Goal: Transaction & Acquisition: Obtain resource

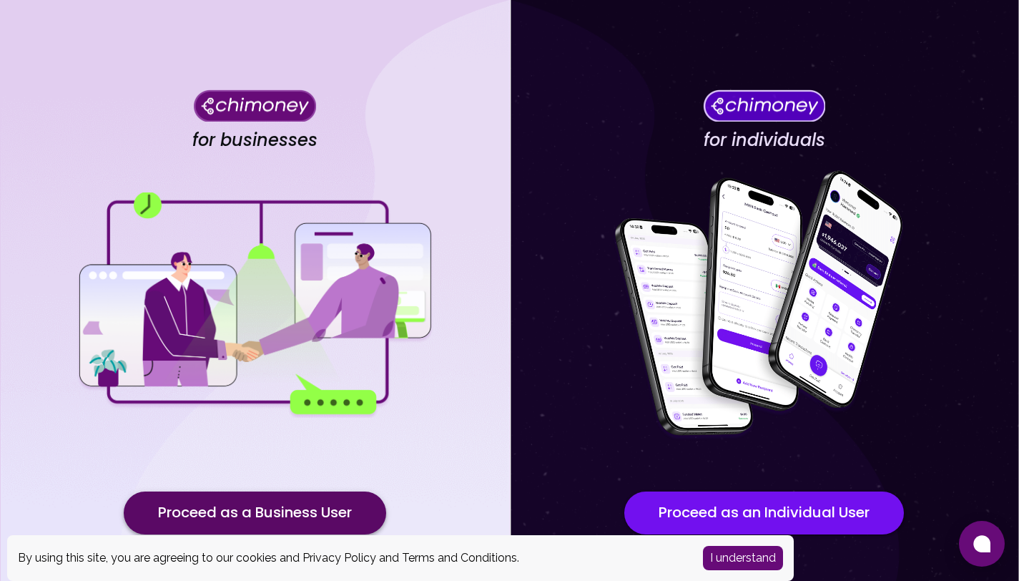
click at [340, 516] on button "Proceed as a Business User" at bounding box center [255, 512] width 262 height 43
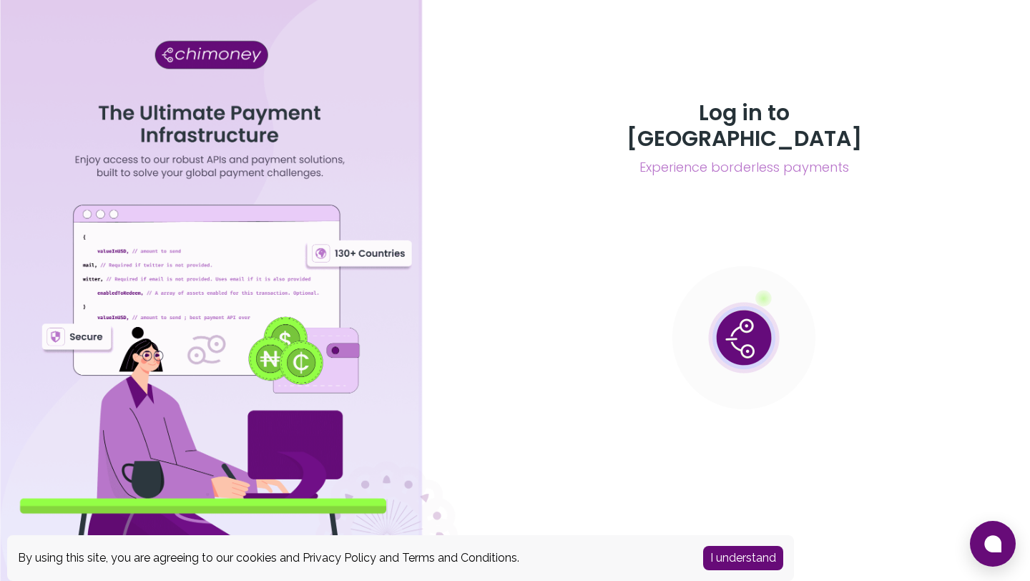
click at [731, 561] on button "I understand" at bounding box center [743, 558] width 80 height 24
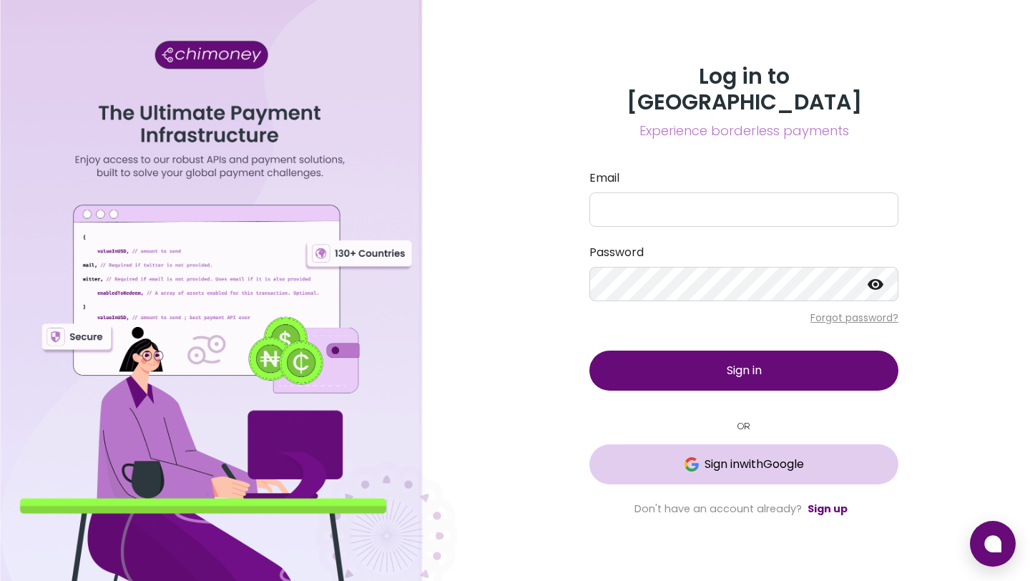
click at [730, 455] on span "Sign in with Google" at bounding box center [753, 463] width 99 height 17
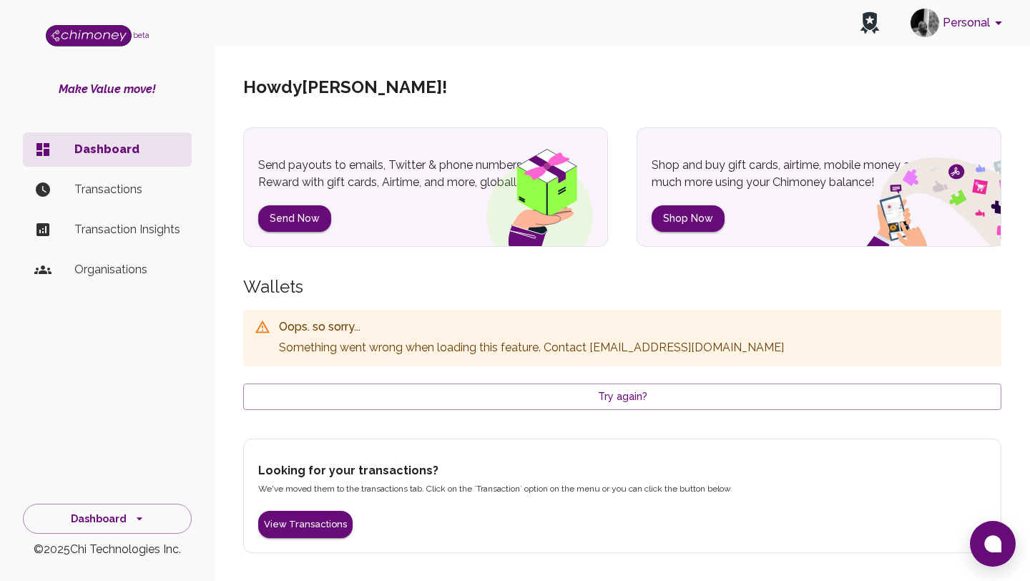
click at [124, 196] on p "Transactions" at bounding box center [127, 189] width 106 height 17
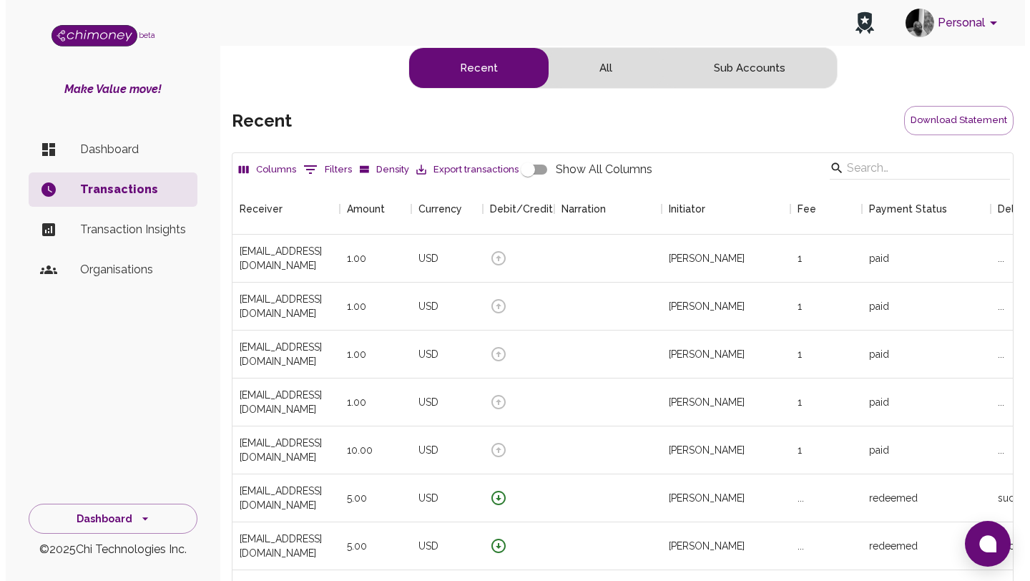
scroll to position [531, 769]
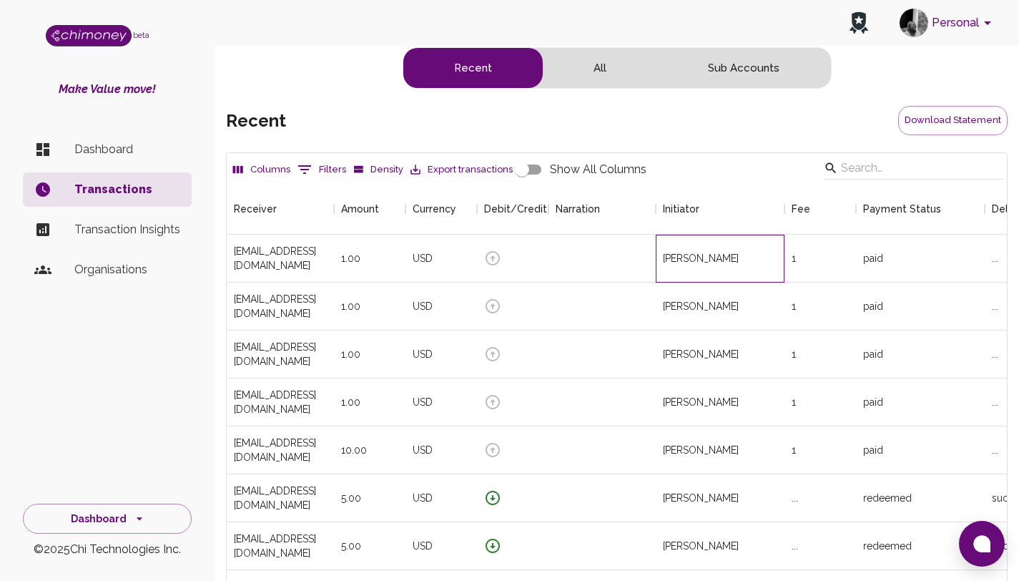
click at [773, 242] on div "[PERSON_NAME]" at bounding box center [720, 259] width 129 height 48
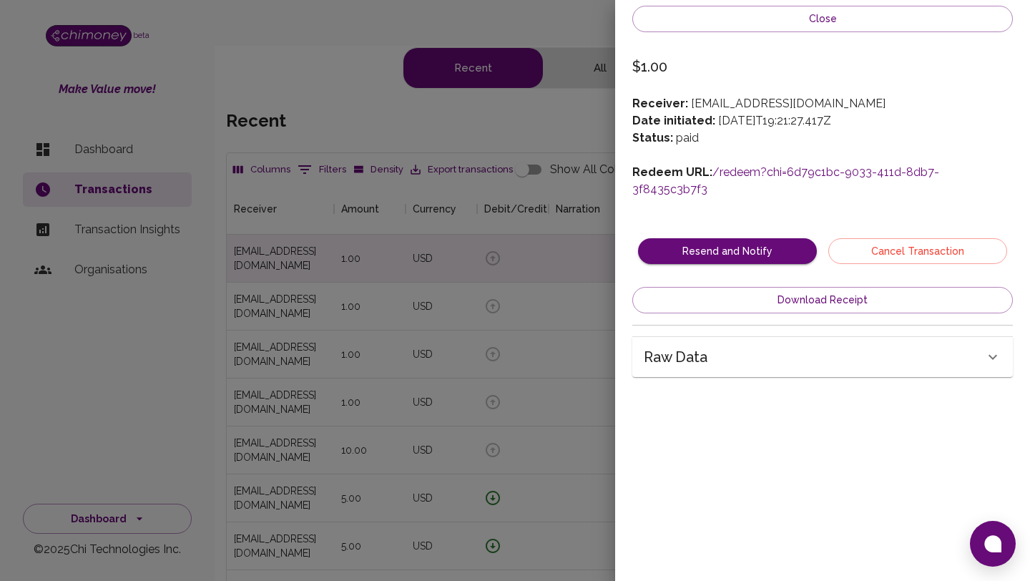
click at [831, 167] on link "/redeem?chi=6d79c1bc-9033-411d-8db7-3f8435c3b7f3" at bounding box center [785, 180] width 307 height 31
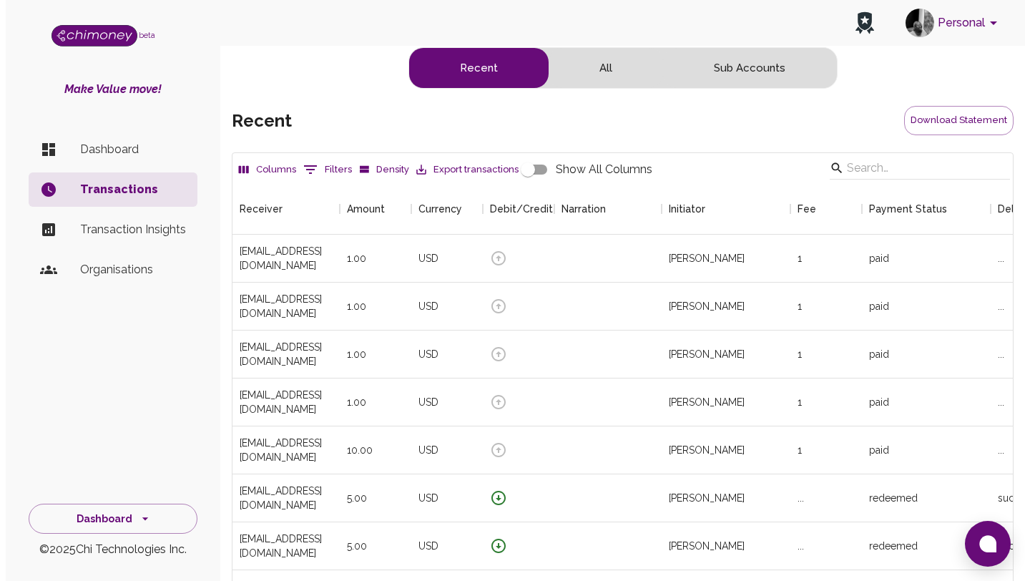
scroll to position [531, 769]
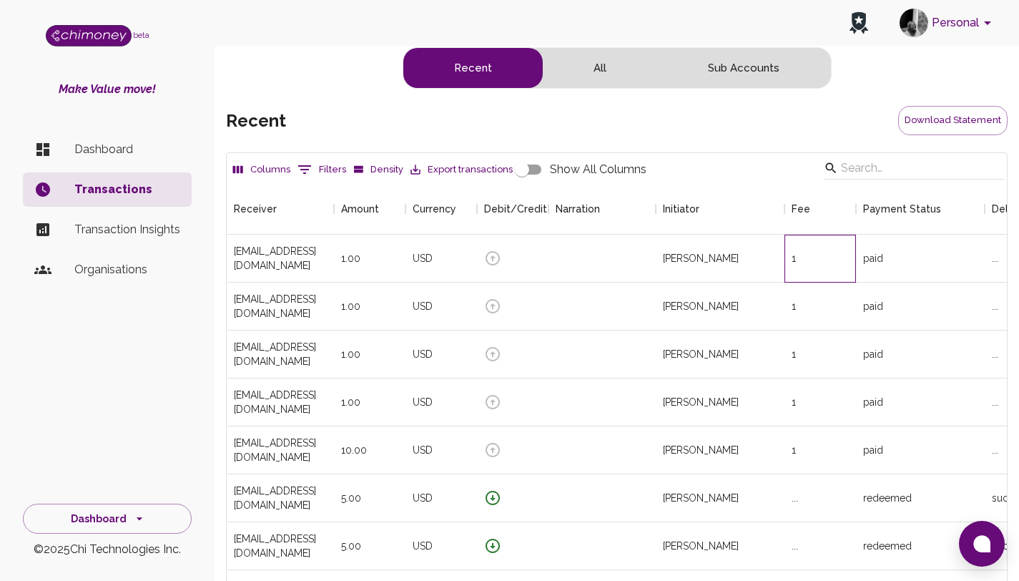
click at [836, 248] on div "1" at bounding box center [820, 259] width 72 height 48
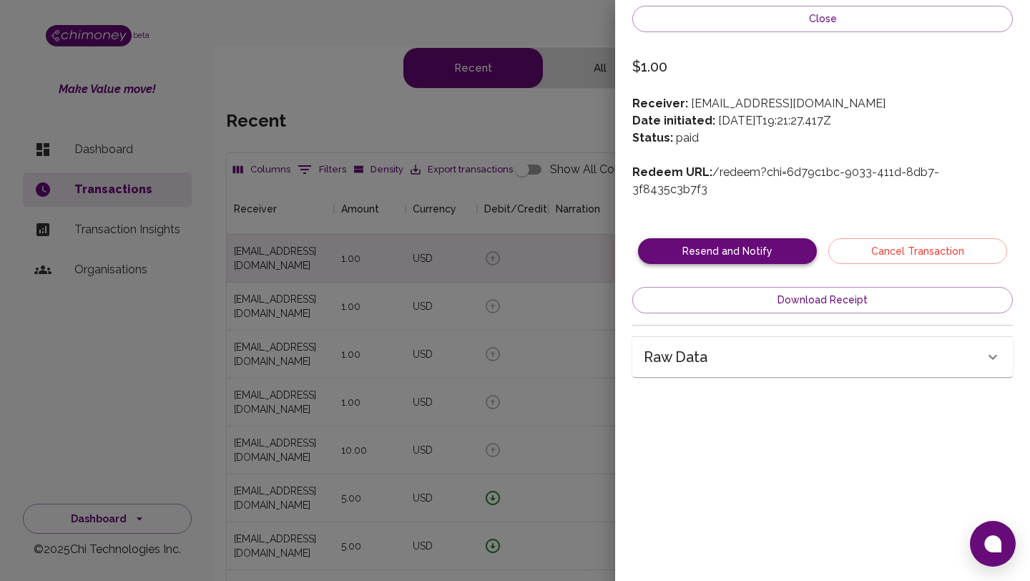
click at [732, 238] on button "Resend and Notify" at bounding box center [727, 251] width 179 height 26
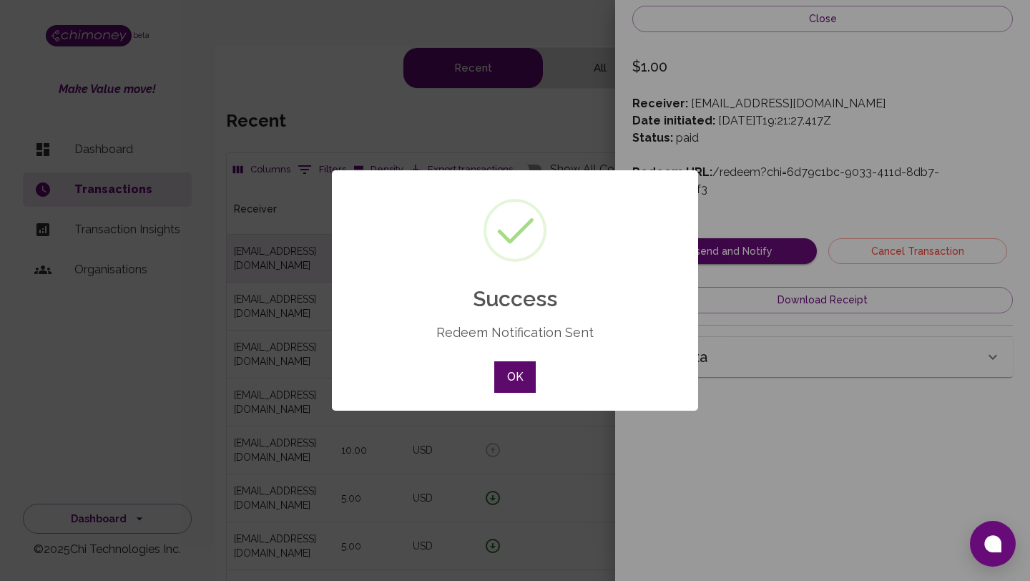
click at [528, 362] on button "OK" at bounding box center [514, 376] width 41 height 31
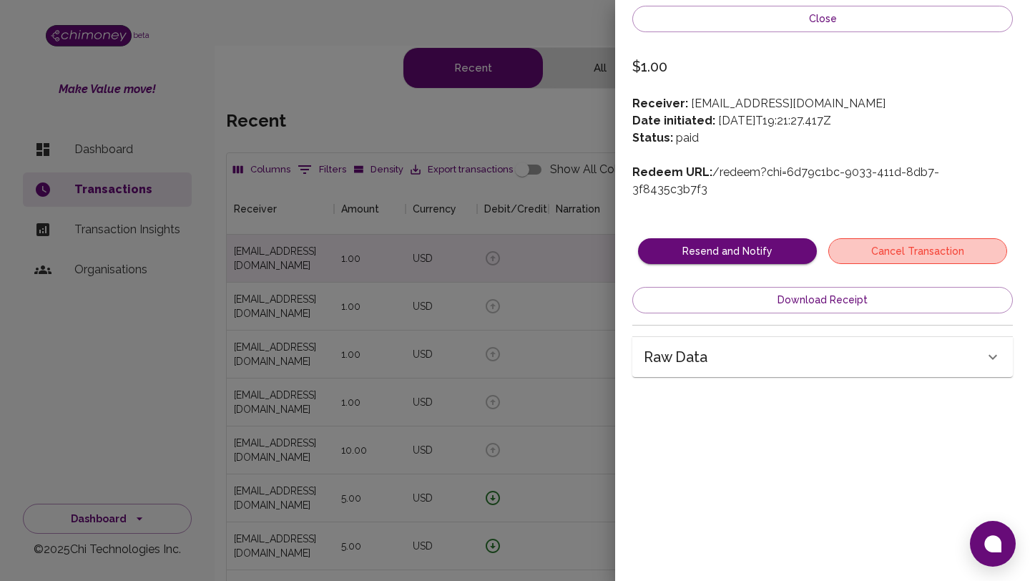
click at [928, 238] on button "Cancel Transaction" at bounding box center [917, 251] width 179 height 26
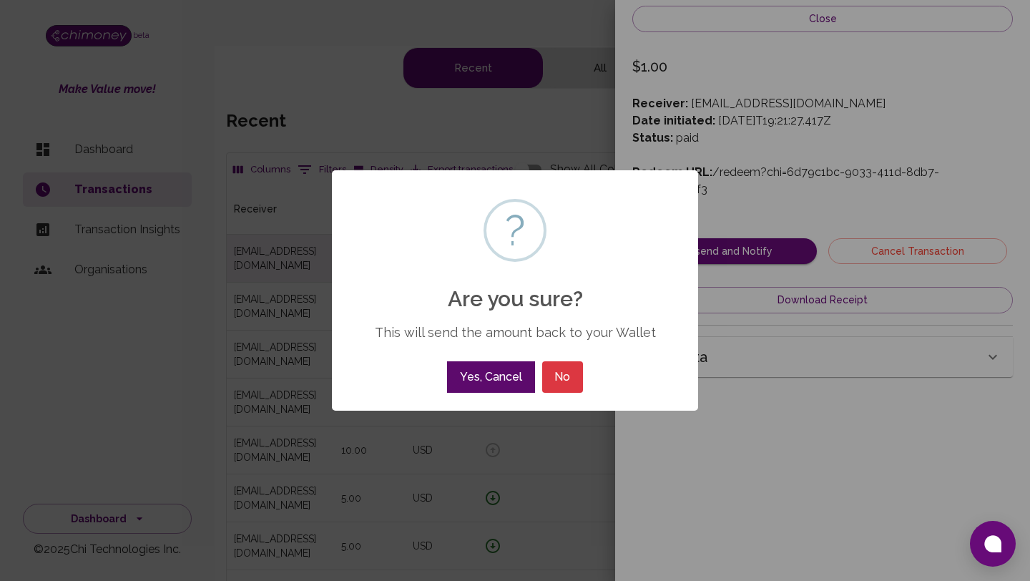
click at [498, 385] on button "Yes, Cancel" at bounding box center [490, 376] width 87 height 31
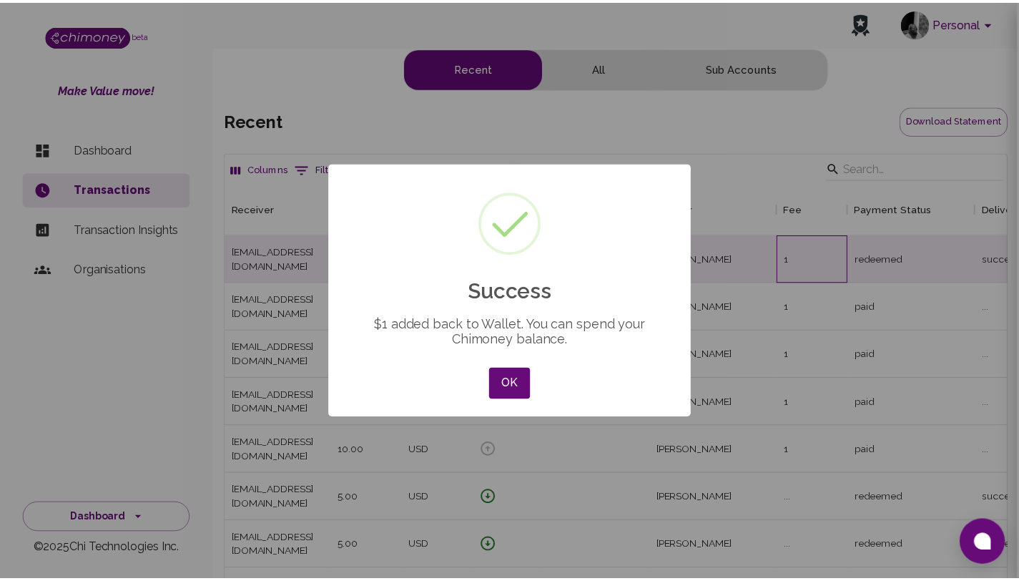
scroll to position [531, 780]
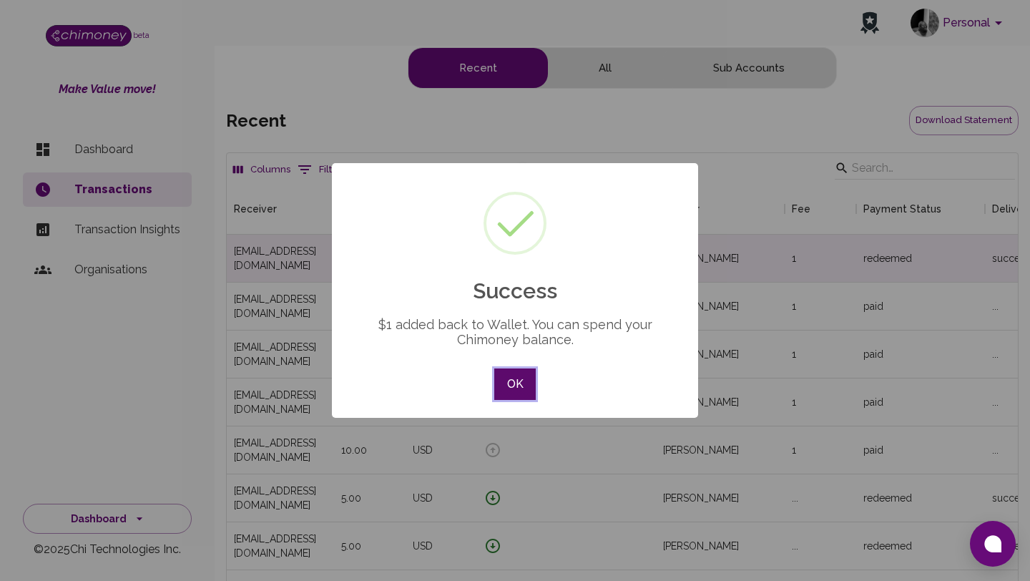
click at [509, 388] on button "OK" at bounding box center [514, 383] width 41 height 31
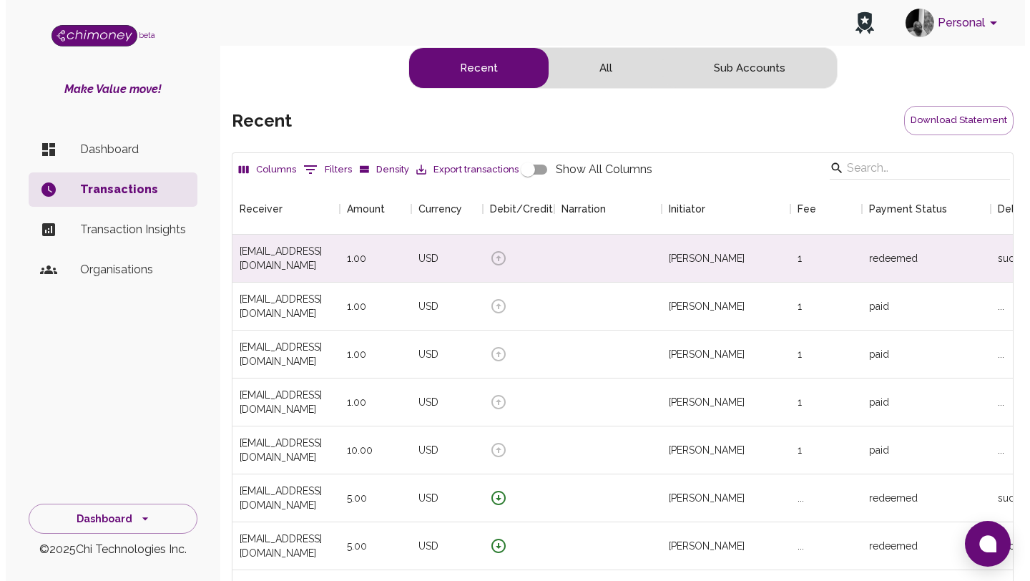
scroll to position [531, 769]
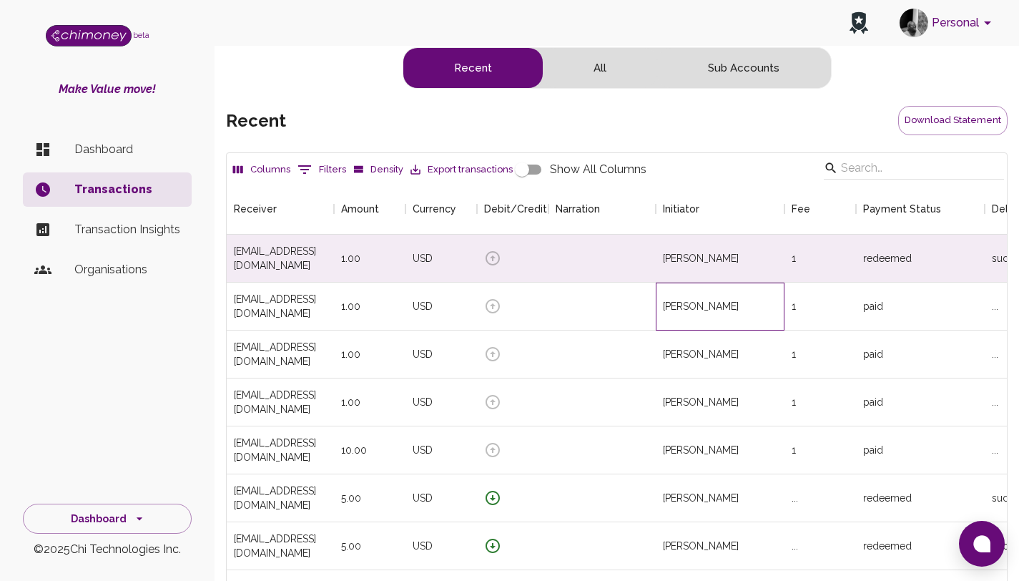
click at [752, 296] on div "[PERSON_NAME]" at bounding box center [720, 306] width 129 height 48
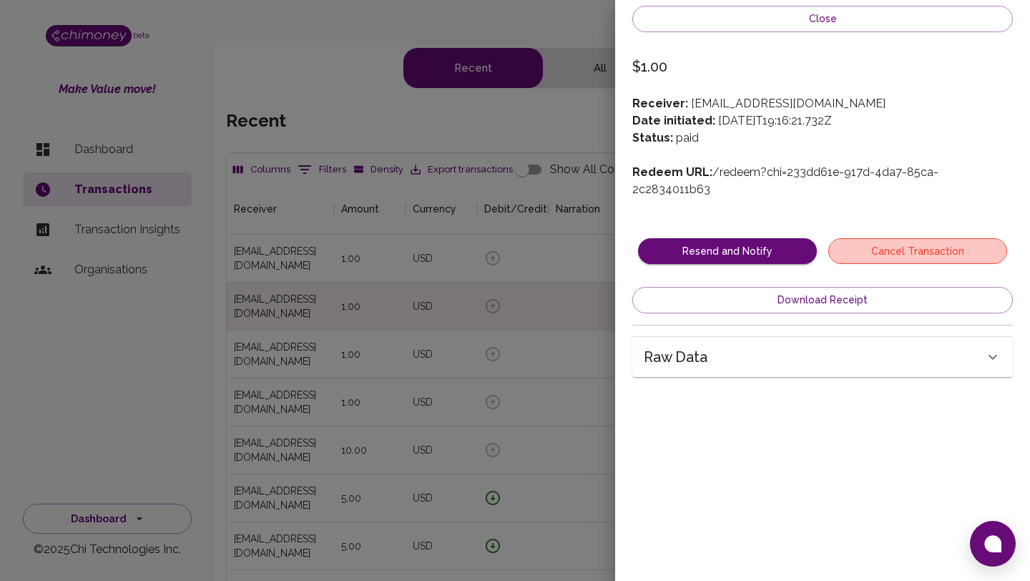
click at [877, 238] on button "Cancel Transaction" at bounding box center [917, 251] width 179 height 26
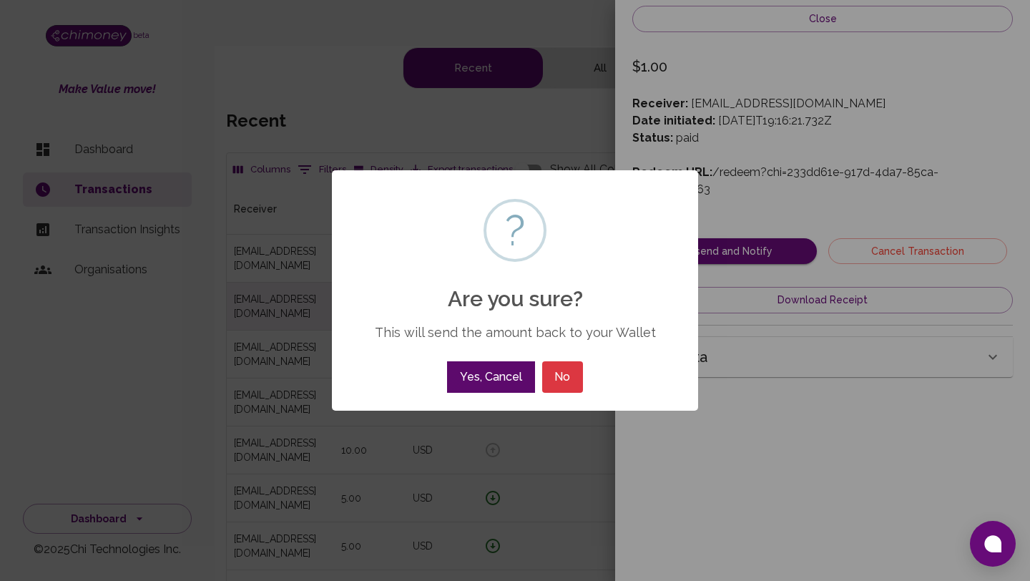
click at [514, 368] on button "Yes, Cancel" at bounding box center [490, 376] width 87 height 31
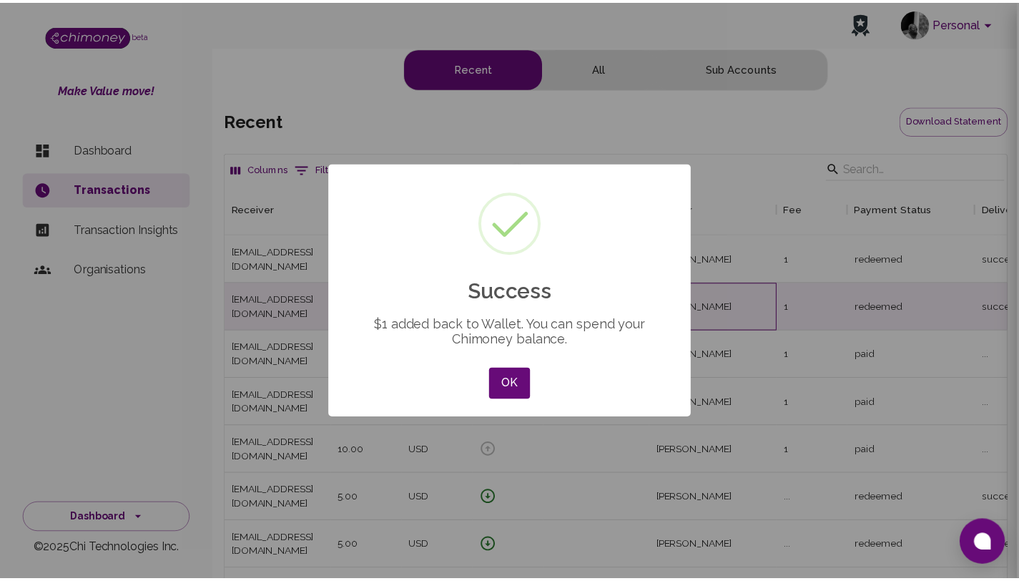
scroll to position [531, 780]
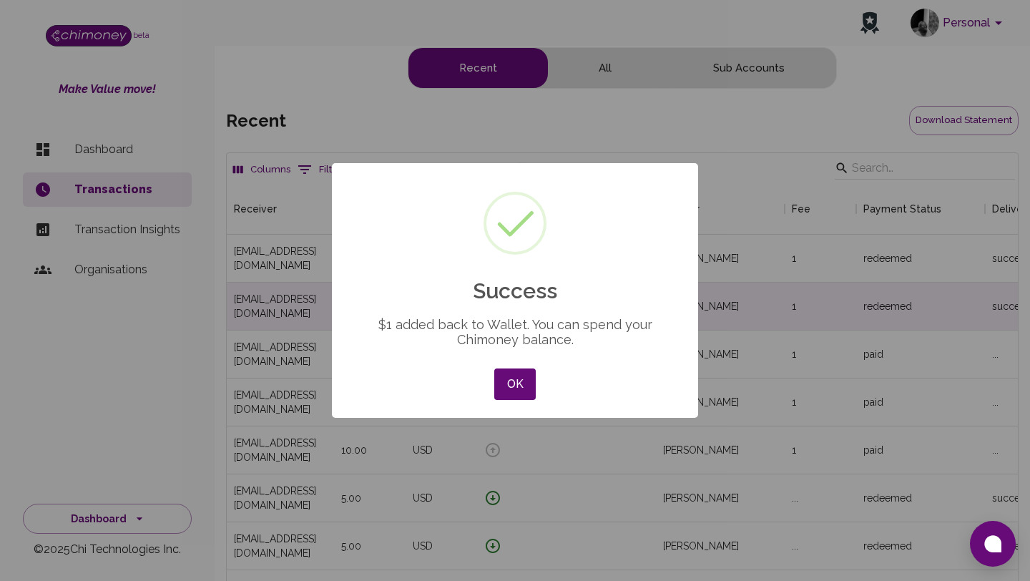
click at [887, 353] on div "× Success $1 added back to Wallet. You can spend your Chimoney balance. OK No C…" at bounding box center [515, 290] width 1030 height 581
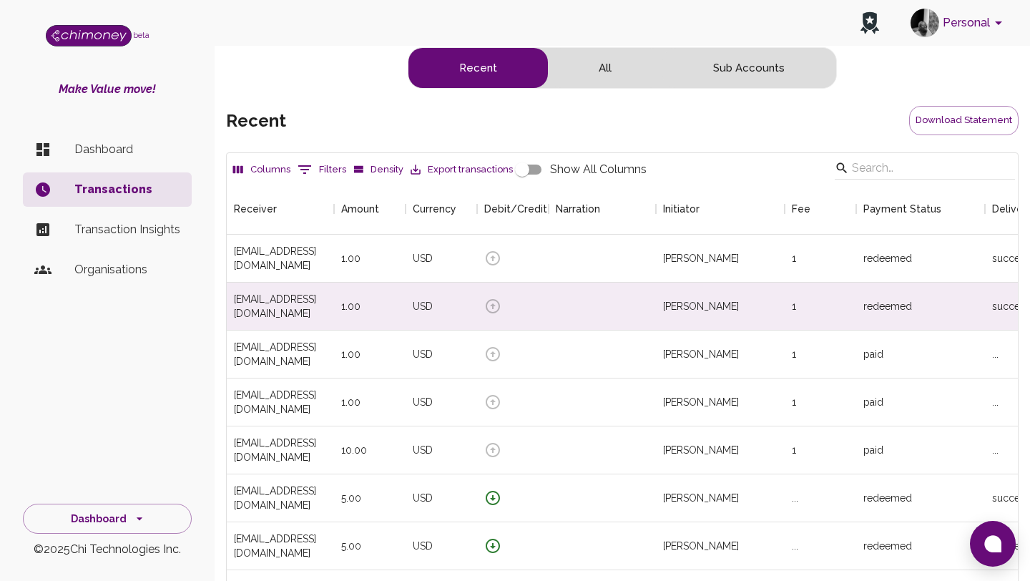
scroll to position [531, 769]
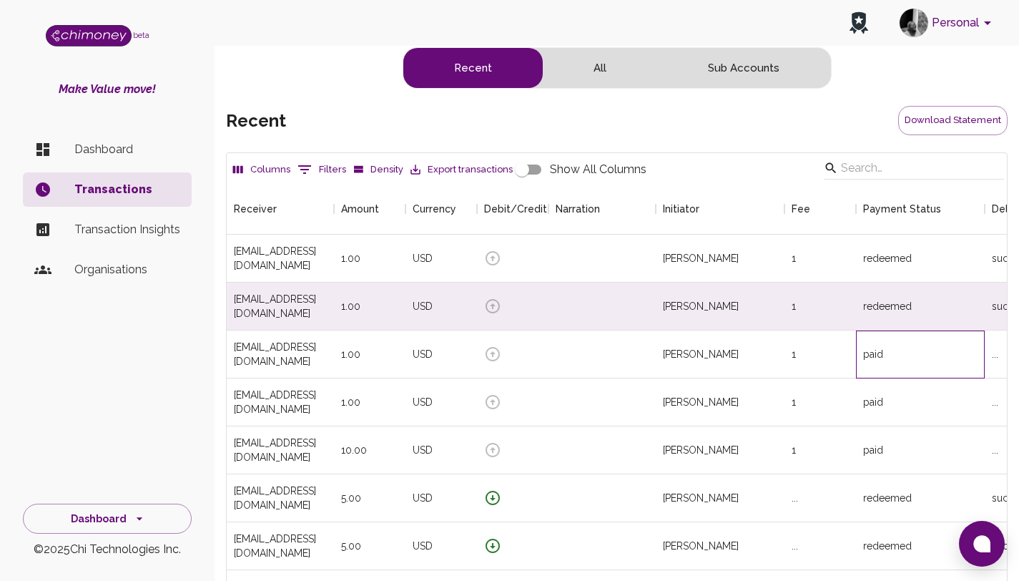
click at [887, 353] on div "paid" at bounding box center [920, 354] width 129 height 48
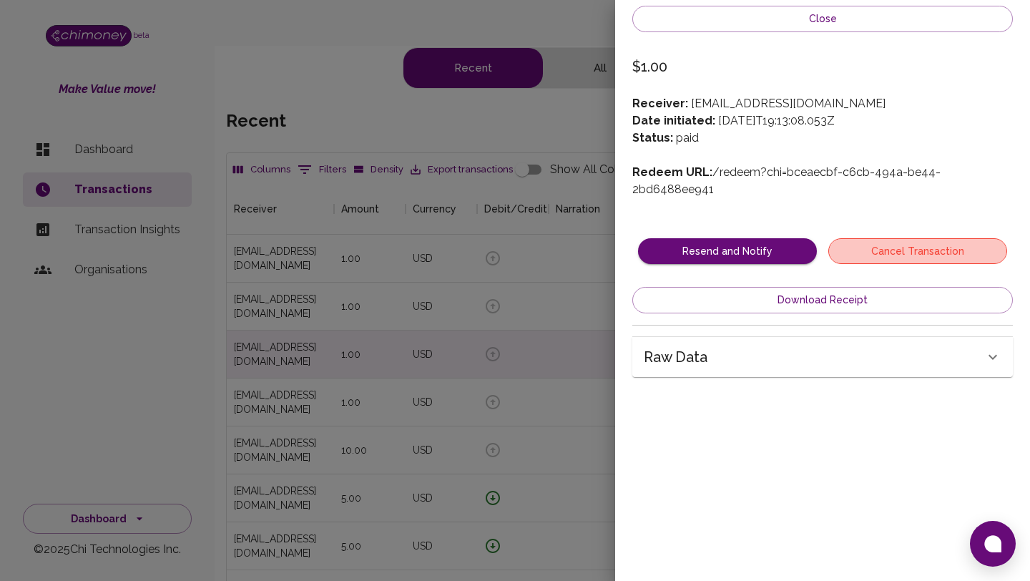
click at [898, 243] on button "Cancel Transaction" at bounding box center [917, 251] width 179 height 26
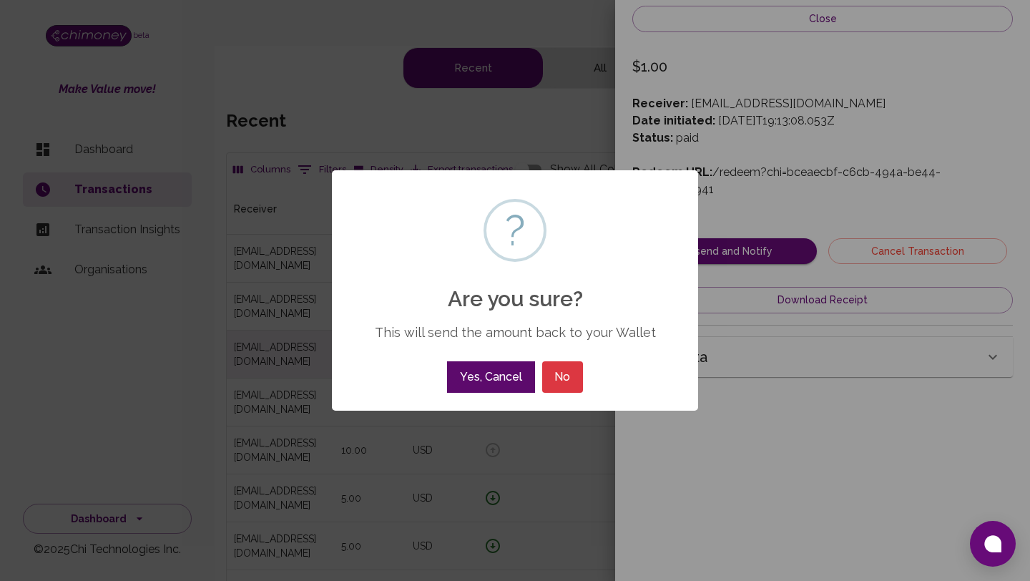
click at [500, 370] on button "Yes, Cancel" at bounding box center [490, 376] width 87 height 31
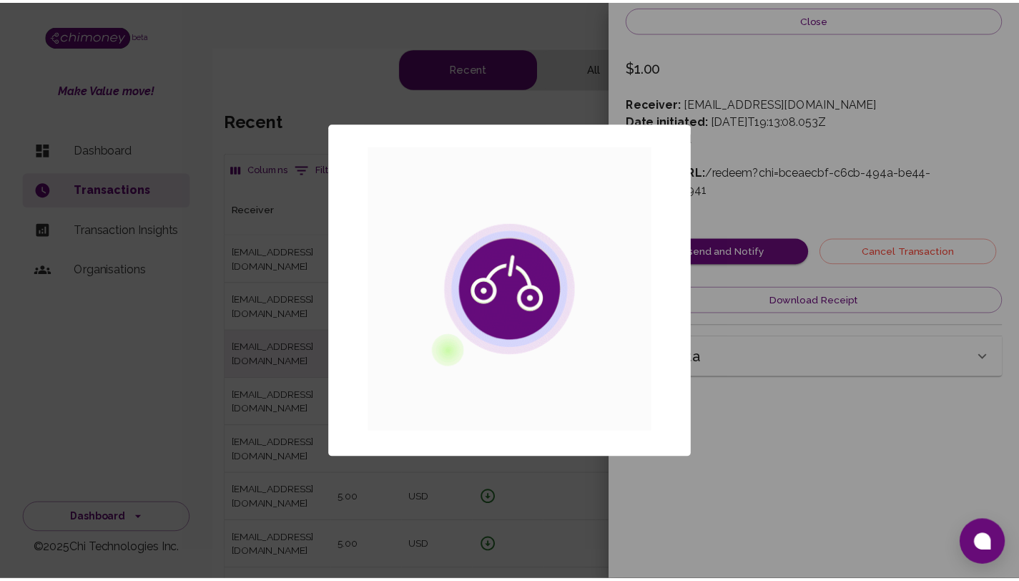
scroll to position [531, 780]
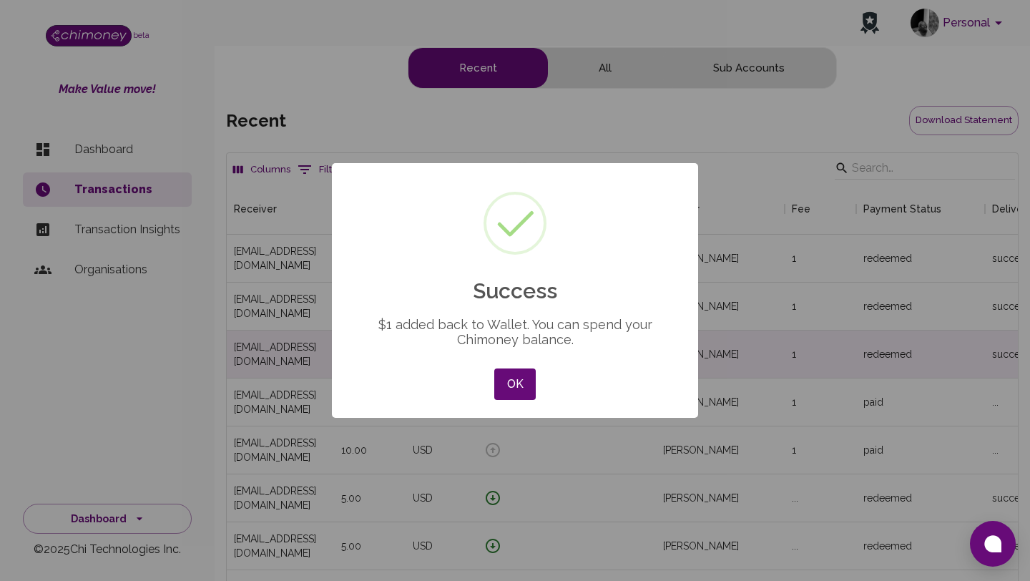
click at [806, 203] on div "× Success $1 added back to Wallet. You can spend your Chimoney balance. OK No C…" at bounding box center [515, 290] width 1030 height 581
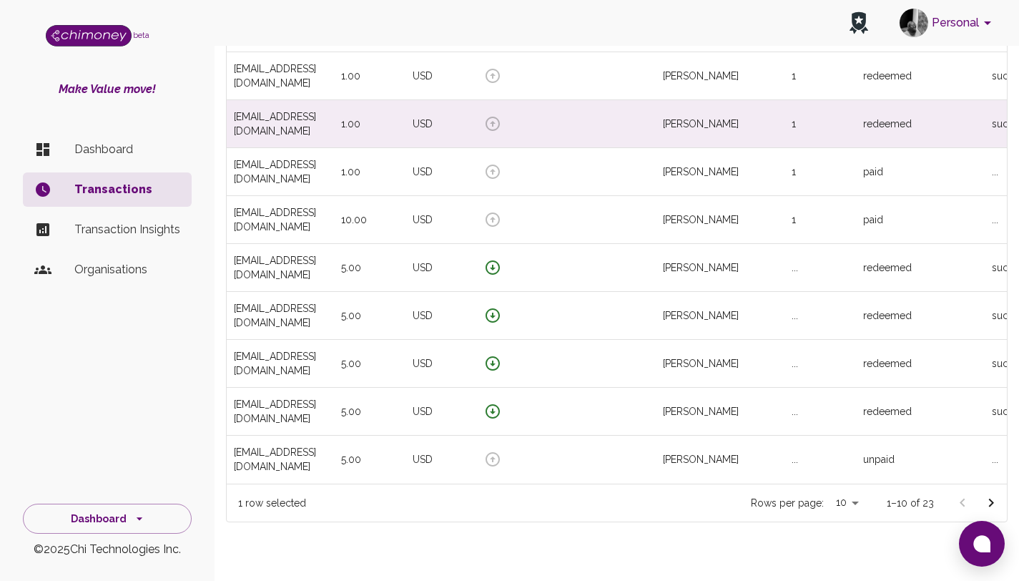
scroll to position [231, 0]
drag, startPoint x: 1029, startPoint y: 280, endPoint x: 1029, endPoint y: 439, distance: 158.7
click at [1019, 439] on html "Personal beta Make Value move! Dashboard Transactions Transaction Insights Orga…" at bounding box center [509, 186] width 1019 height 835
click at [805, 445] on div "..." at bounding box center [820, 459] width 72 height 48
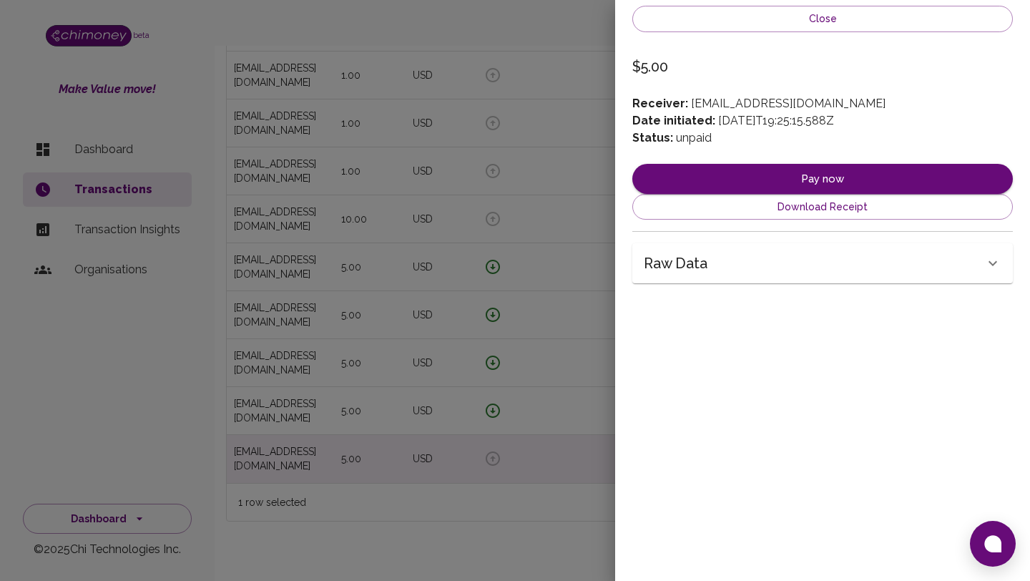
click at [579, 224] on div at bounding box center [515, 290] width 1030 height 581
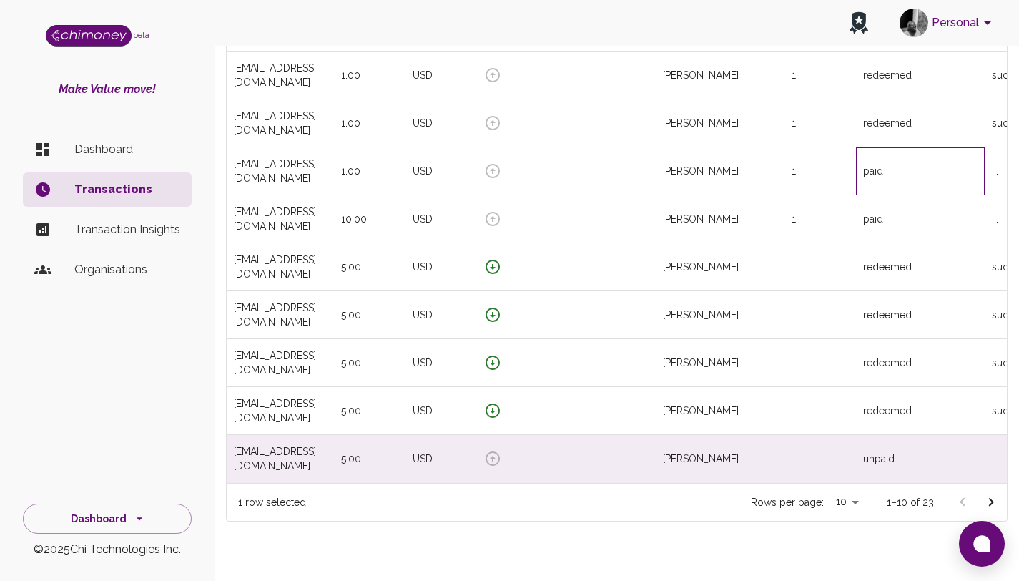
click at [880, 181] on div "paid" at bounding box center [920, 171] width 129 height 48
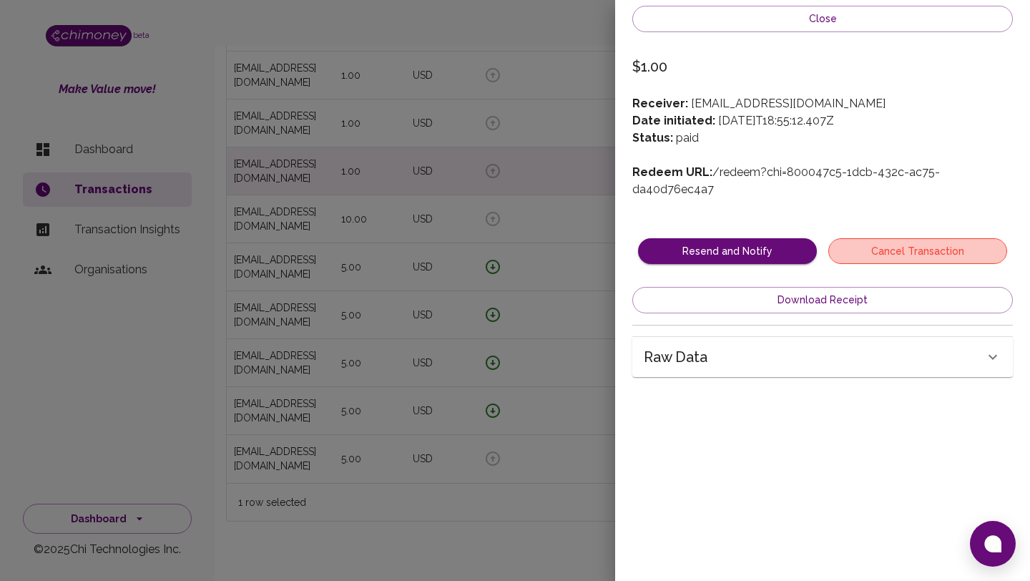
click at [955, 238] on button "Cancel Transaction" at bounding box center [917, 251] width 179 height 26
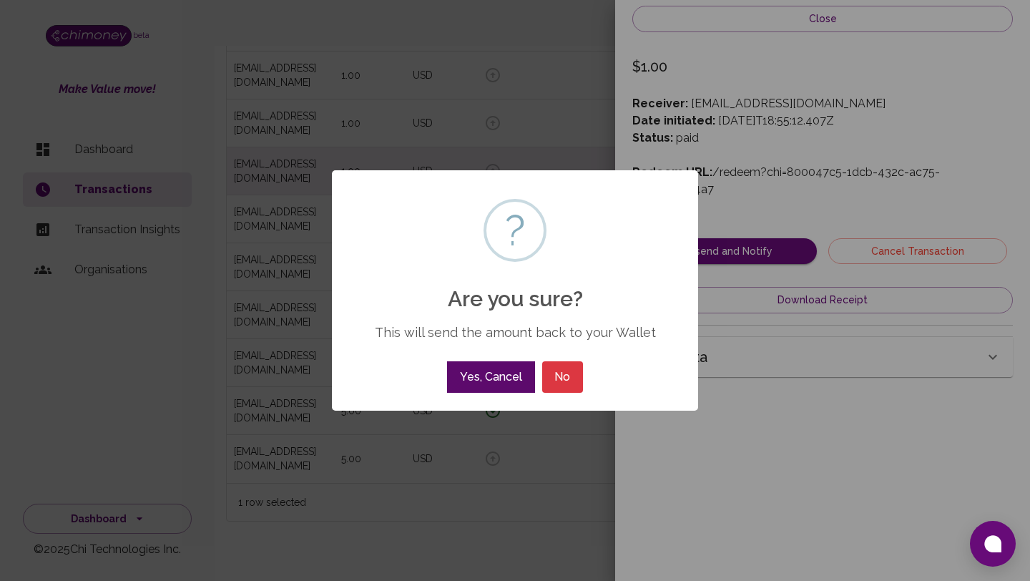
click at [478, 370] on button "Yes, Cancel" at bounding box center [490, 376] width 87 height 31
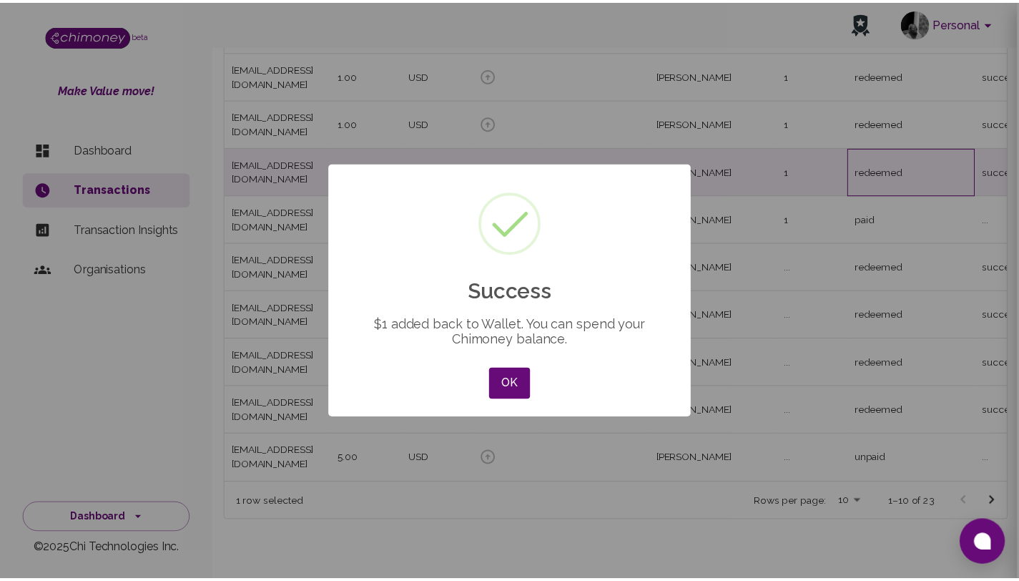
scroll to position [531, 780]
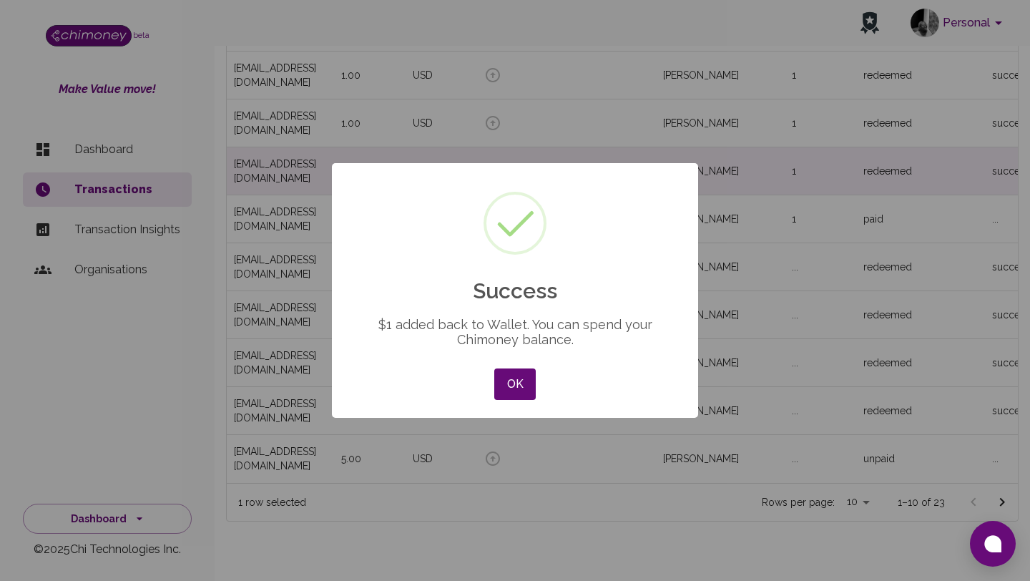
click at [816, 183] on div "× Success $1 added back to Wallet. You can spend your Chimoney balance. OK No C…" at bounding box center [515, 290] width 1030 height 581
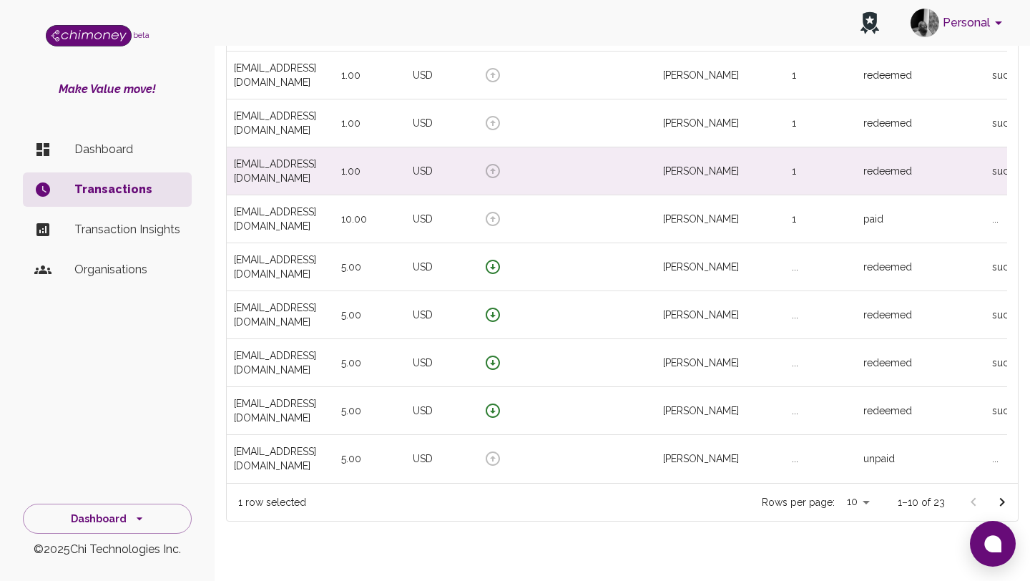
scroll to position [531, 769]
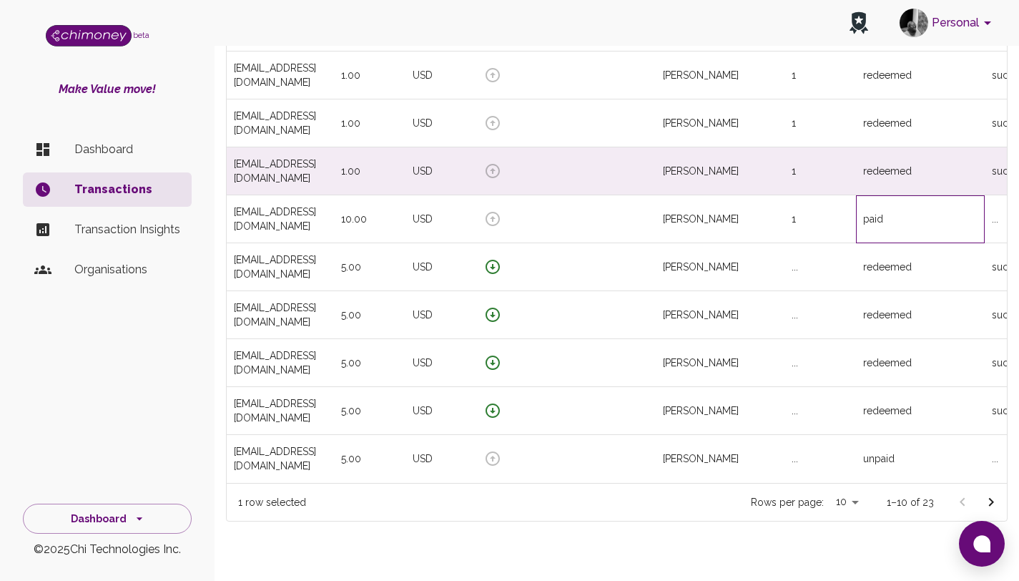
click at [889, 225] on div "paid" at bounding box center [920, 219] width 129 height 48
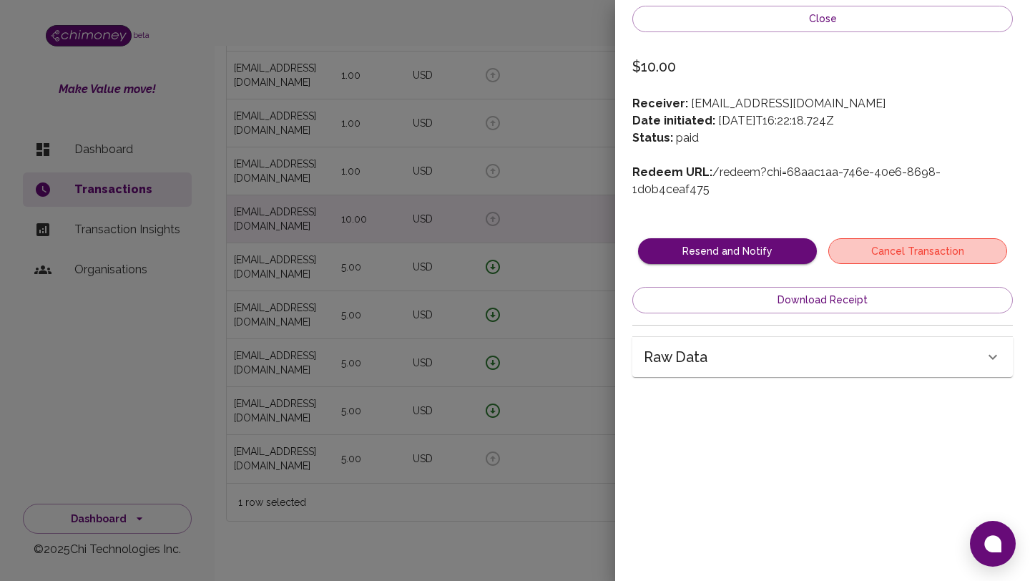
click at [935, 238] on button "Cancel Transaction" at bounding box center [917, 251] width 179 height 26
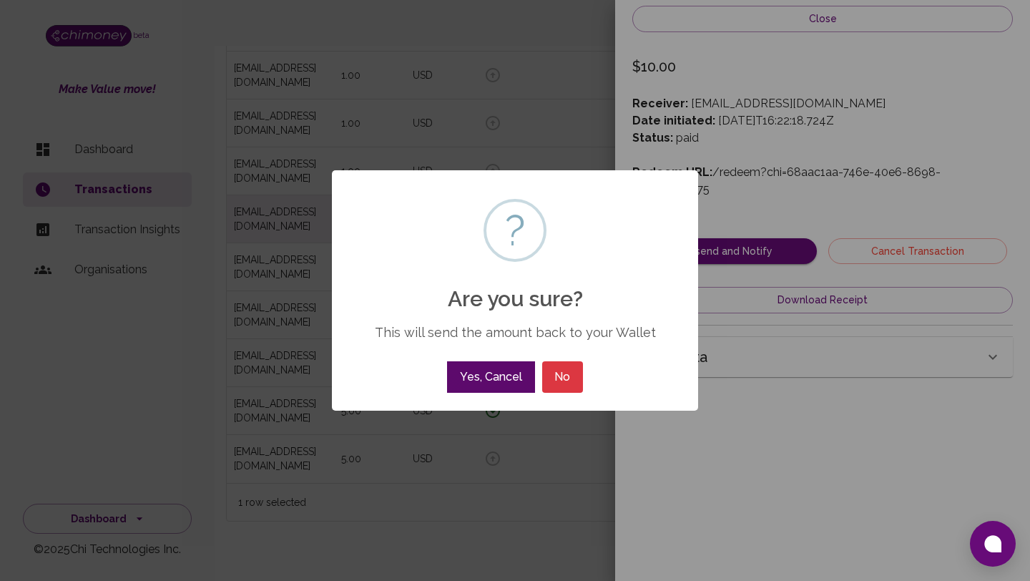
click at [490, 382] on button "Yes, Cancel" at bounding box center [490, 376] width 87 height 31
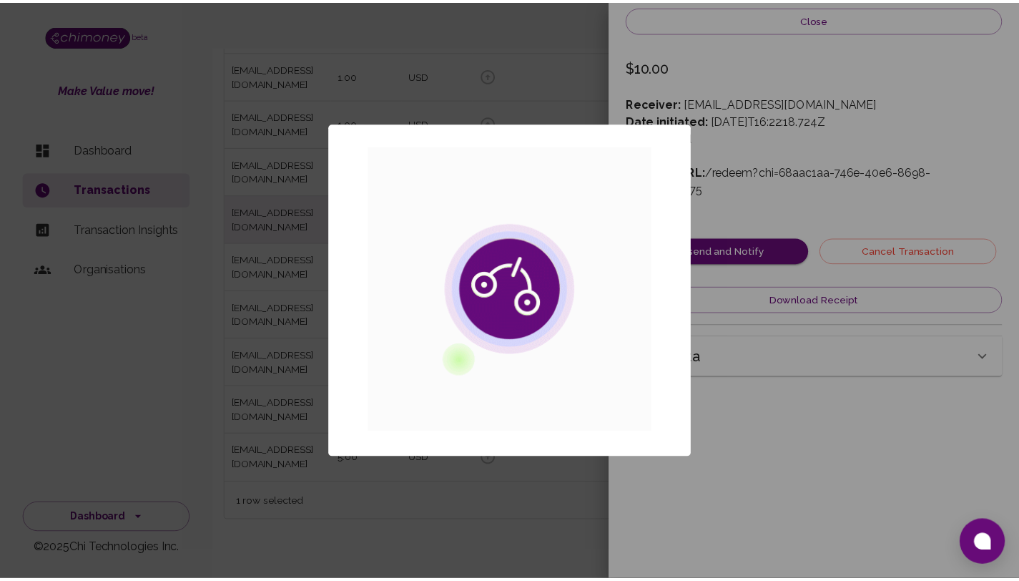
scroll to position [531, 780]
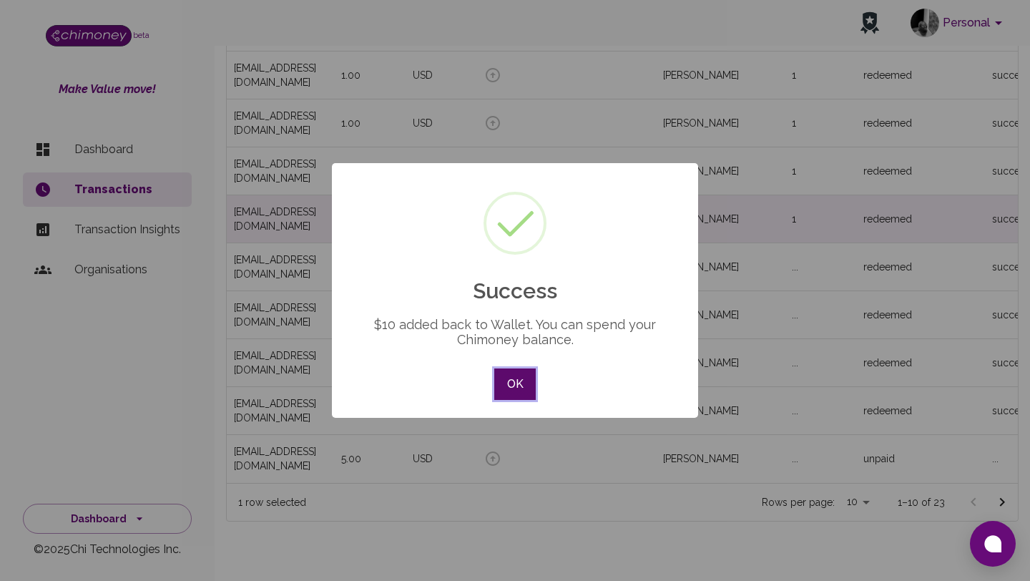
click at [518, 391] on button "OK" at bounding box center [514, 383] width 41 height 31
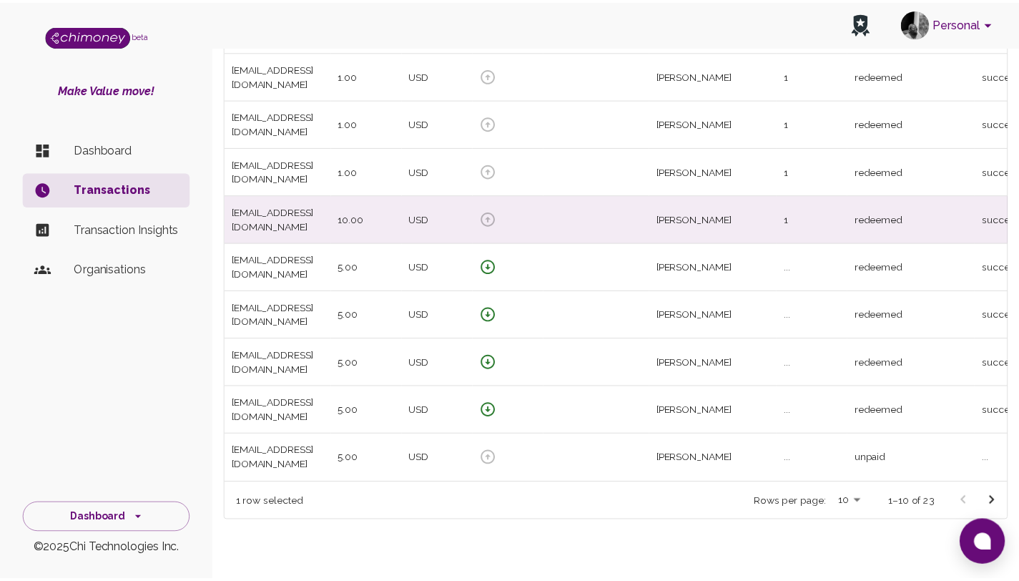
scroll to position [531, 769]
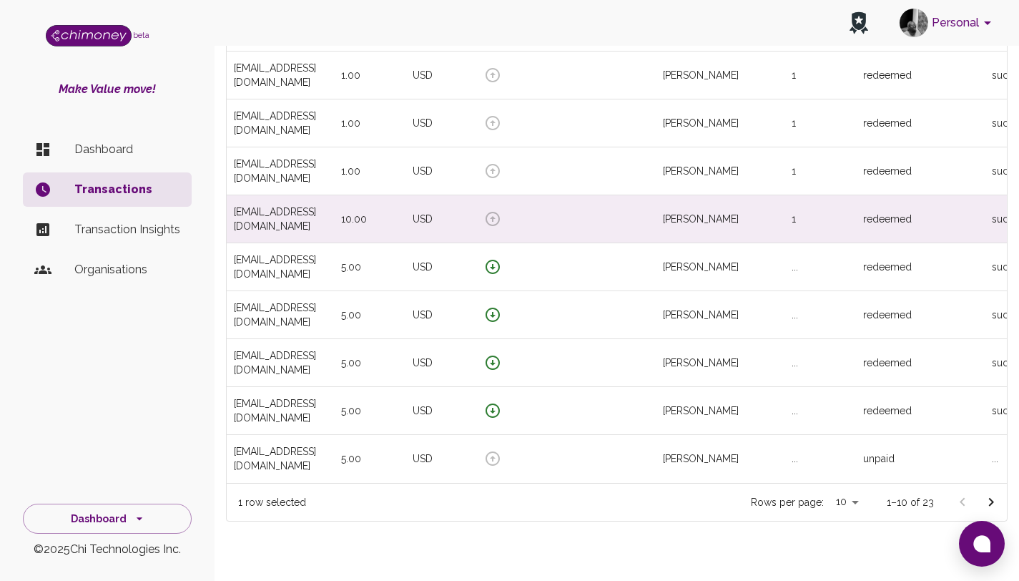
click at [132, 159] on li "Dashboard" at bounding box center [107, 149] width 169 height 34
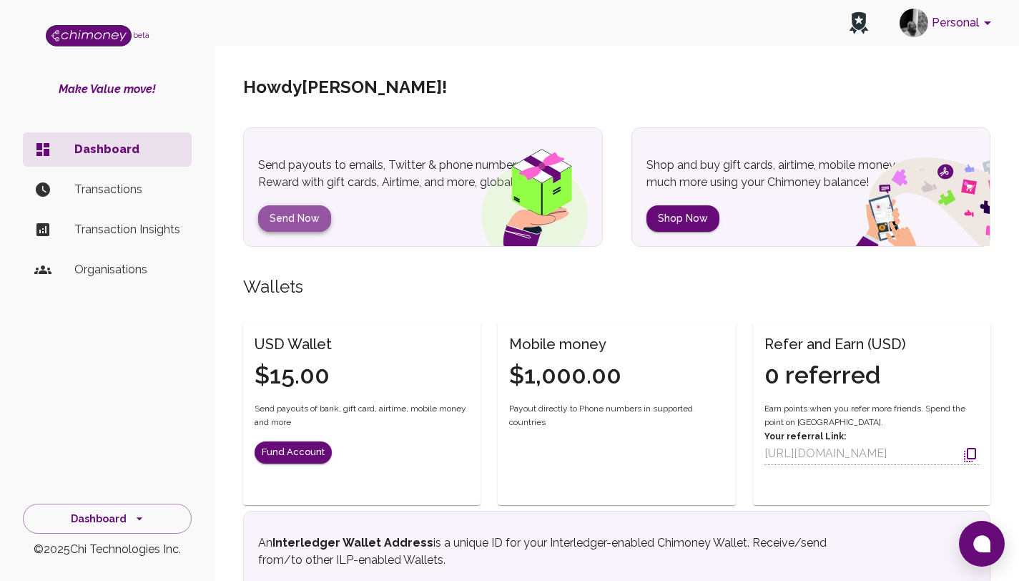
click at [286, 218] on button "Send Now" at bounding box center [294, 218] width 73 height 26
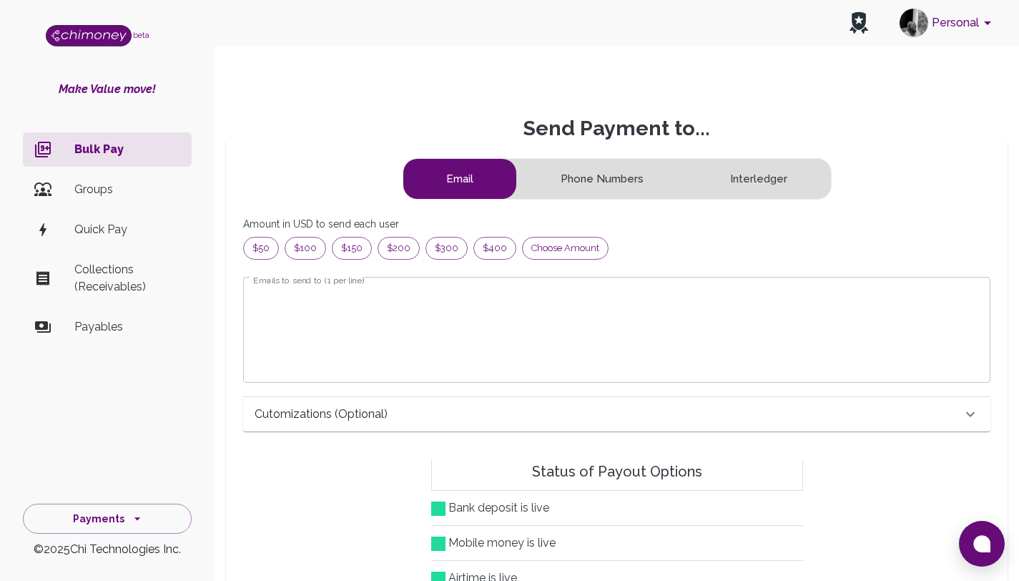
scroll to position [173, 712]
click at [583, 247] on span "Choose amount" at bounding box center [565, 248] width 85 height 14
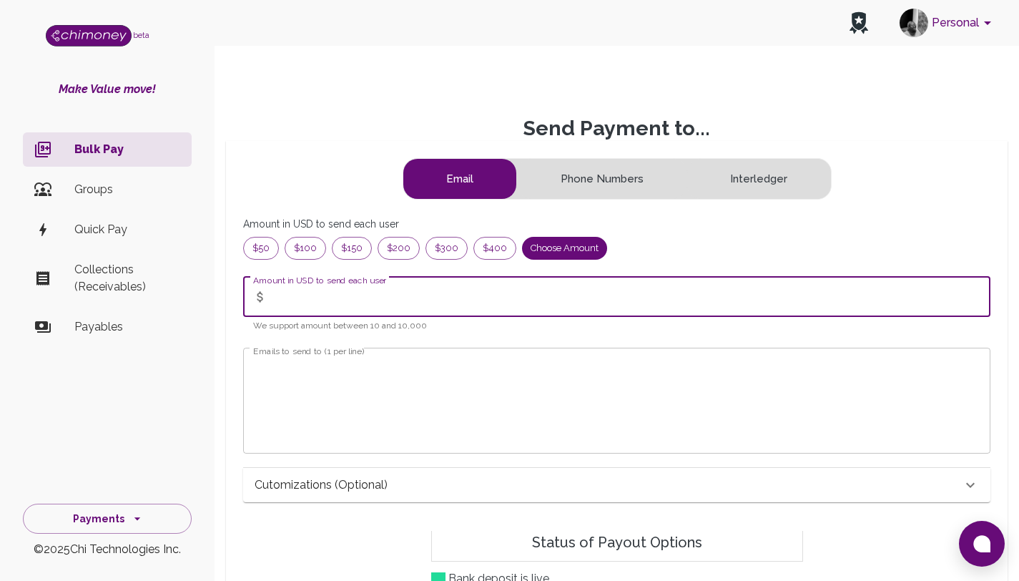
click at [408, 308] on input "Amount in USD to send each user" at bounding box center [631, 297] width 717 height 40
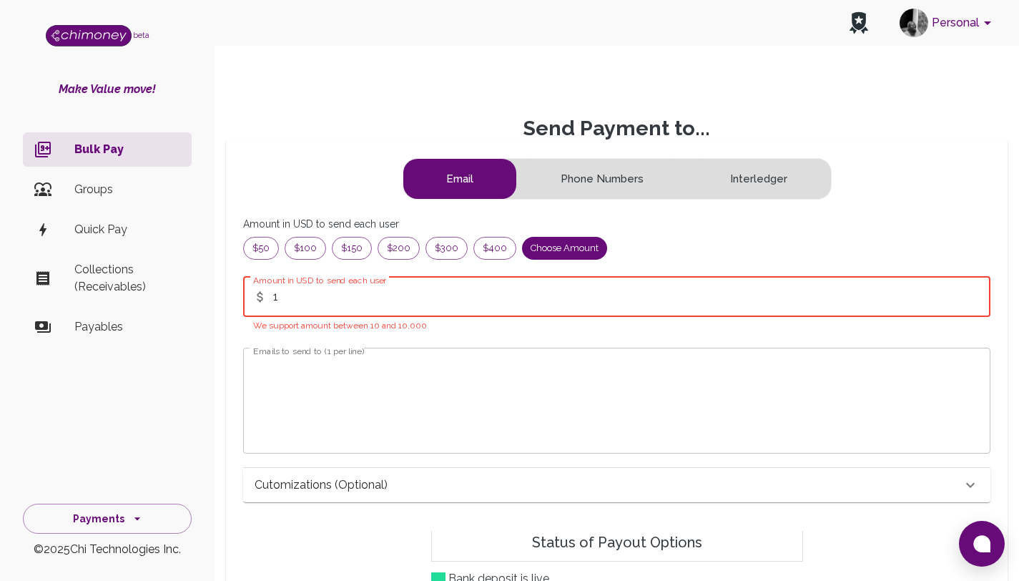
type input "1"
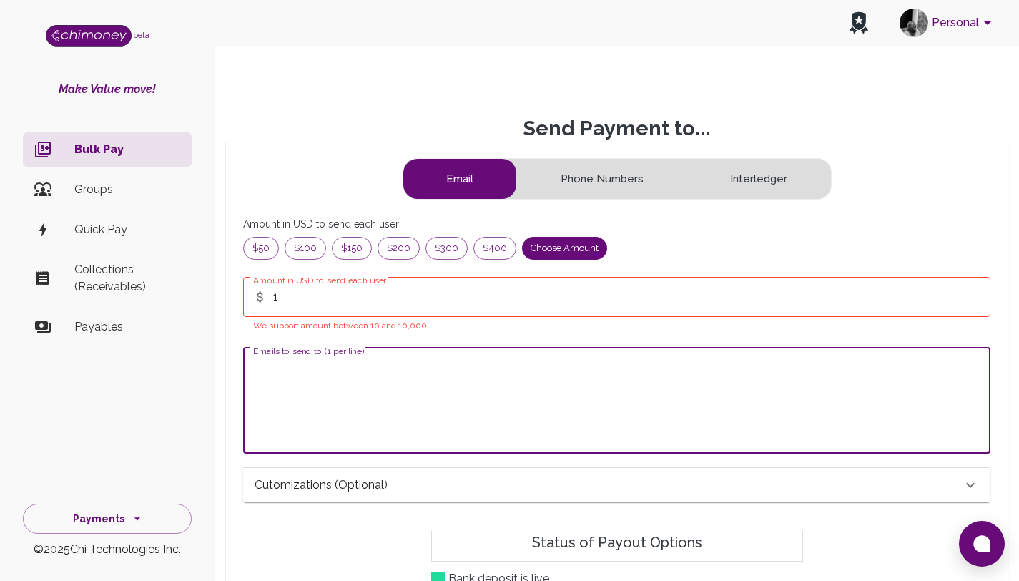
click at [393, 380] on textarea "Emails to send to (1 per line)" at bounding box center [616, 400] width 727 height 82
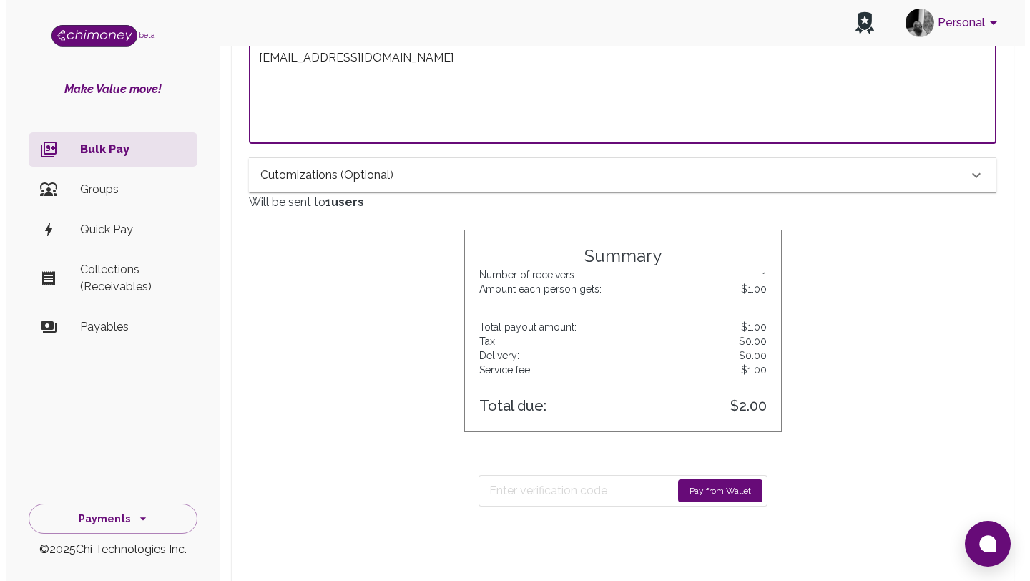
scroll to position [347, 0]
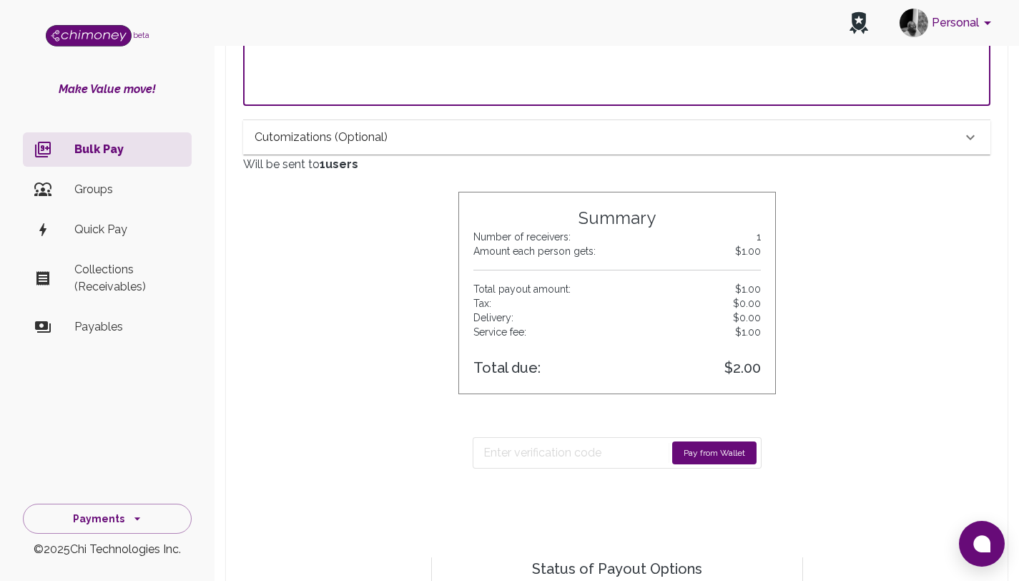
drag, startPoint x: 1029, startPoint y: 191, endPoint x: 1029, endPoint y: 331, distance: 140.1
click at [1019, 331] on html "Personal beta Make Value move! Bulk Pay Groups Quick Pay Collections (Receivabl…" at bounding box center [509, 374] width 1019 height 1443
type textarea "atieno@chimoney.io"
click at [699, 448] on button "Pay from Wallet" at bounding box center [714, 452] width 84 height 23
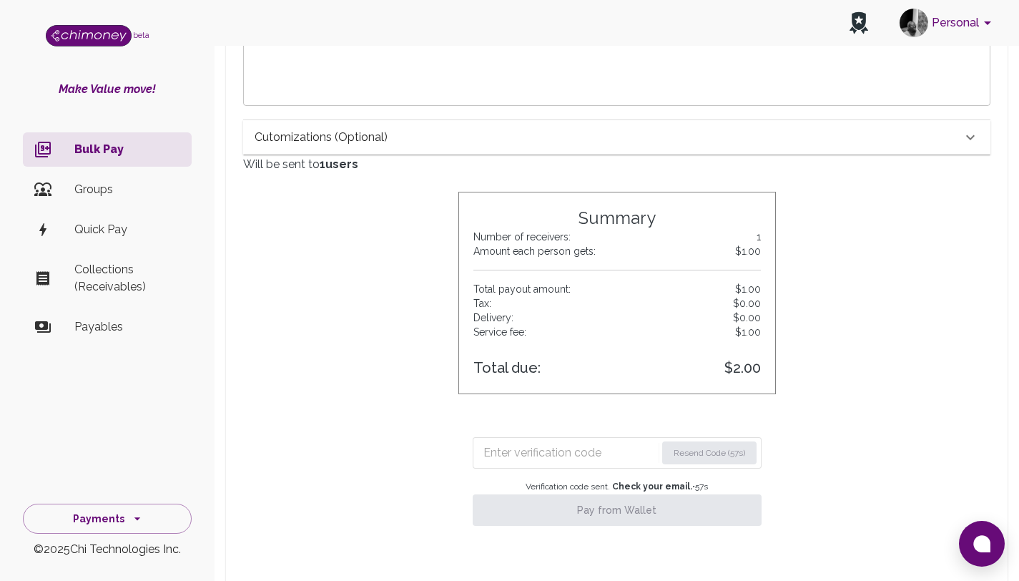
click at [636, 453] on input "Enter verification code" at bounding box center [569, 452] width 172 height 23
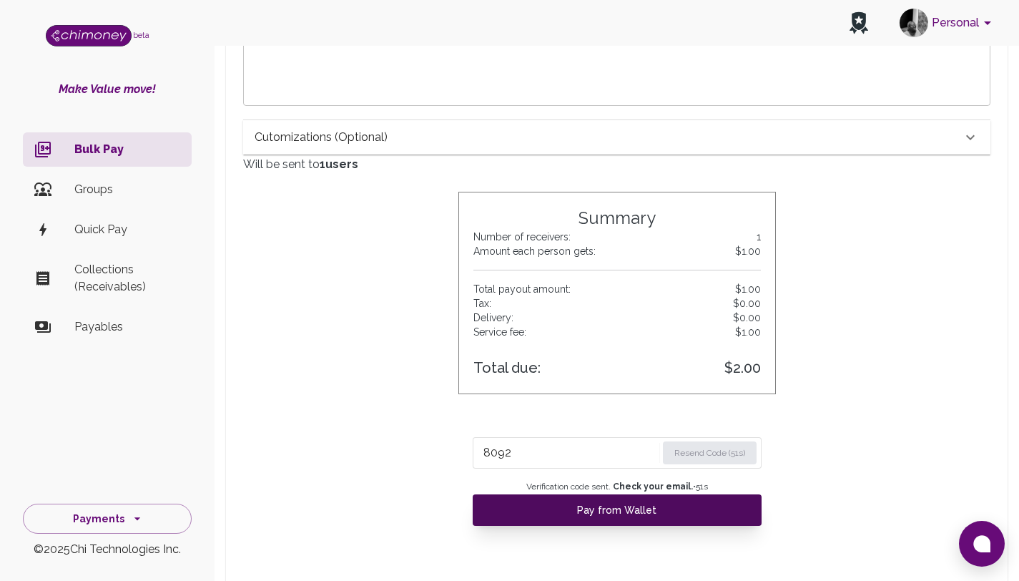
type input "8092"
click at [651, 509] on button "Pay from Wallet" at bounding box center [617, 509] width 289 height 31
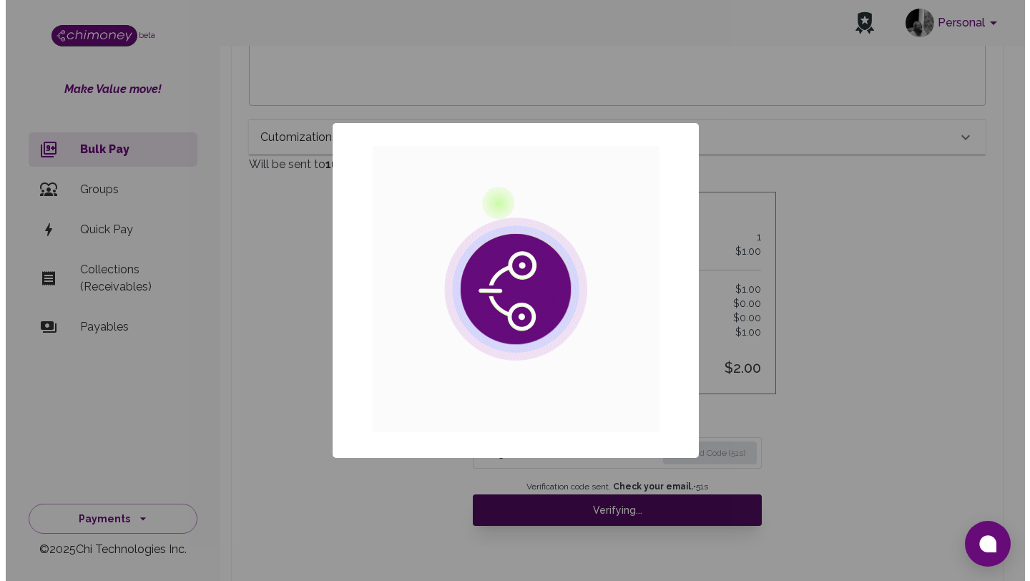
scroll to position [11, 11]
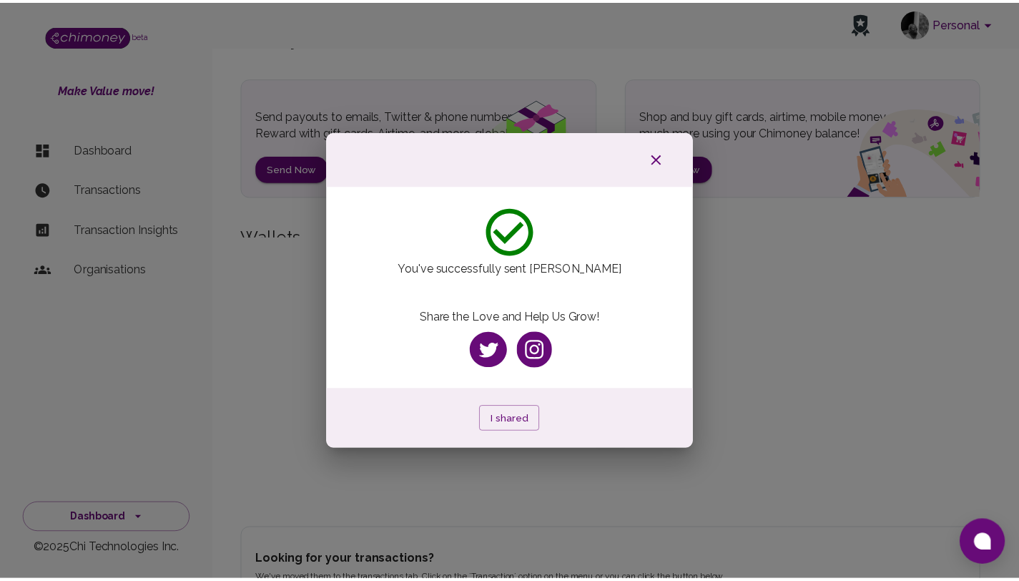
scroll to position [16, 0]
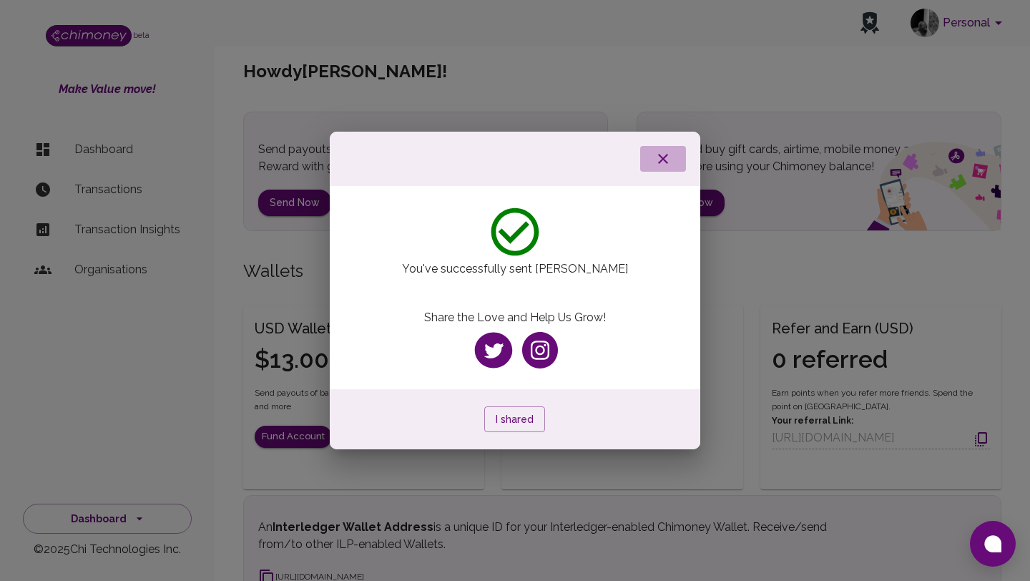
click at [672, 165] on button "button" at bounding box center [663, 159] width 46 height 26
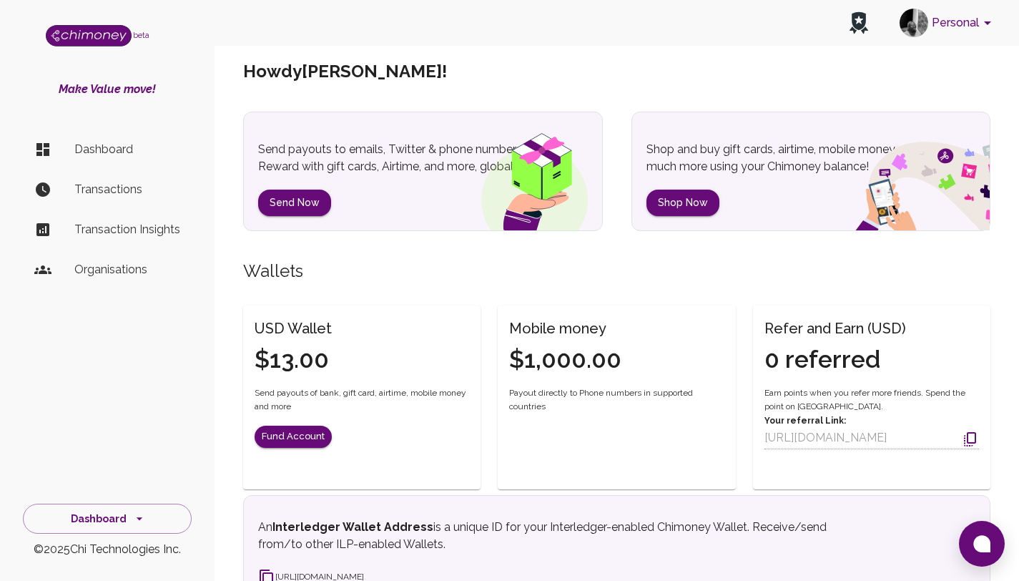
click at [130, 190] on p "Transactions" at bounding box center [127, 189] width 106 height 17
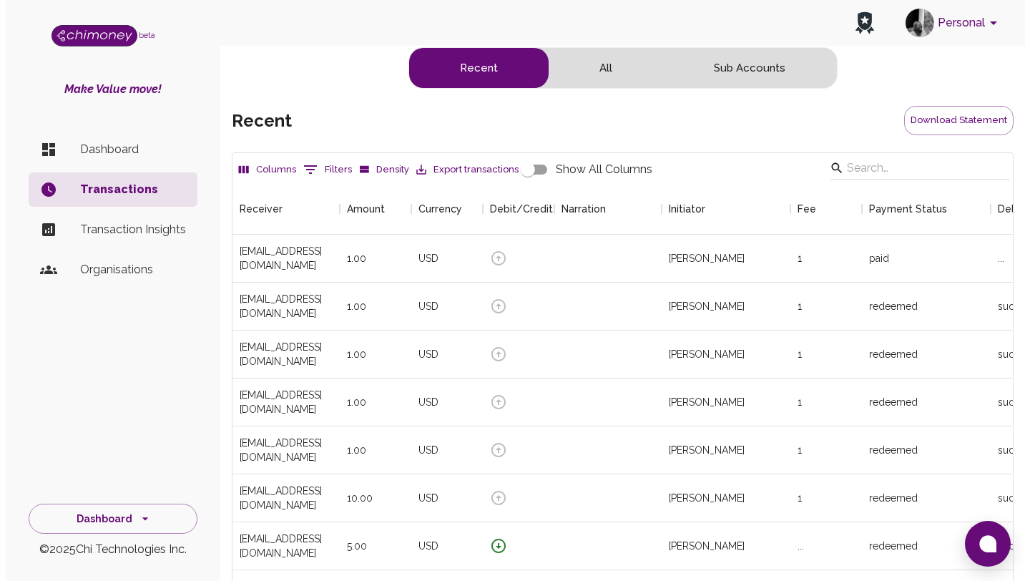
scroll to position [531, 769]
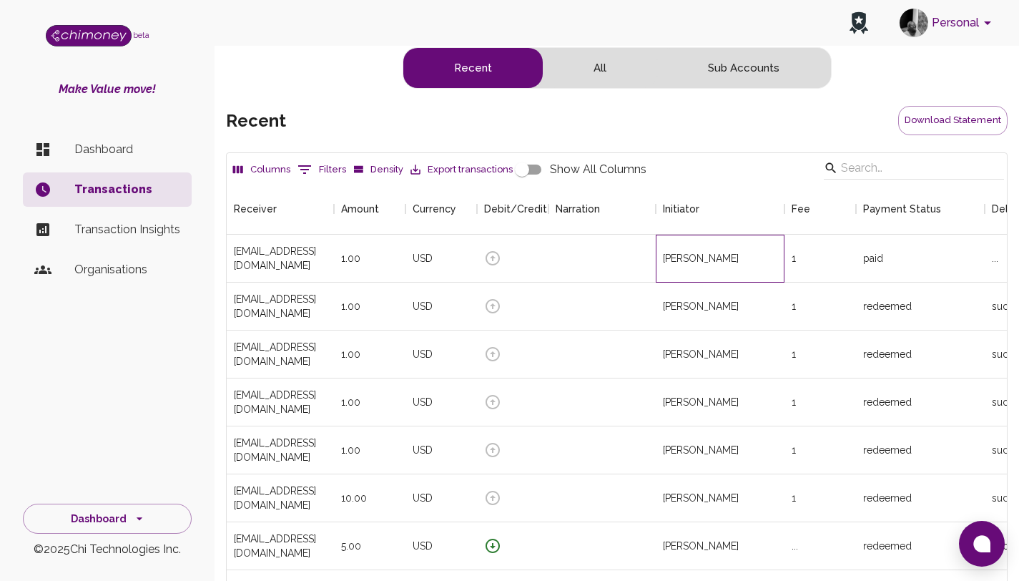
click at [661, 257] on div "[PERSON_NAME]" at bounding box center [720, 259] width 129 height 48
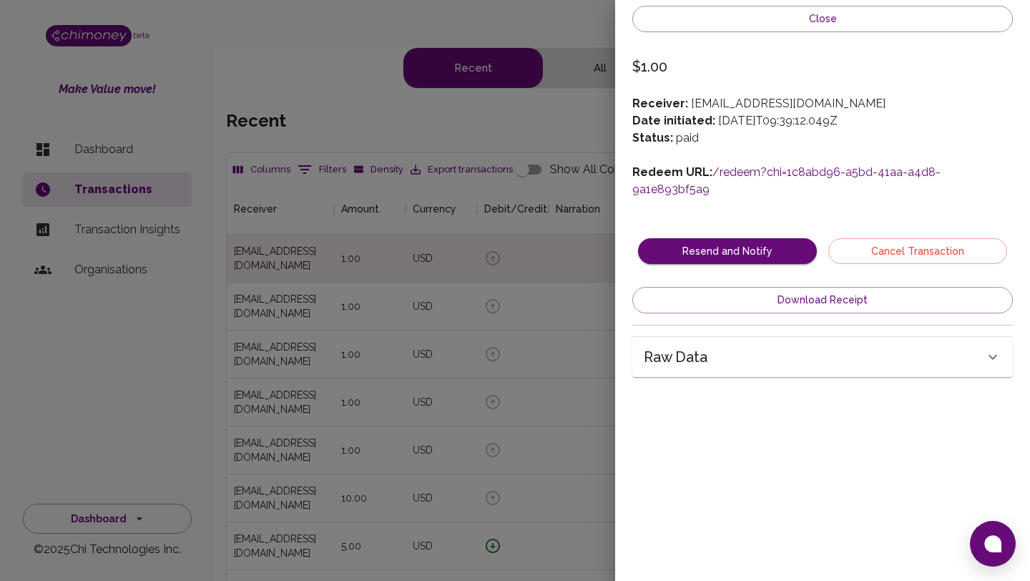
click at [793, 168] on link "/redeem?chi=1c8abd96-a5bd-41aa-a4d8-9a1e893bf5a9" at bounding box center [786, 180] width 308 height 31
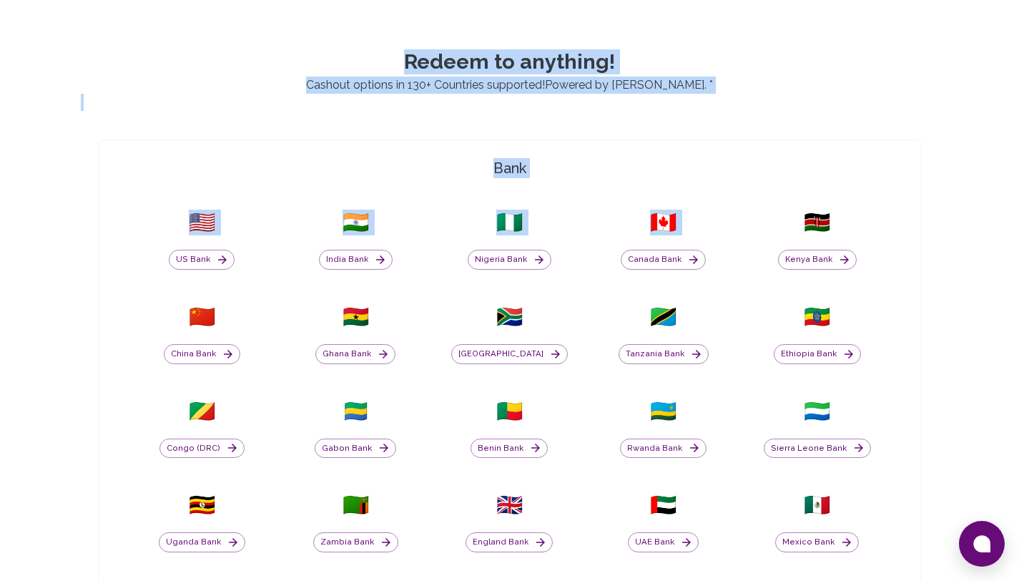
scroll to position [428, 0]
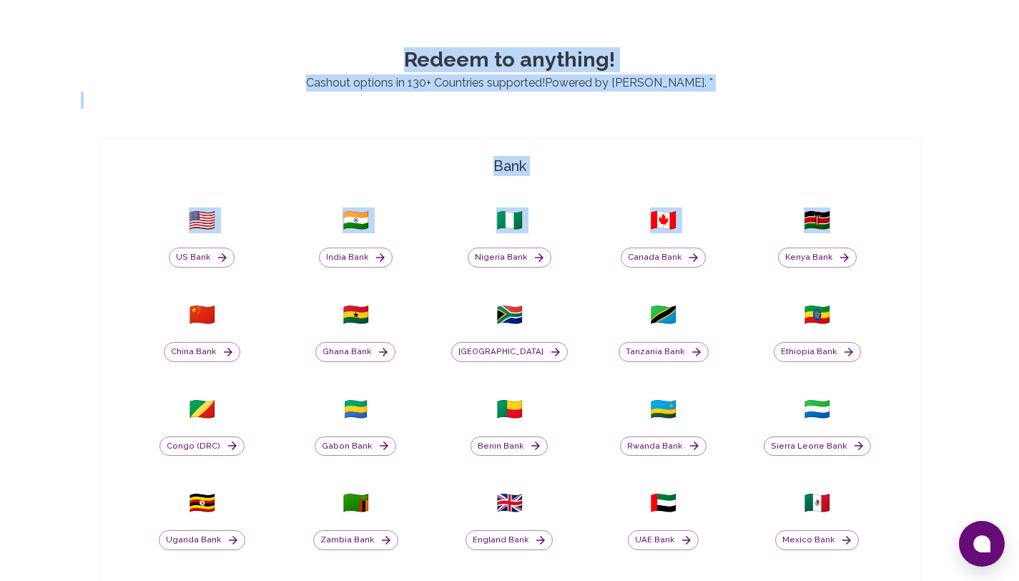
drag, startPoint x: 1029, startPoint y: 66, endPoint x: 1025, endPoint y: 207, distance: 140.9
click at [1019, 207] on html "Yay! You’ve got $1.00 ! Redeem to anything! Cashout options in 130+ Countries s…" at bounding box center [509, 549] width 1019 height 1954
click at [972, 179] on div "Yay! You’ve got $1.00 ! Redeem to anything! Cashout options in 130+ Countries s…" at bounding box center [509, 549] width 1019 height 1954
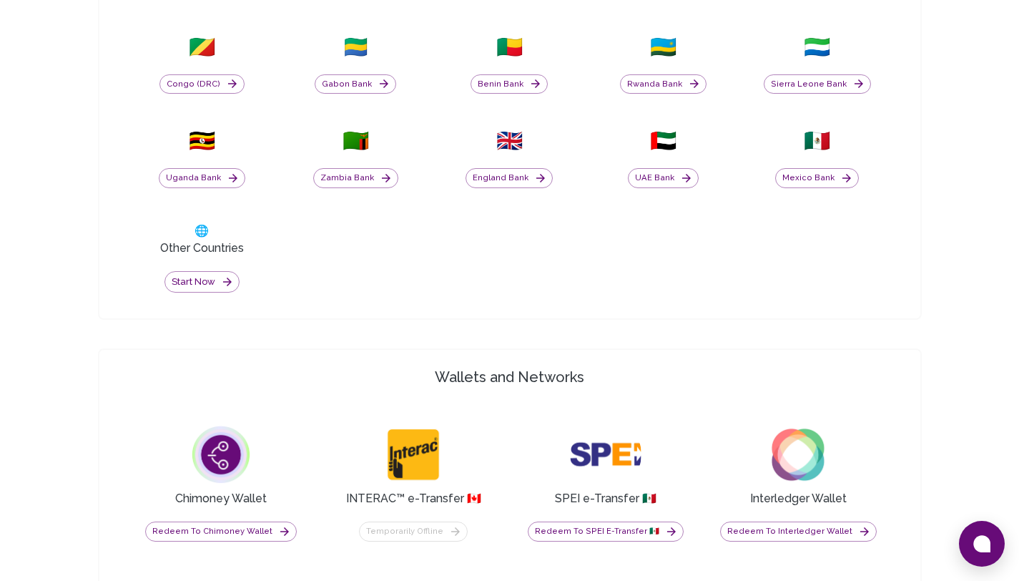
drag, startPoint x: 1029, startPoint y: 217, endPoint x: 1028, endPoint y: 324, distance: 106.5
click at [1019, 325] on html "Yay! You’ve got $1.00 ! Redeem to anything! Cashout options in 130+ Countries s…" at bounding box center [509, 188] width 1019 height 1954
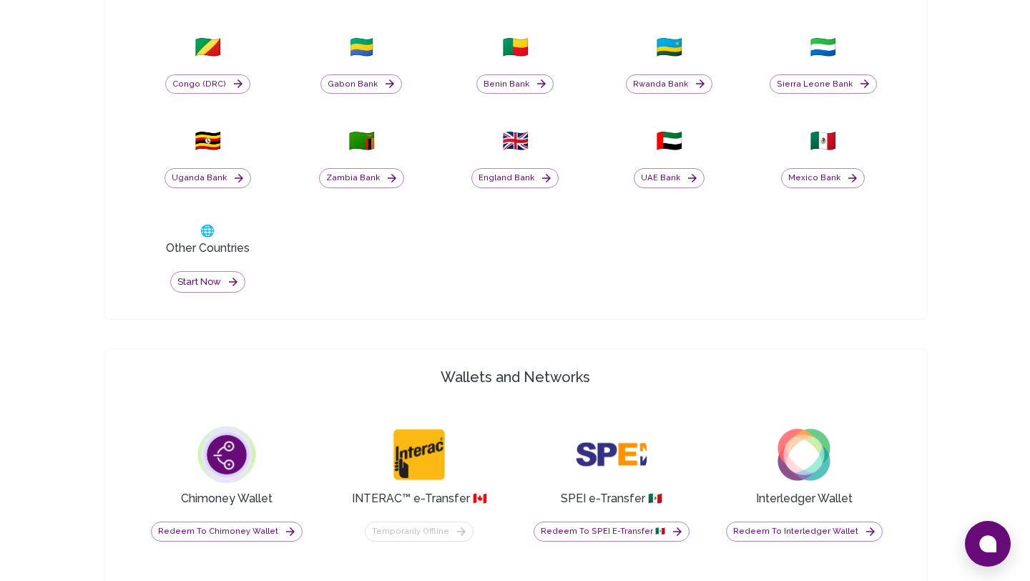
scroll to position [788, 0]
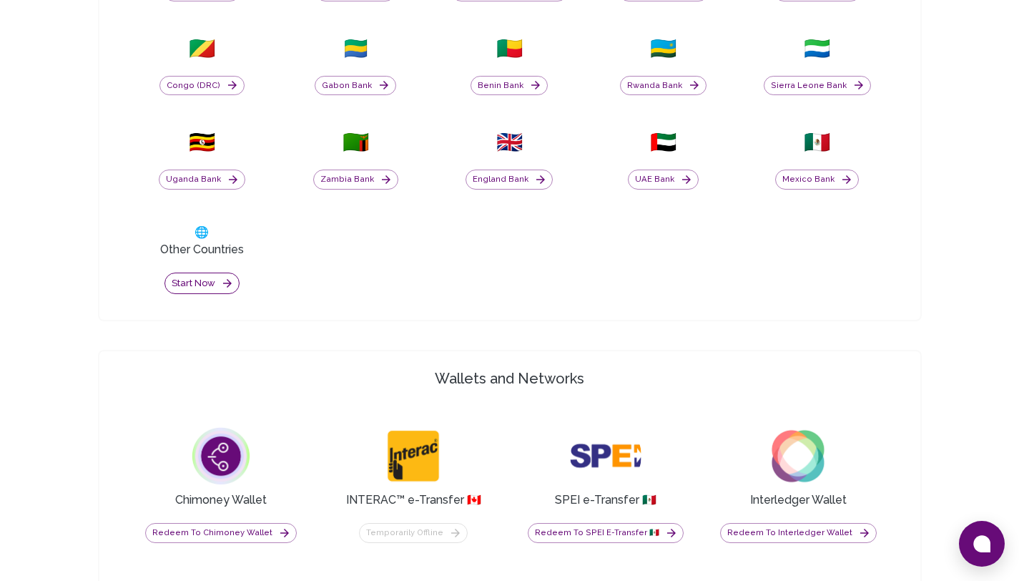
click at [202, 289] on button "Start now" at bounding box center [201, 283] width 75 height 22
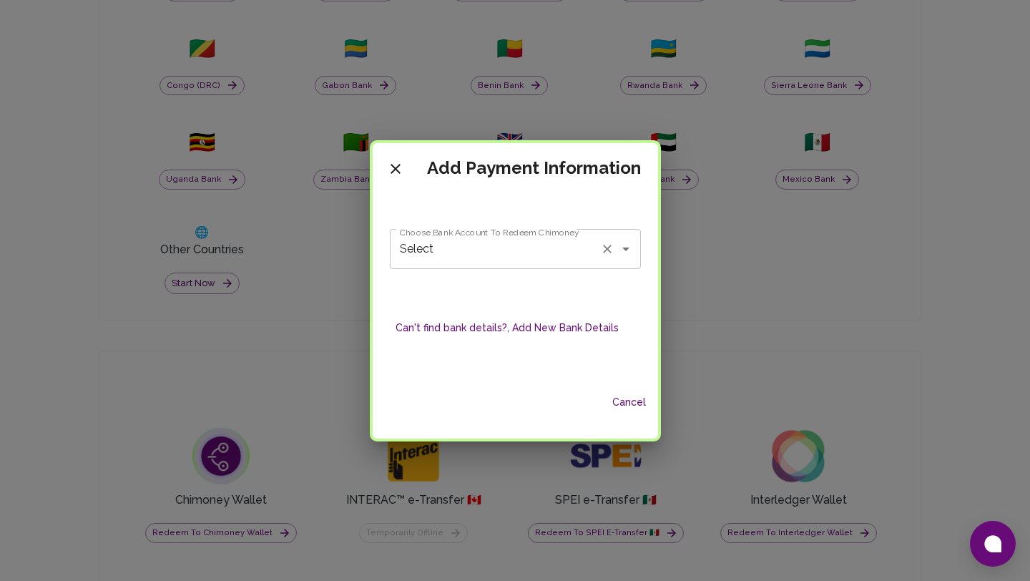
click at [554, 257] on input "Select" at bounding box center [495, 248] width 198 height 27
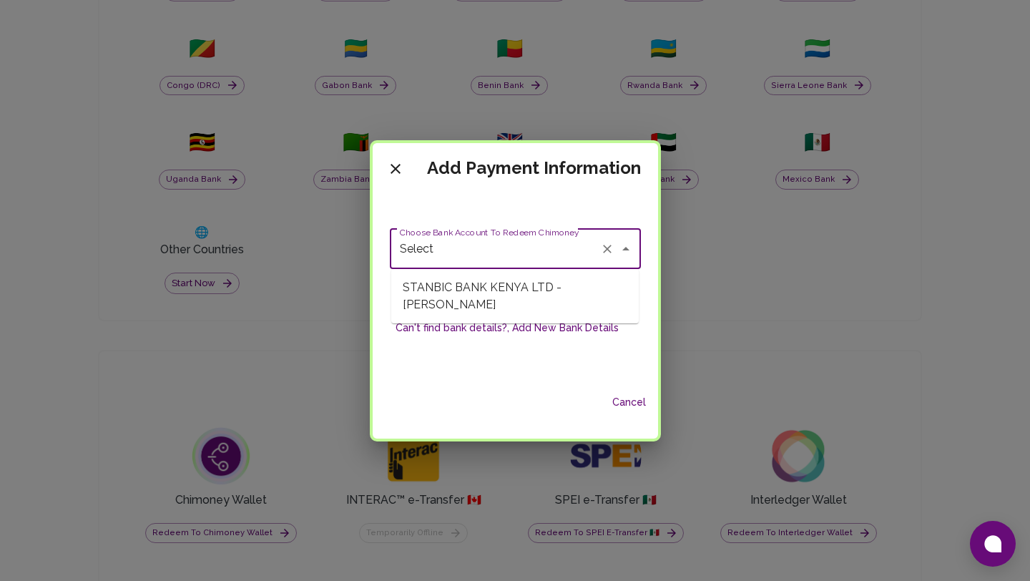
click at [519, 297] on span "STANBIC BANK KENYA LTD - Phylis Atieno" at bounding box center [514, 296] width 247 height 43
type input "STANBIC BANK KENYA LTD - Phylis Atieno"
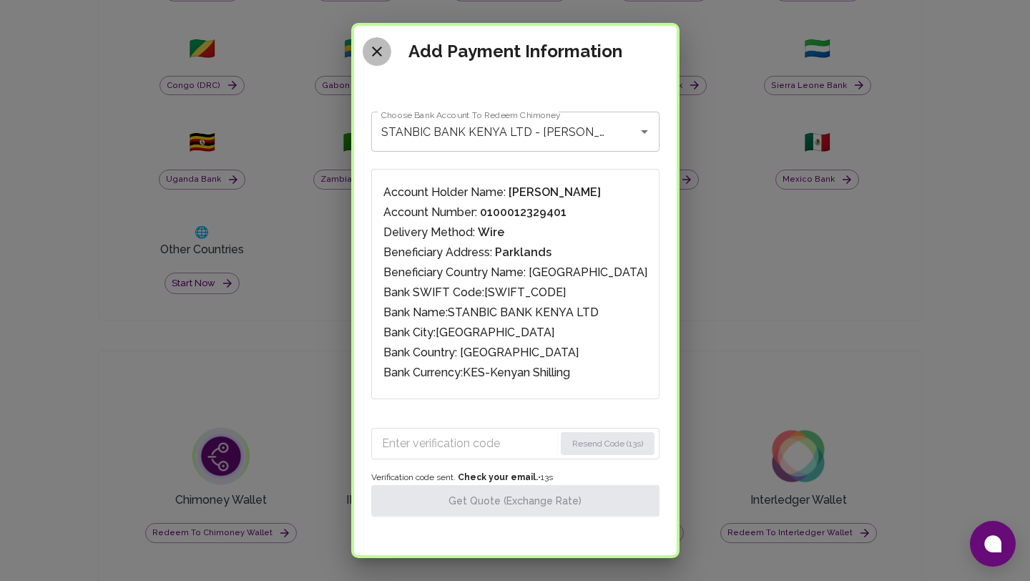
click at [382, 48] on icon "close" at bounding box center [377, 51] width 10 height 10
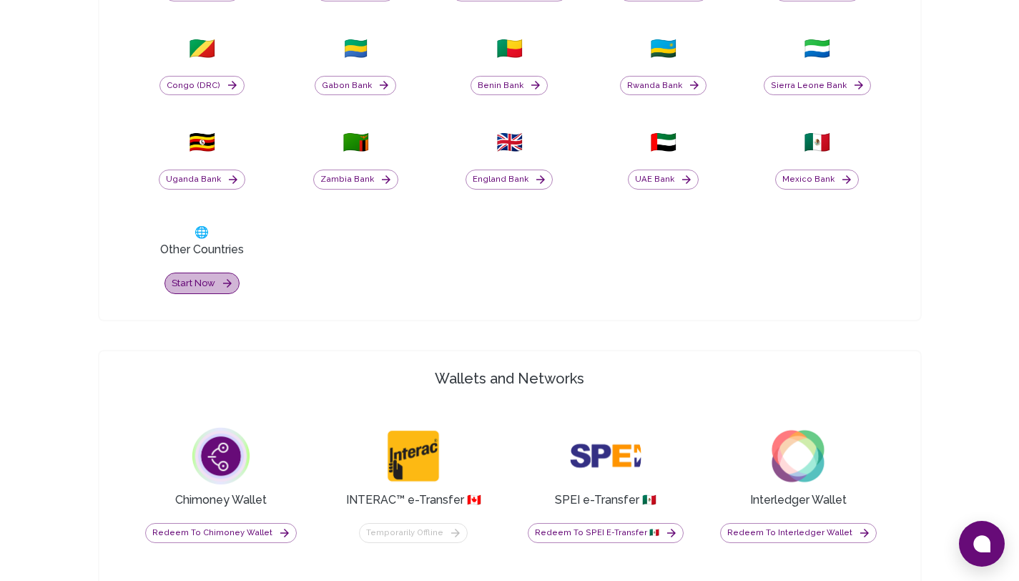
click at [198, 278] on button "Start now" at bounding box center [201, 283] width 75 height 22
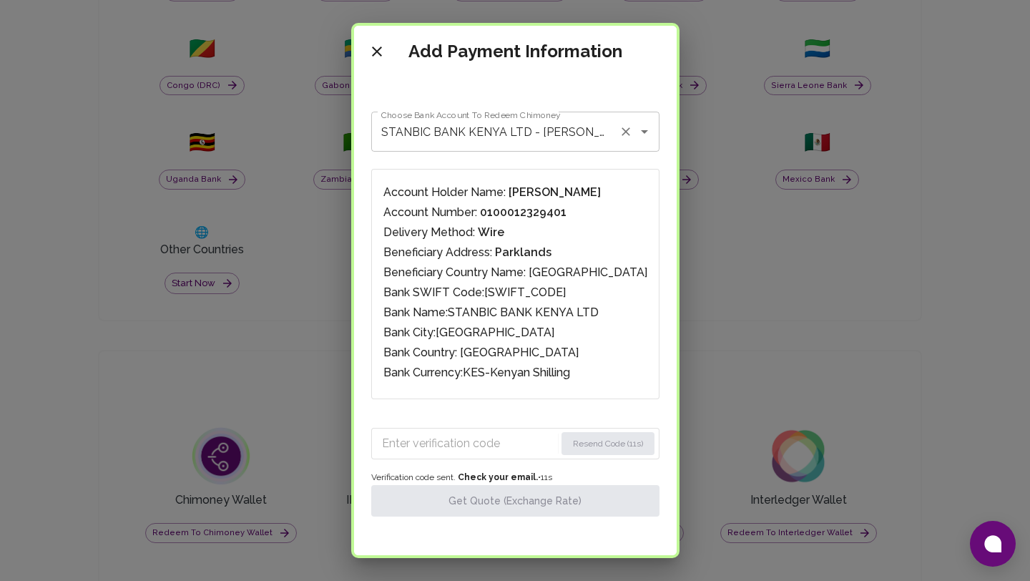
click at [621, 134] on icon "Clear" at bounding box center [625, 131] width 9 height 9
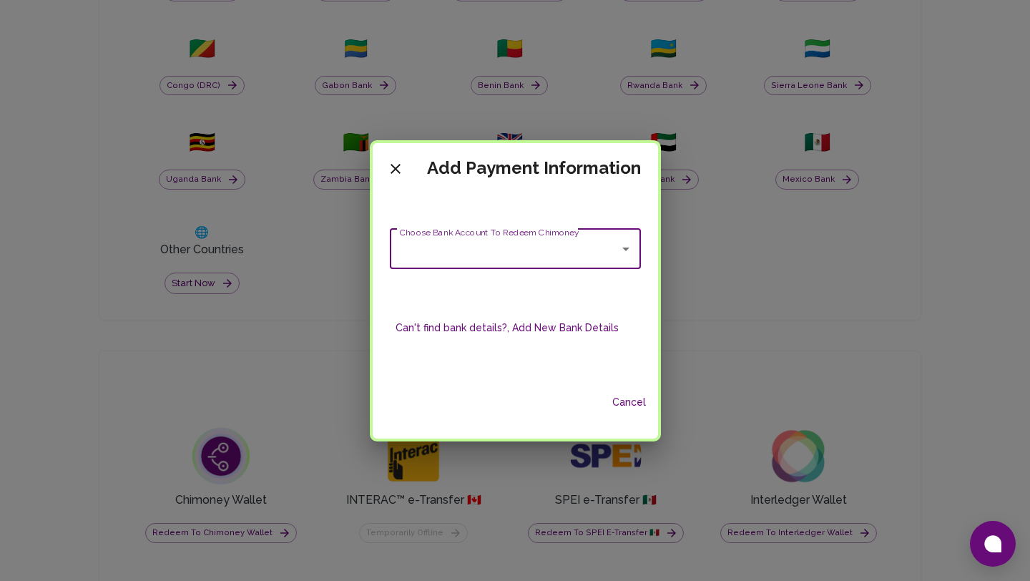
scroll to position [0, 0]
click at [555, 322] on button "Can't find bank details?, Add New Bank Details" at bounding box center [507, 328] width 235 height 26
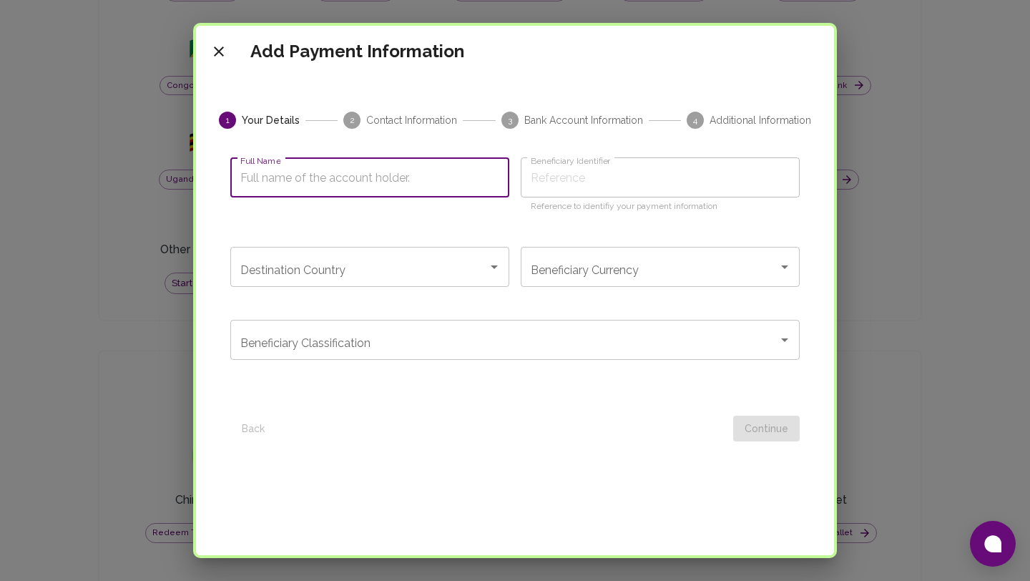
click at [452, 169] on input "Full Name" at bounding box center [369, 177] width 279 height 40
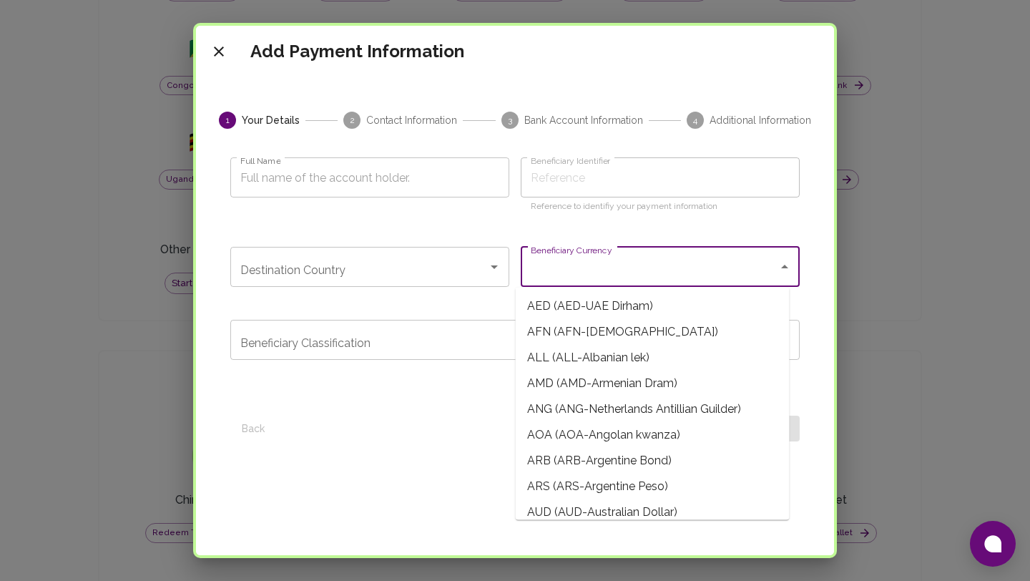
click at [585, 276] on input "Beneficiary Currency" at bounding box center [649, 266] width 245 height 27
click at [467, 323] on div "Beneficiary Classification" at bounding box center [514, 340] width 569 height 40
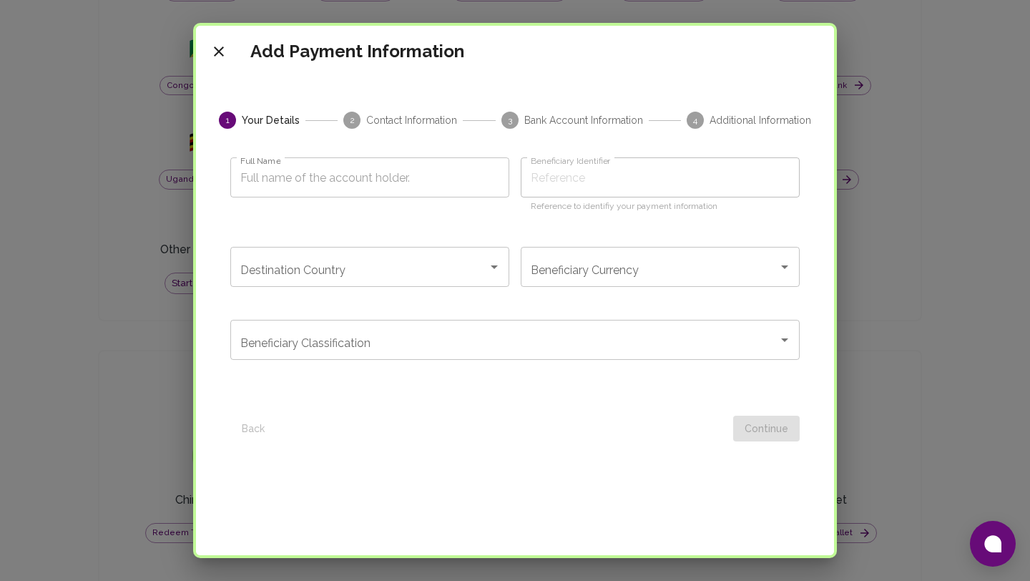
click at [480, 402] on form "Full Name Full Name Beneficiary Identifier Beneficiary Identifier Reference to …" at bounding box center [514, 290] width 569 height 301
click at [391, 181] on input "Full Name" at bounding box center [369, 177] width 279 height 40
type input "t"
type input "te"
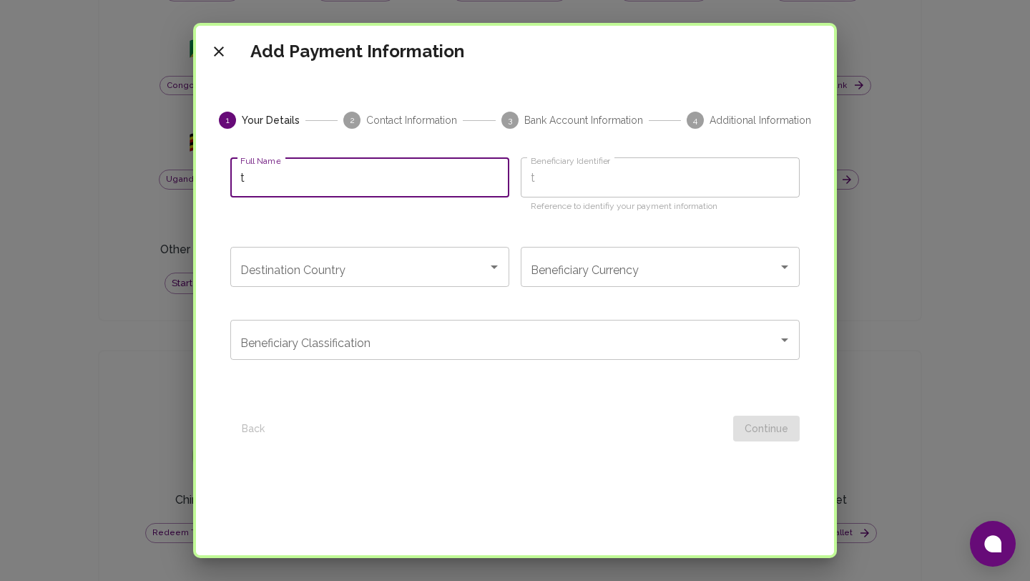
type input "te"
type input "tes"
type input "test"
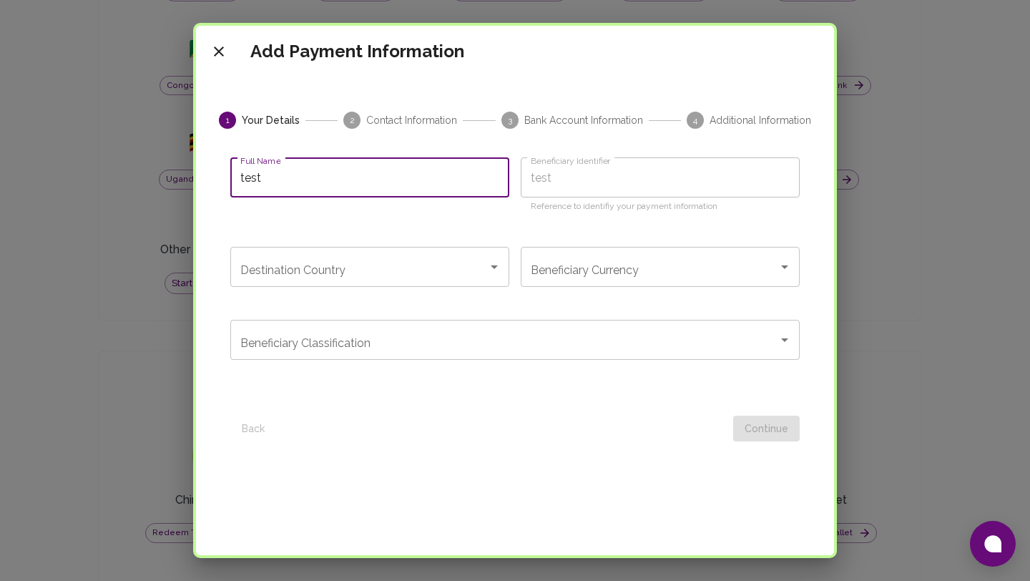
type input "test"
click at [421, 262] on input "Destination Country" at bounding box center [359, 266] width 245 height 27
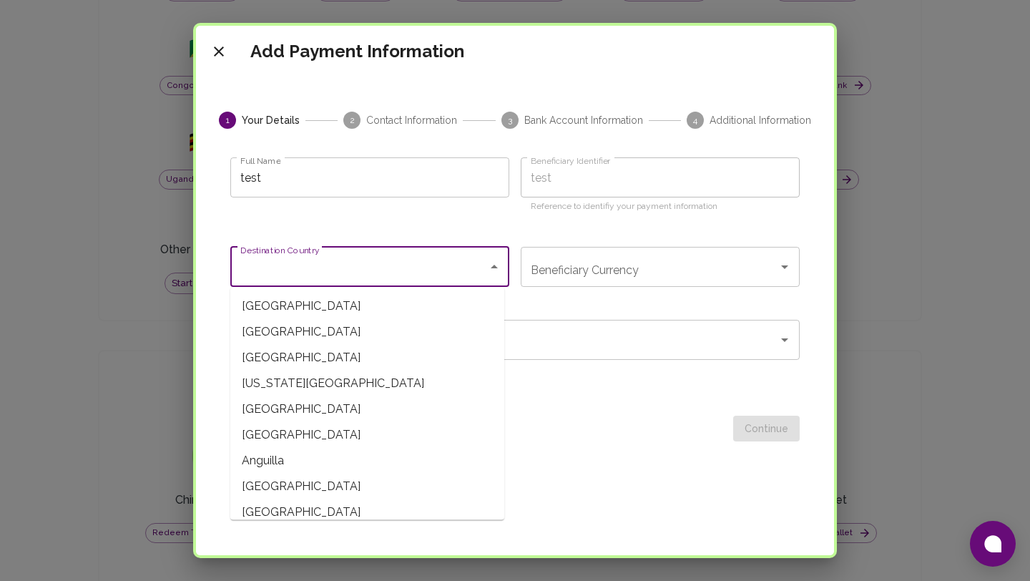
click at [388, 330] on span "Albania" at bounding box center [367, 332] width 274 height 26
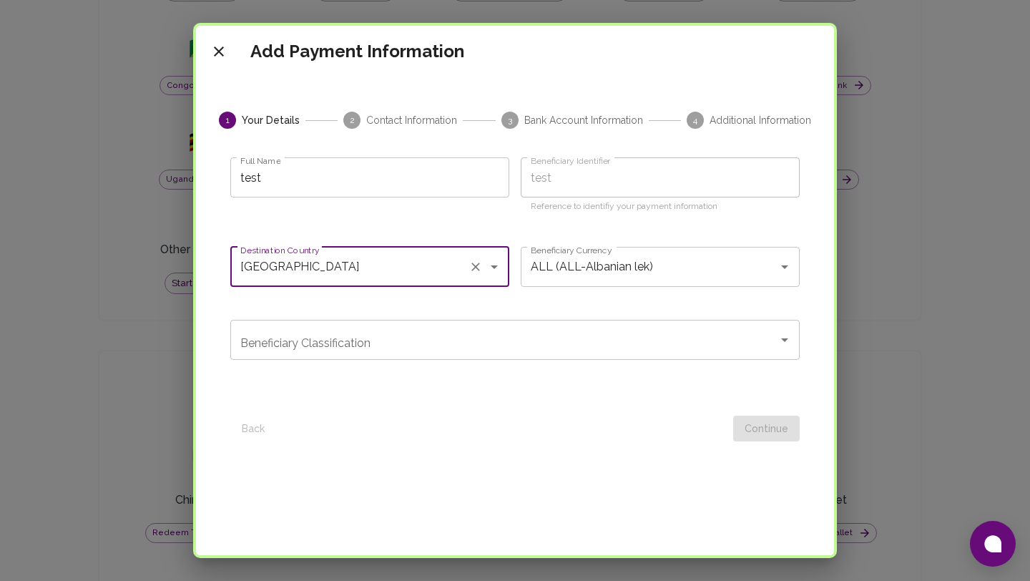
click at [489, 274] on icon "Open" at bounding box center [493, 266] width 17 height 17
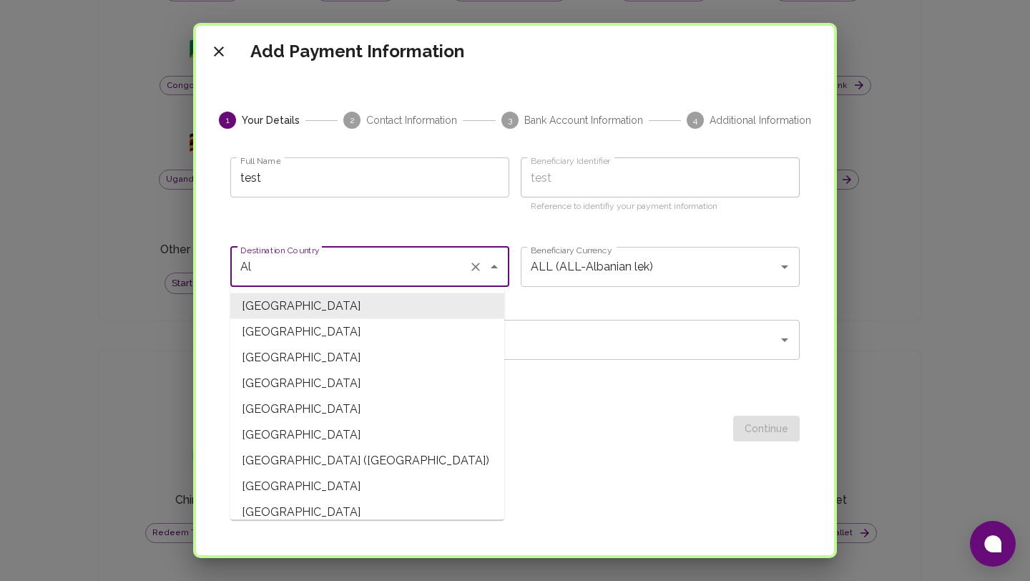
type input "A"
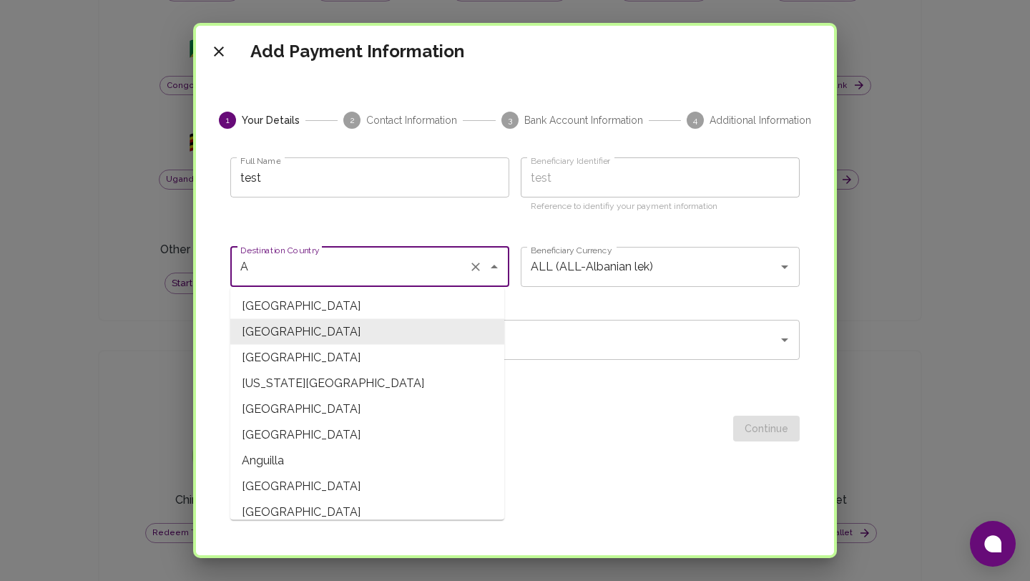
type input "USD (USD-US Dollar)"
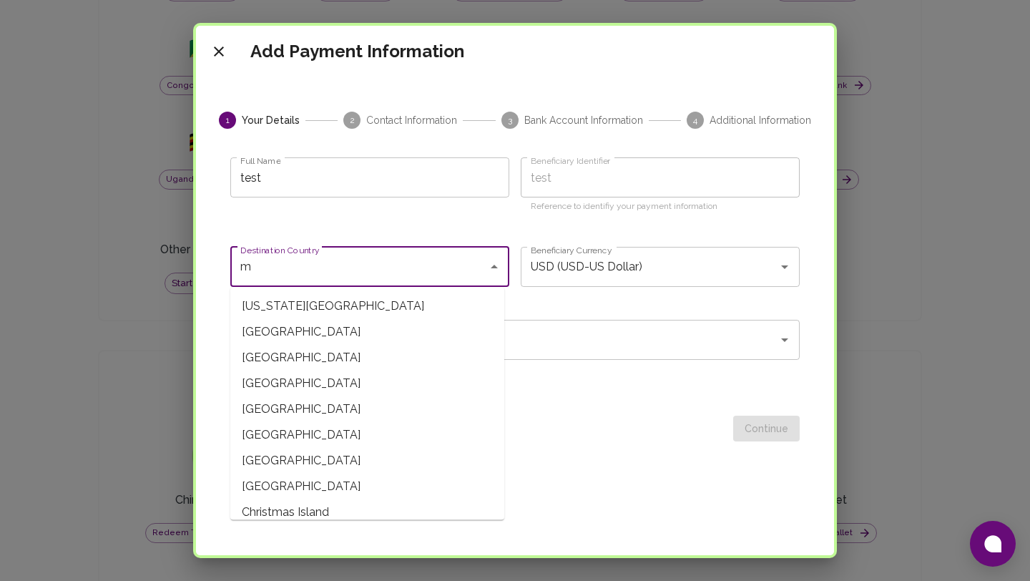
click at [360, 310] on span "AMERICAN SAMOA" at bounding box center [367, 306] width 274 height 26
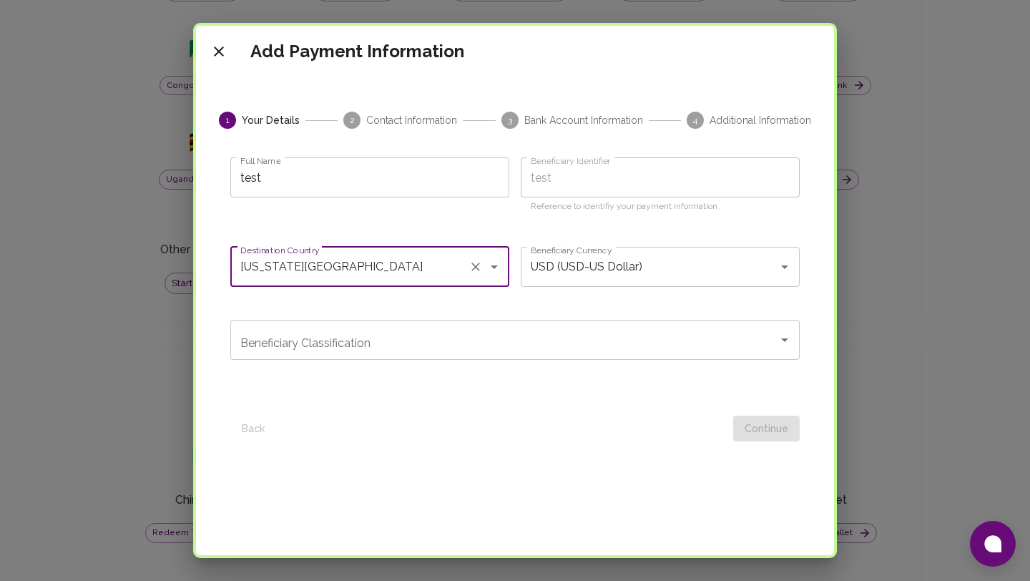
type input "AMERICAN SAMOA"
click at [503, 337] on input "Beneficiary Classification" at bounding box center [504, 339] width 535 height 27
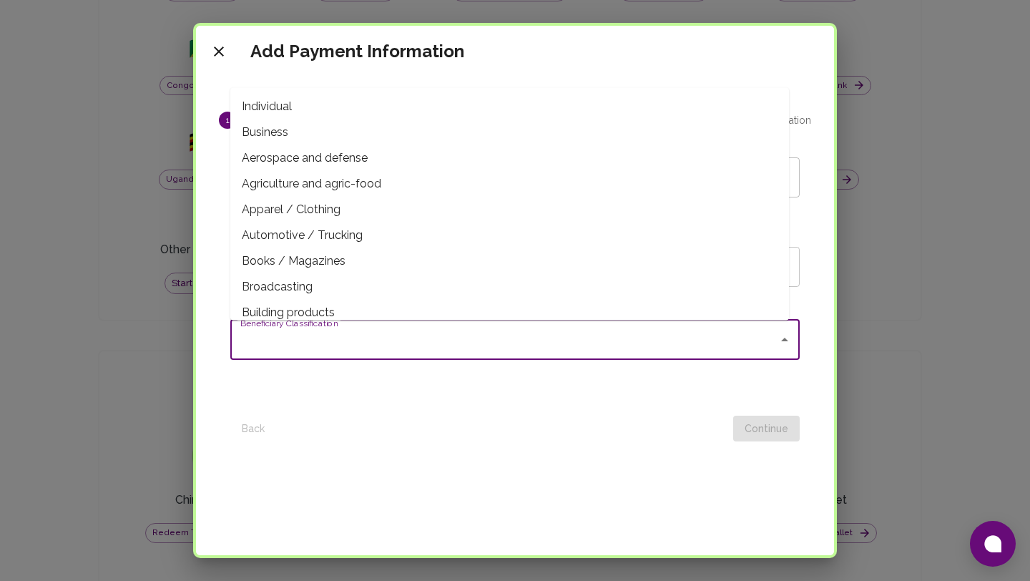
click at [429, 109] on span "Individual" at bounding box center [509, 107] width 558 height 26
type input "Individual"
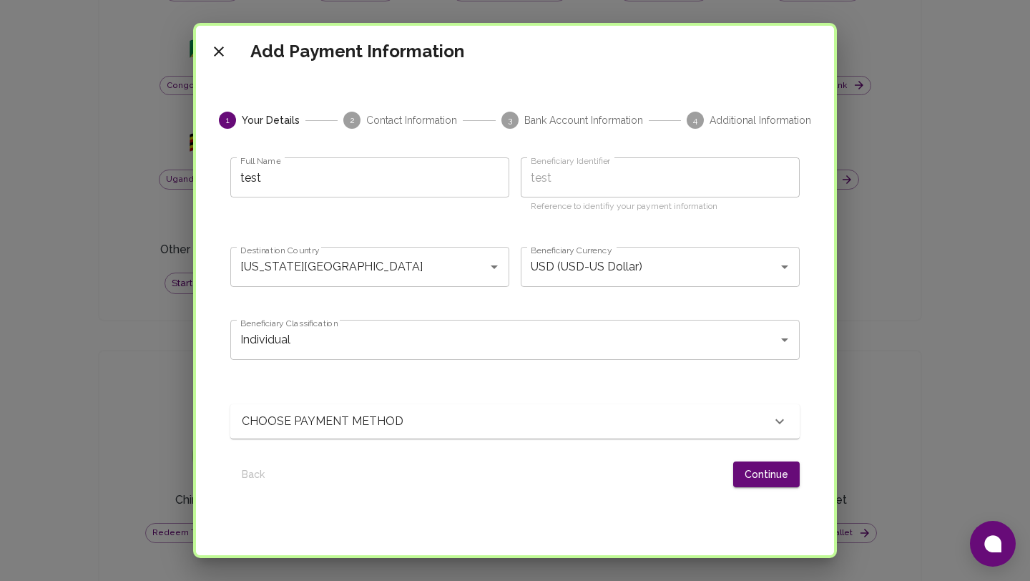
click at [707, 432] on div "CHOOSE PAYMENT METHOD" at bounding box center [514, 421] width 569 height 34
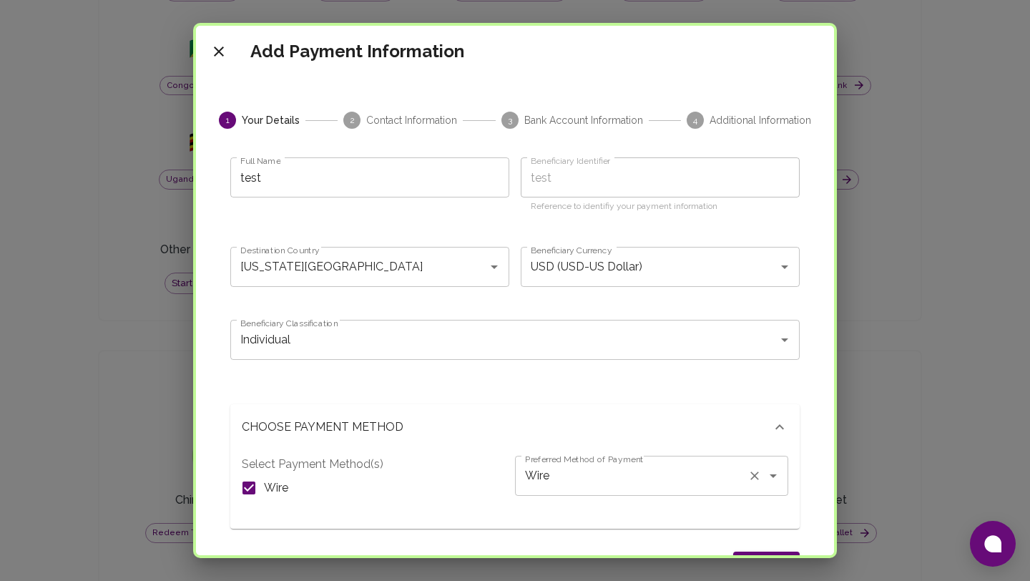
click at [635, 465] on input "Wire" at bounding box center [631, 475] width 220 height 27
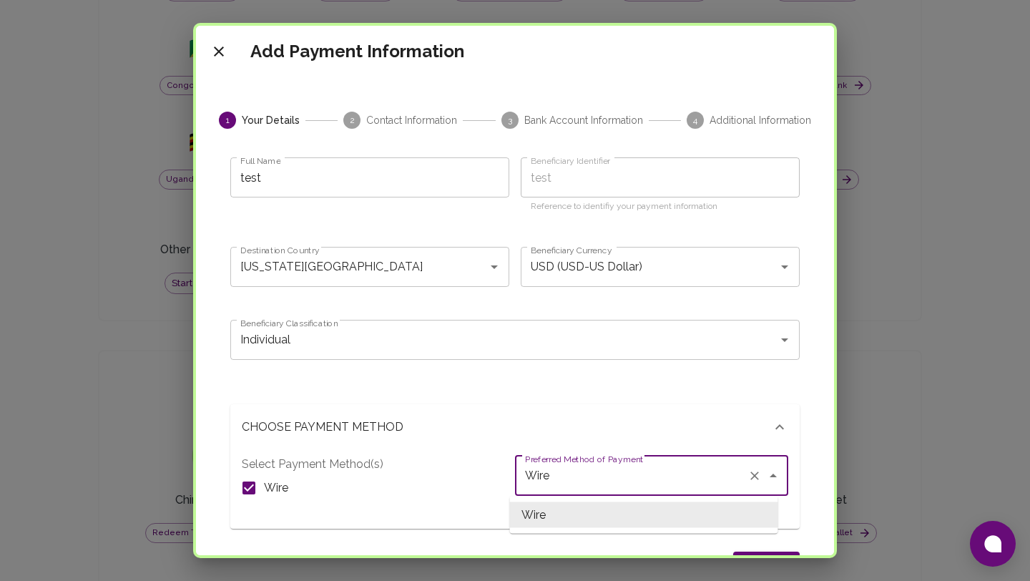
click at [834, 418] on div "Add Payment Information 1 Your Details 2 Contact Information 3 Bank Account Inf…" at bounding box center [515, 290] width 644 height 535
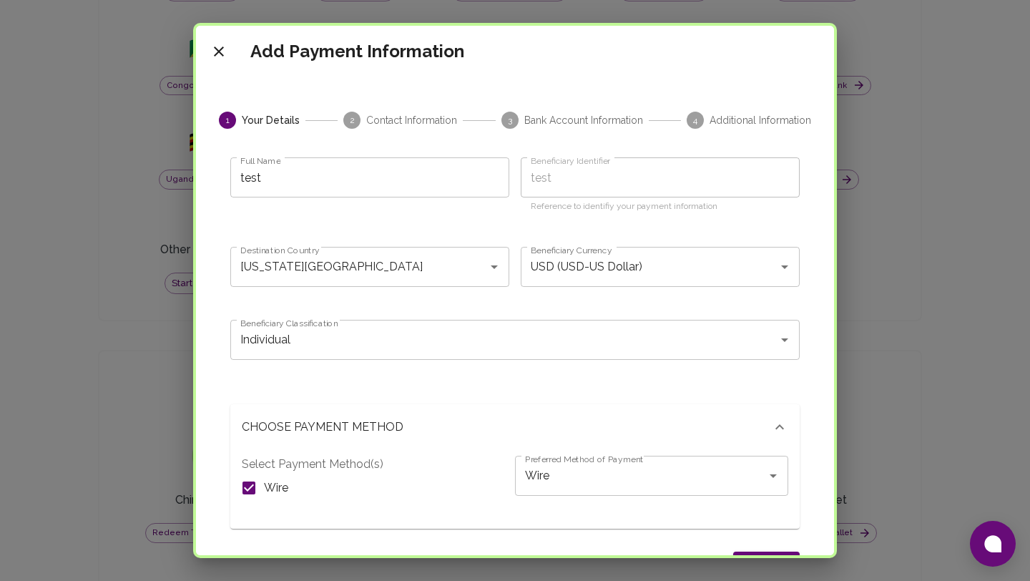
scroll to position [335, 0]
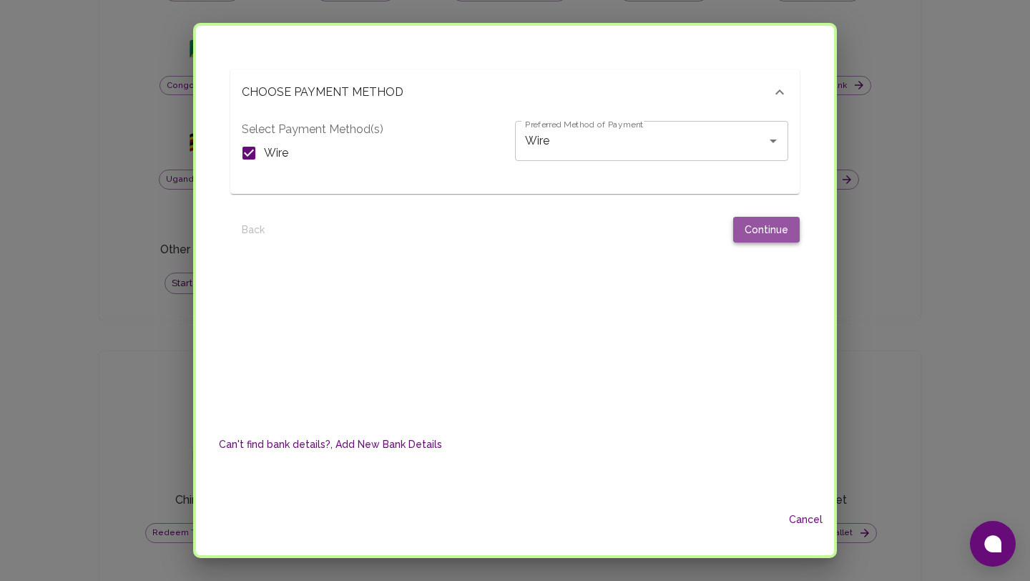
click at [748, 237] on button "Continue" at bounding box center [766, 230] width 66 height 26
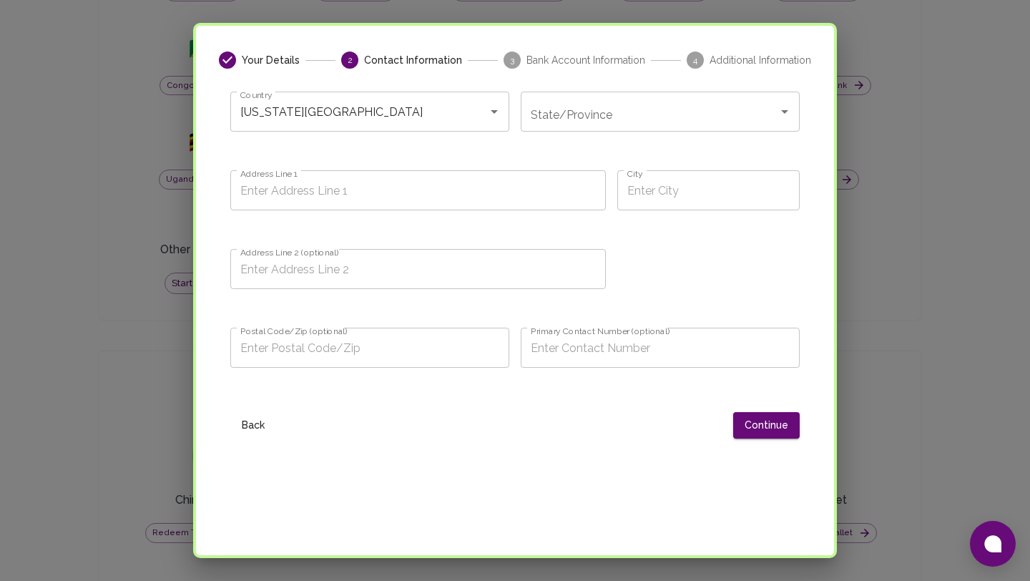
scroll to position [59, 0]
click at [493, 187] on input "Address Line 1" at bounding box center [417, 191] width 375 height 40
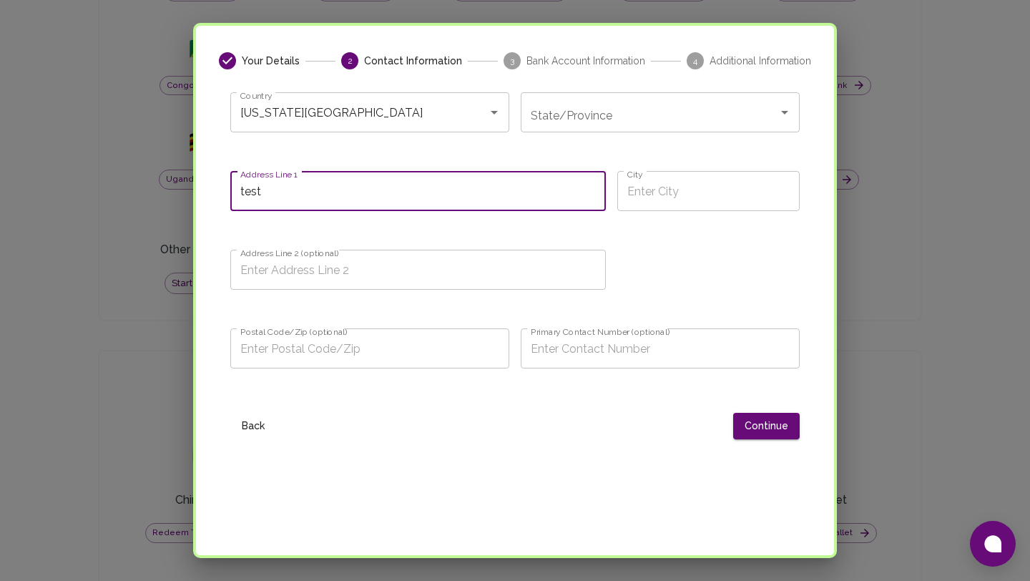
type input "test"
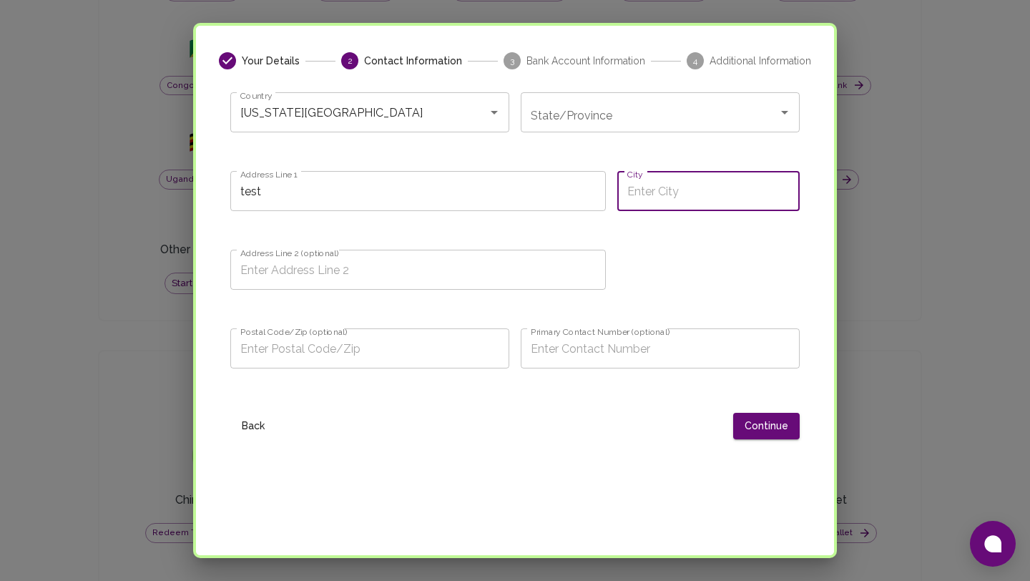
click at [697, 203] on input "City" at bounding box center [708, 191] width 182 height 40
type input "test"
click at [476, 348] on input "Postal Code/Zip (optional)" at bounding box center [369, 348] width 279 height 40
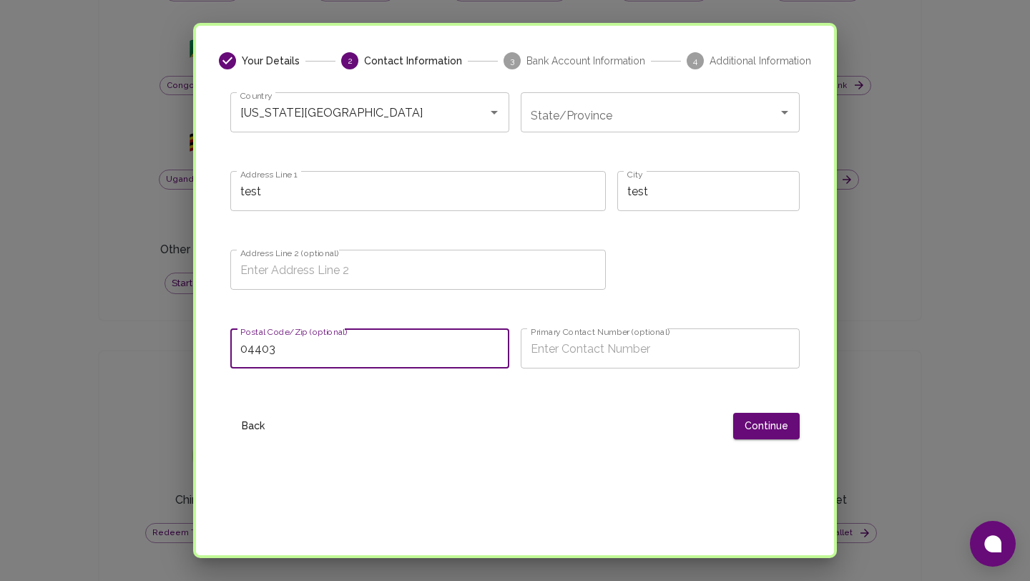
type input "04403"
click at [607, 355] on input "Primary Contact Number (optional)" at bounding box center [660, 348] width 279 height 40
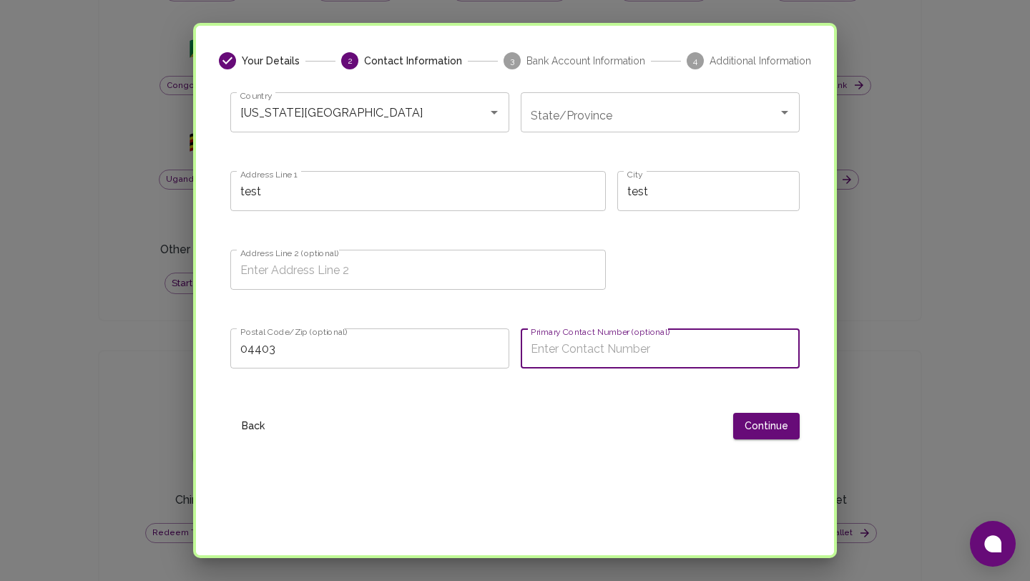
type input "0799164715"
type input "Kivu Hostels"
click at [747, 431] on button "Continue" at bounding box center [766, 426] width 66 height 26
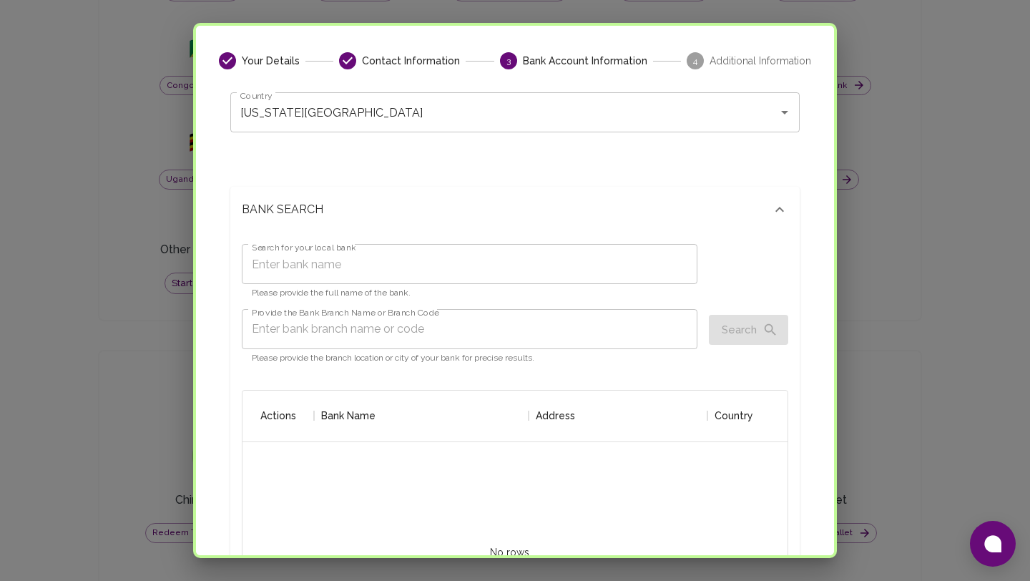
scroll to position [272, 523]
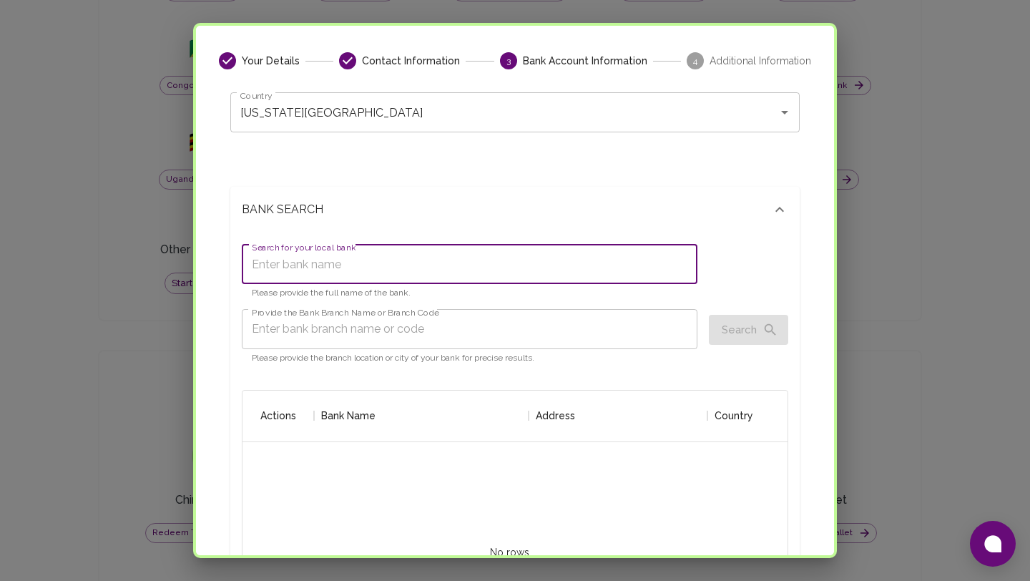
click at [414, 275] on input "Search for your local bank" at bounding box center [469, 264] width 455 height 40
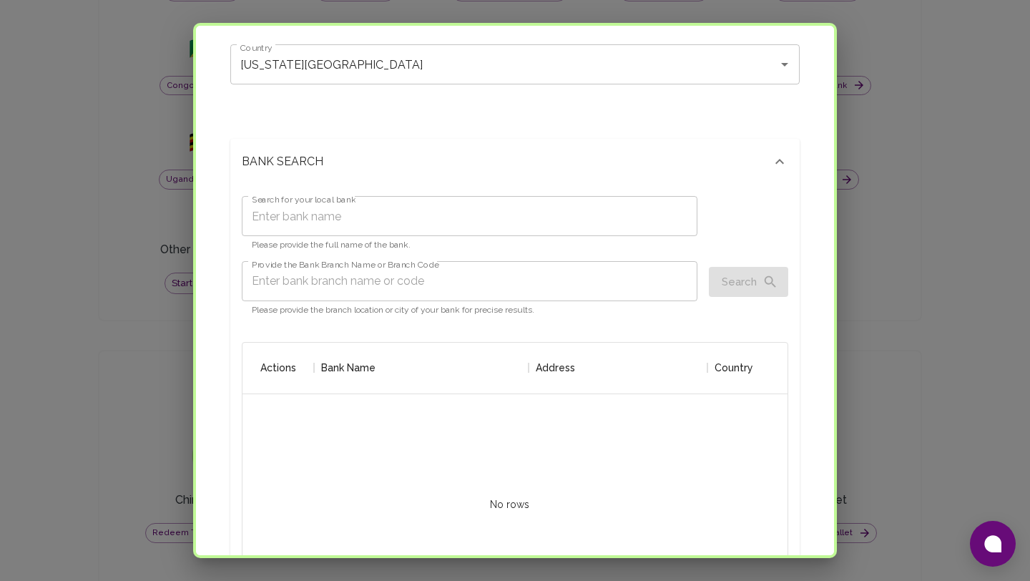
scroll to position [0, 0]
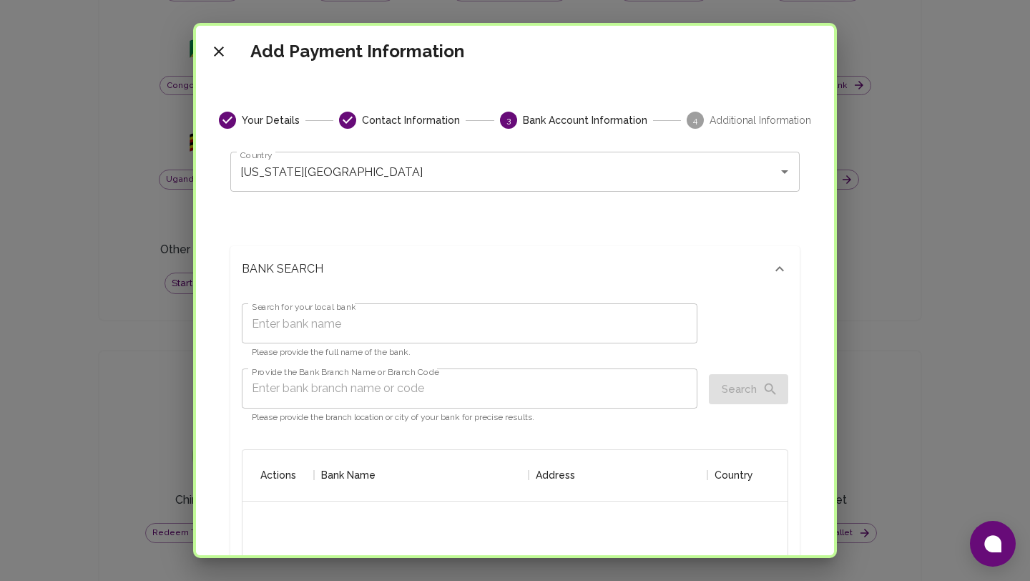
click at [217, 51] on icon "close" at bounding box center [218, 51] width 17 height 17
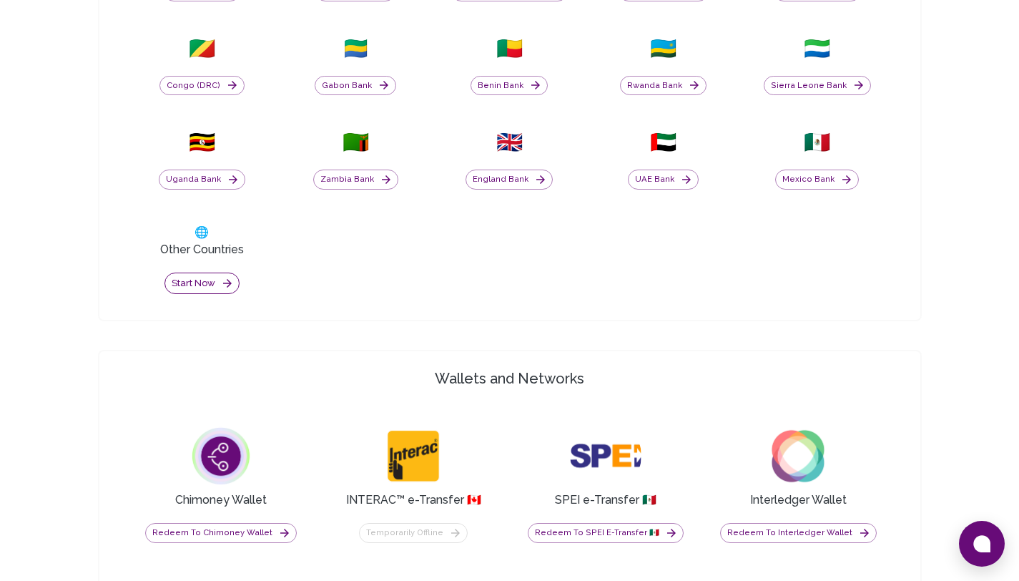
click at [202, 288] on button "Start now" at bounding box center [201, 283] width 75 height 22
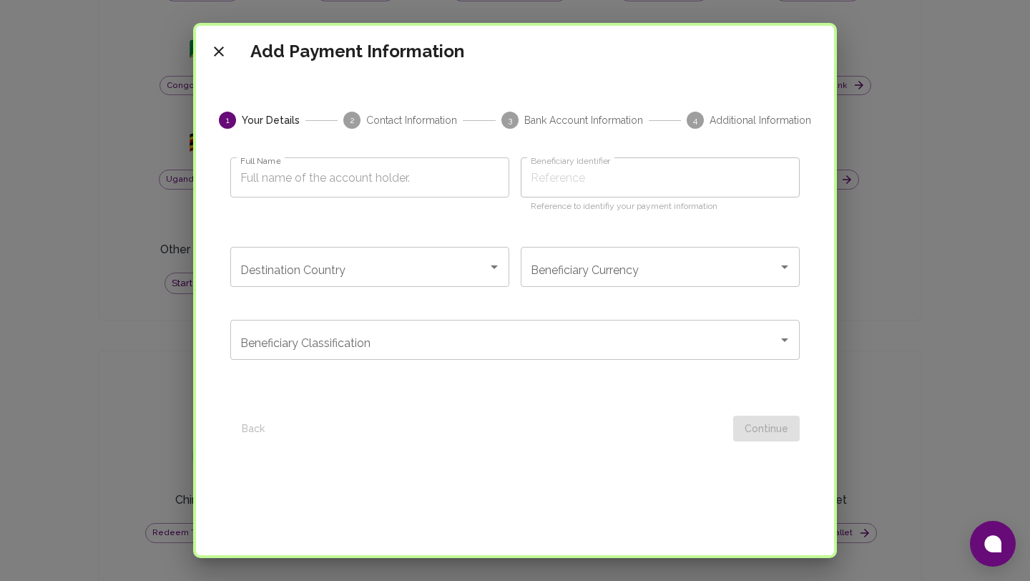
click at [834, 478] on div "Add Payment Information 1 Your Details 2 Contact Information 3 Bank Account Inf…" at bounding box center [515, 290] width 644 height 535
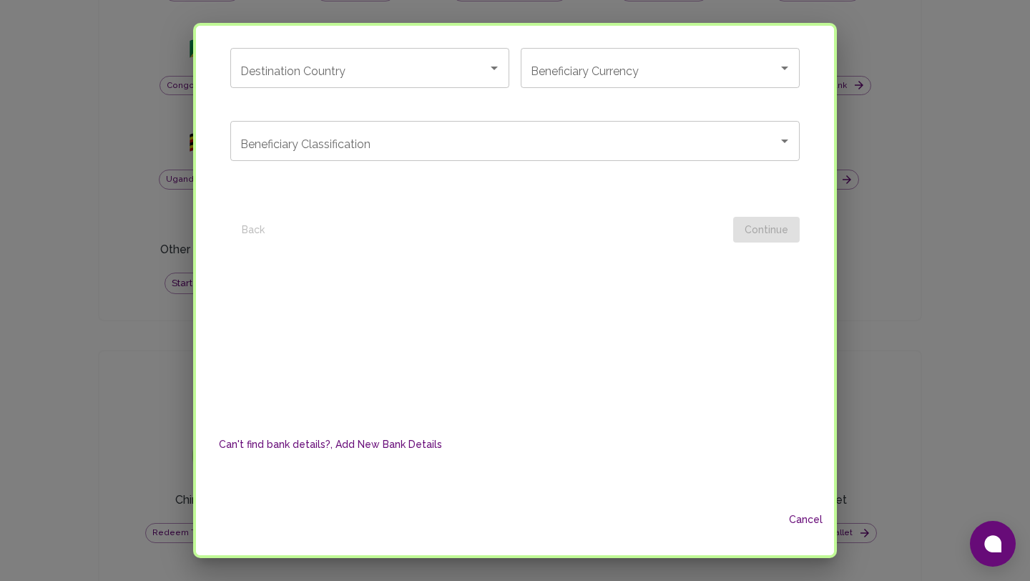
click at [799, 518] on button "Cancel" at bounding box center [805, 519] width 46 height 26
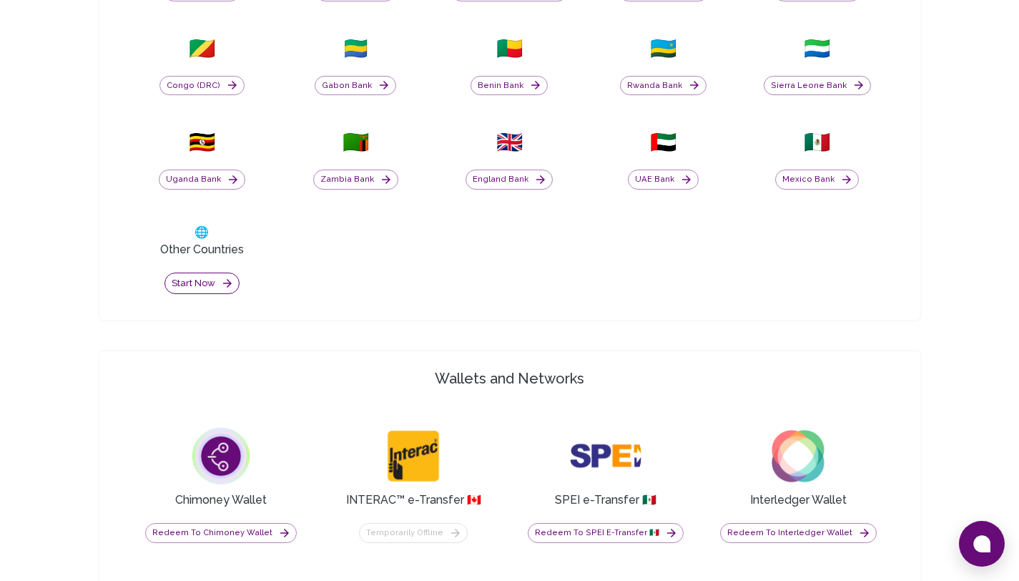
click at [184, 292] on button "Start now" at bounding box center [201, 283] width 75 height 22
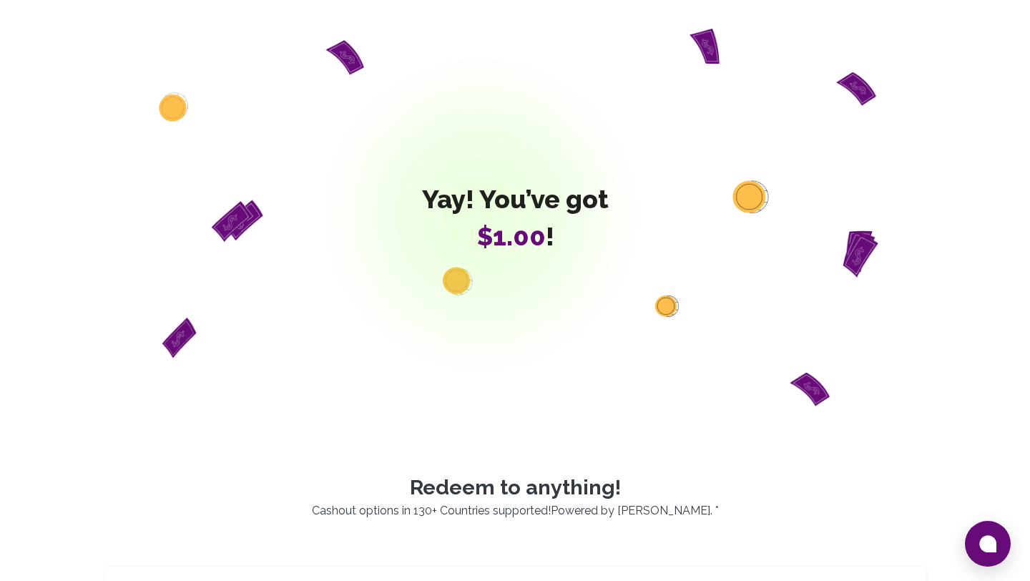
scroll to position [566, 0]
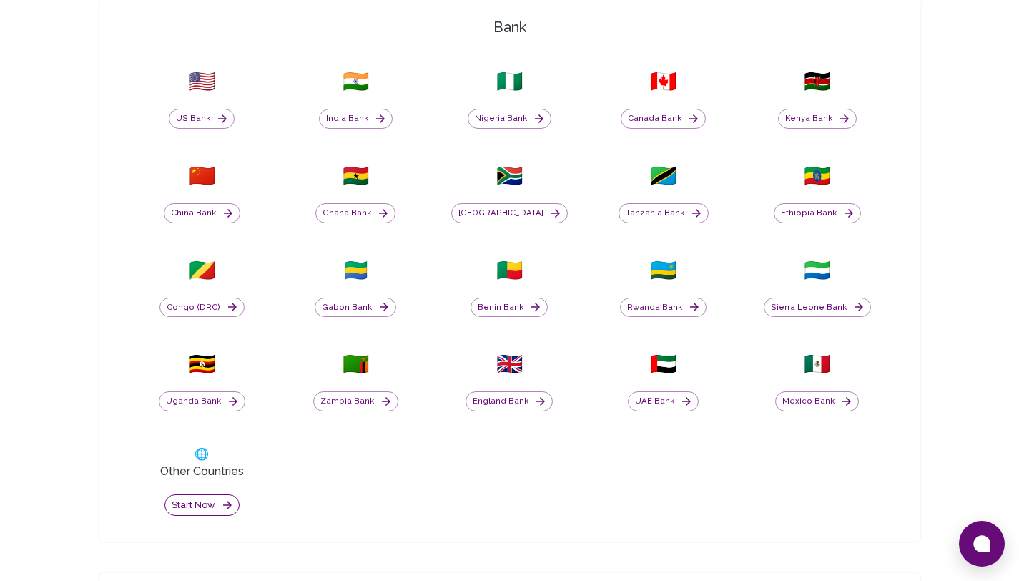
click at [216, 498] on button "Start now" at bounding box center [201, 505] width 75 height 22
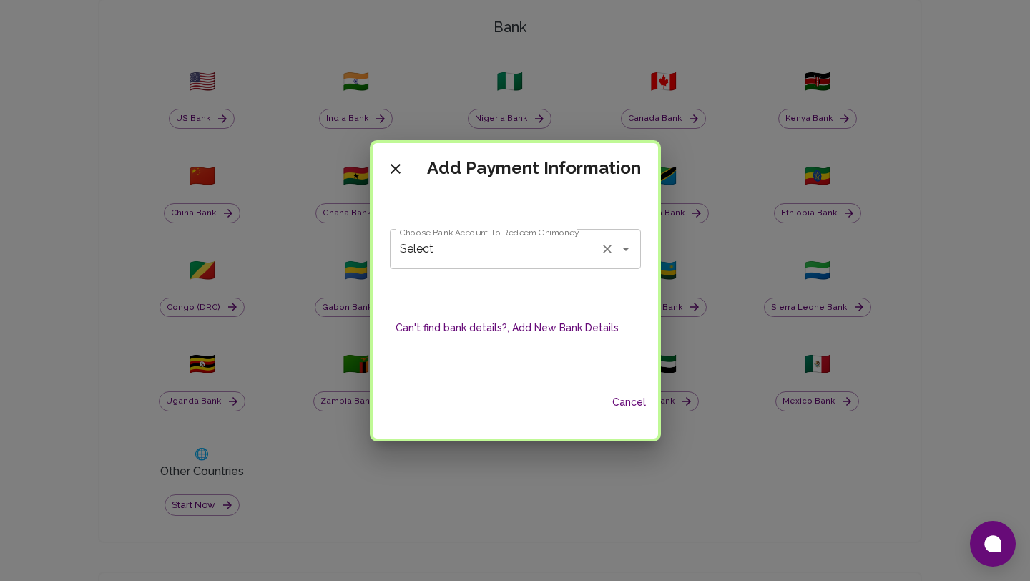
click at [475, 245] on input "Select" at bounding box center [495, 248] width 198 height 27
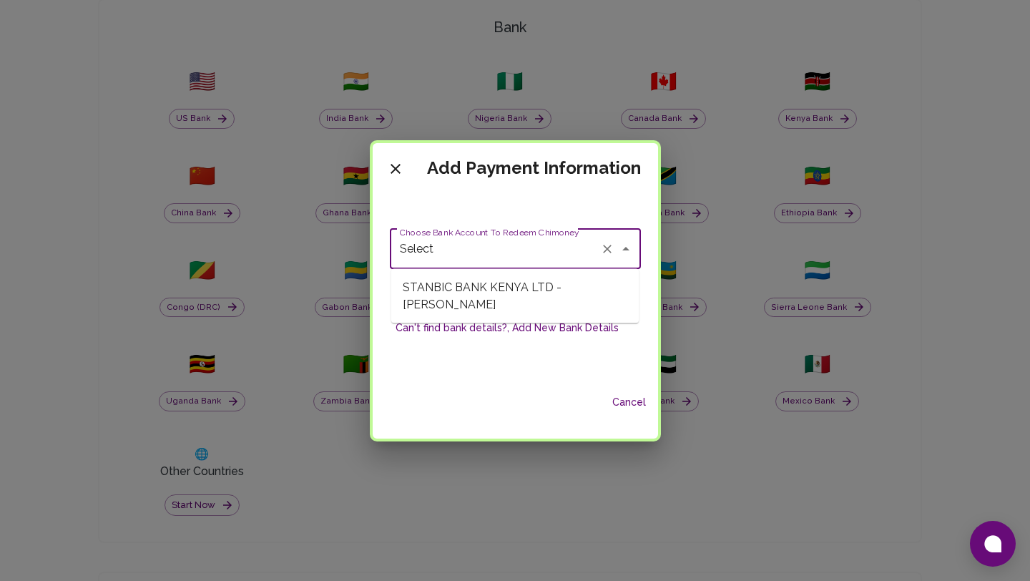
click at [465, 288] on span "STANBIC BANK KENYA LTD - [PERSON_NAME]" at bounding box center [514, 296] width 247 height 43
type input "STANBIC BANK KENYA LTD - [PERSON_NAME]"
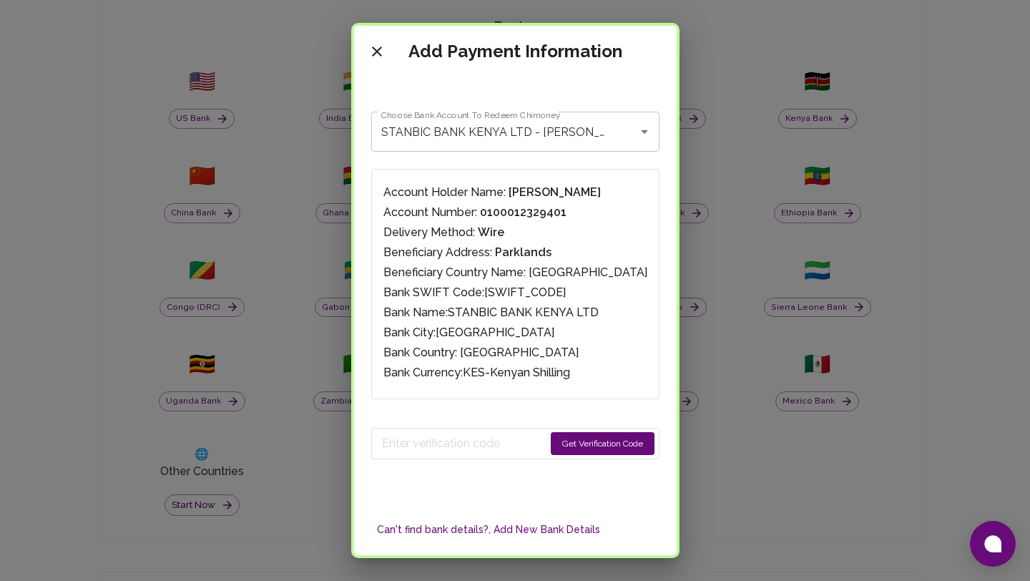
click at [552, 441] on button "Get Verification Code" at bounding box center [603, 443] width 104 height 23
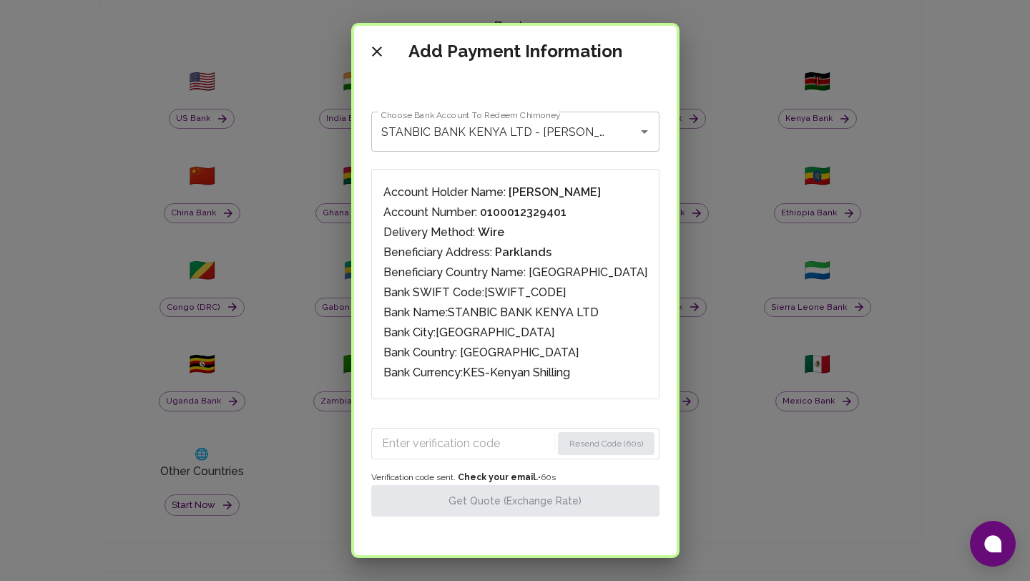
click at [498, 438] on input "Enter verification code" at bounding box center [466, 443] width 169 height 23
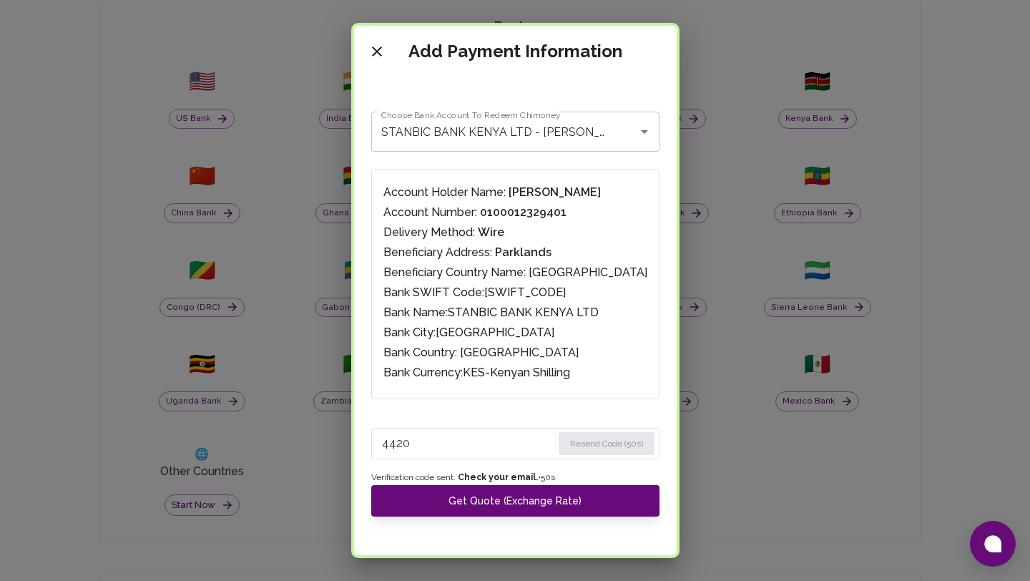
type input "4420"
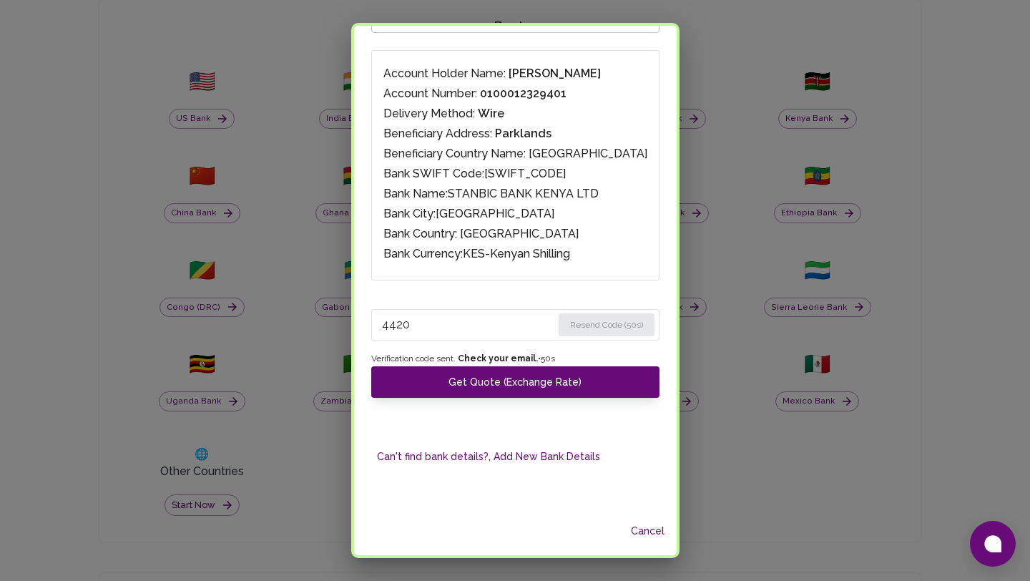
scroll to position [131, 0]
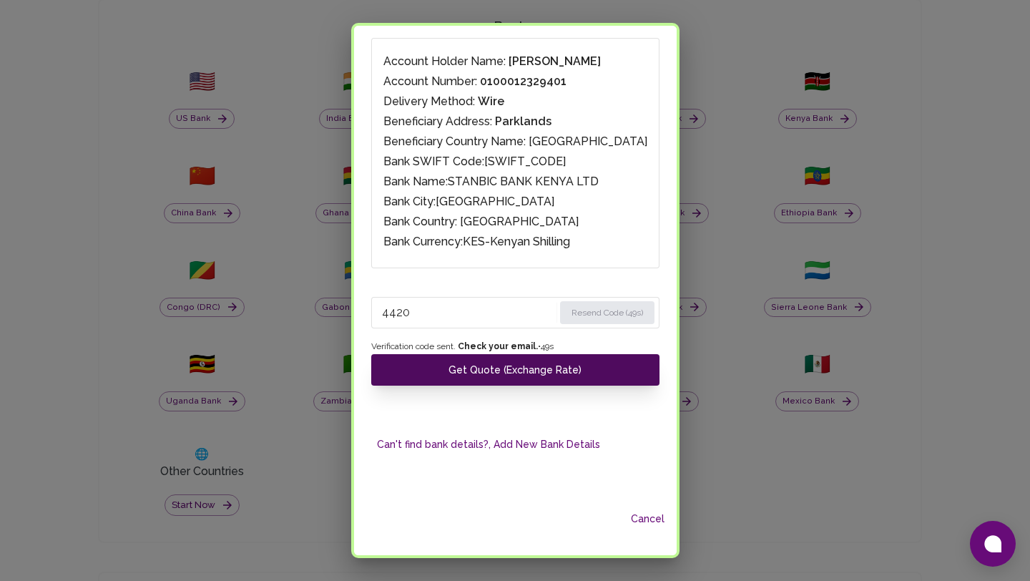
click at [521, 373] on button "Get Quote (Exchange Rate)" at bounding box center [515, 369] width 288 height 31
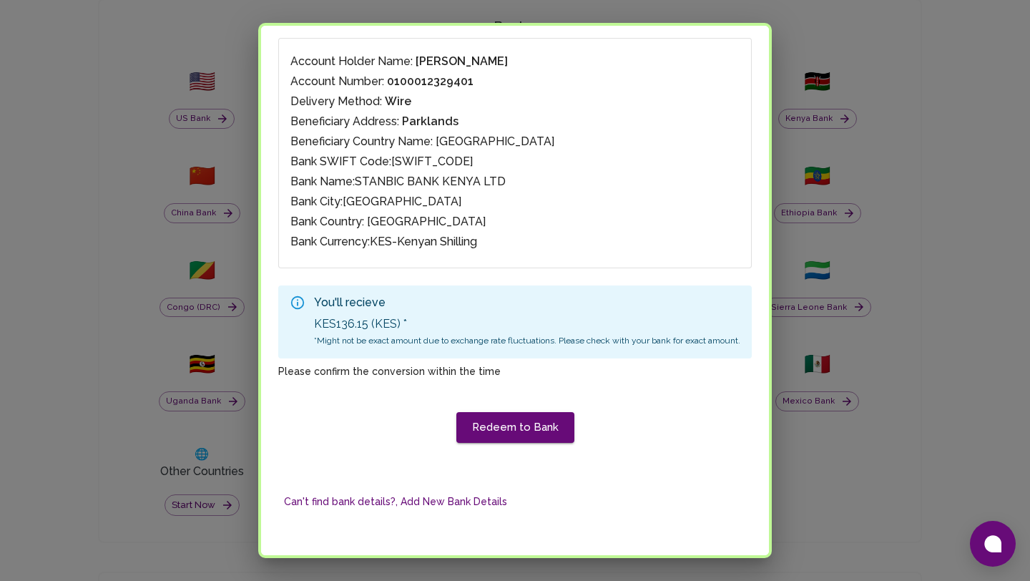
click at [878, 95] on div "Add Payment Information Choose Bank Account To Redeem Chimoney STANBIC BANK KEN…" at bounding box center [515, 290] width 1030 height 581
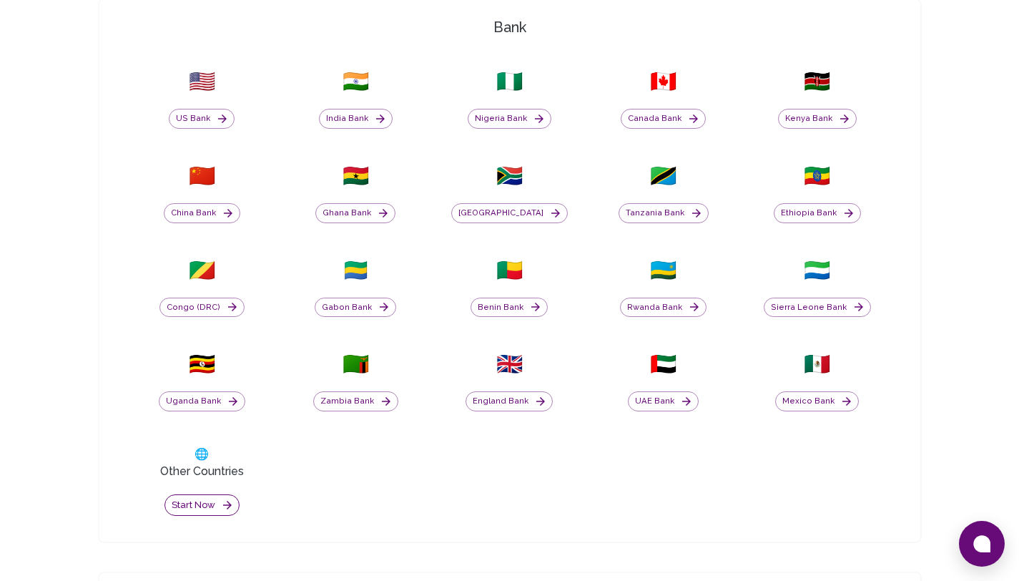
click at [197, 501] on button "Start now" at bounding box center [201, 505] width 75 height 22
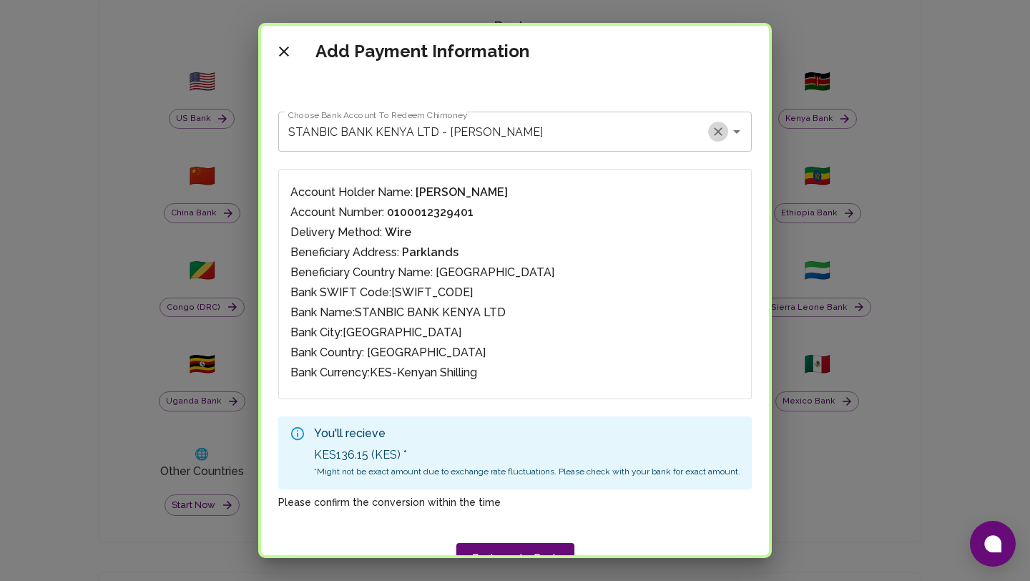
click at [712, 131] on icon "Clear" at bounding box center [718, 131] width 14 height 14
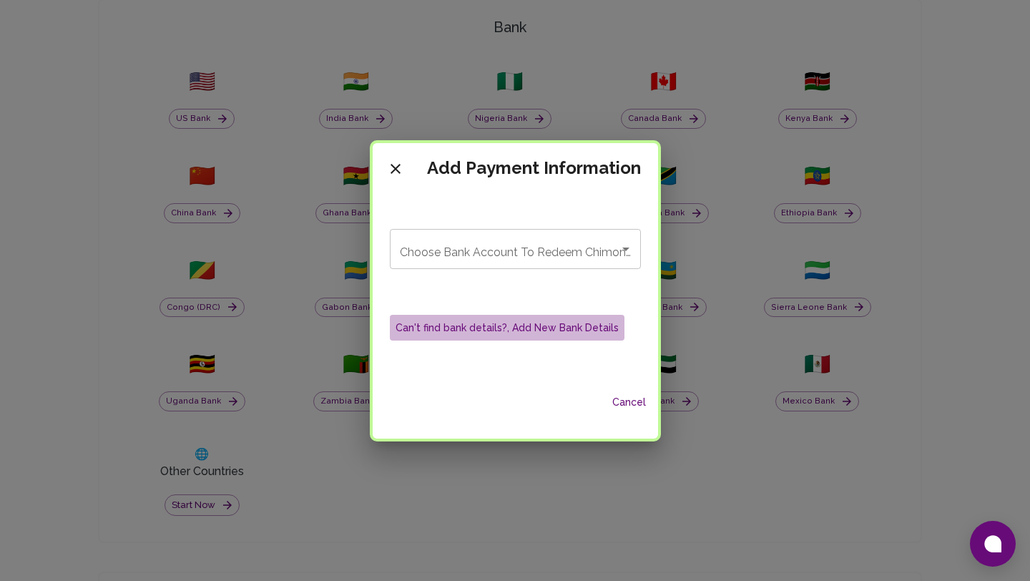
click at [531, 323] on button "Can't find bank details?, Add New Bank Details" at bounding box center [507, 328] width 235 height 26
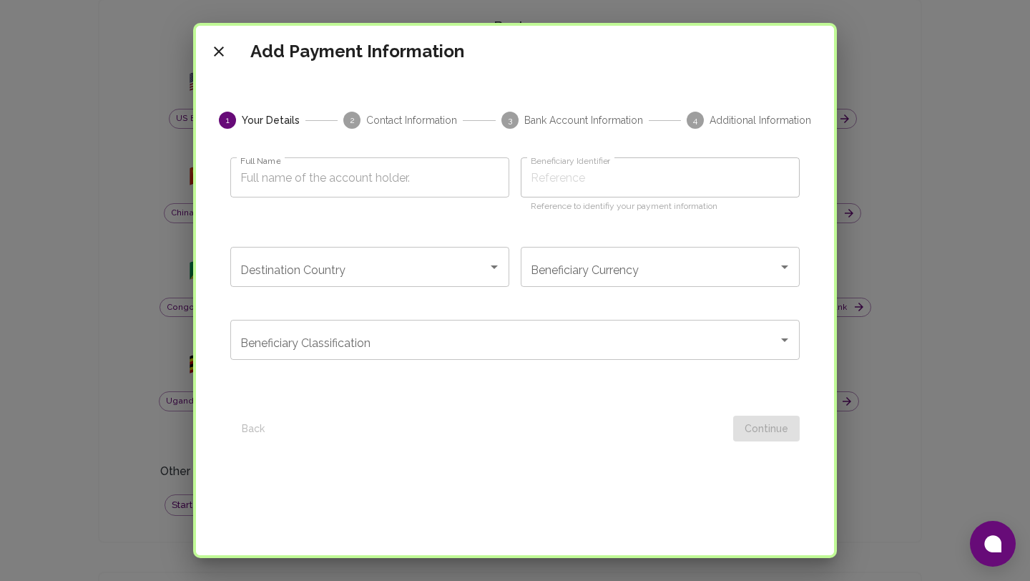
click at [334, 162] on input "Full Name" at bounding box center [369, 177] width 279 height 40
type input "t"
type input "te"
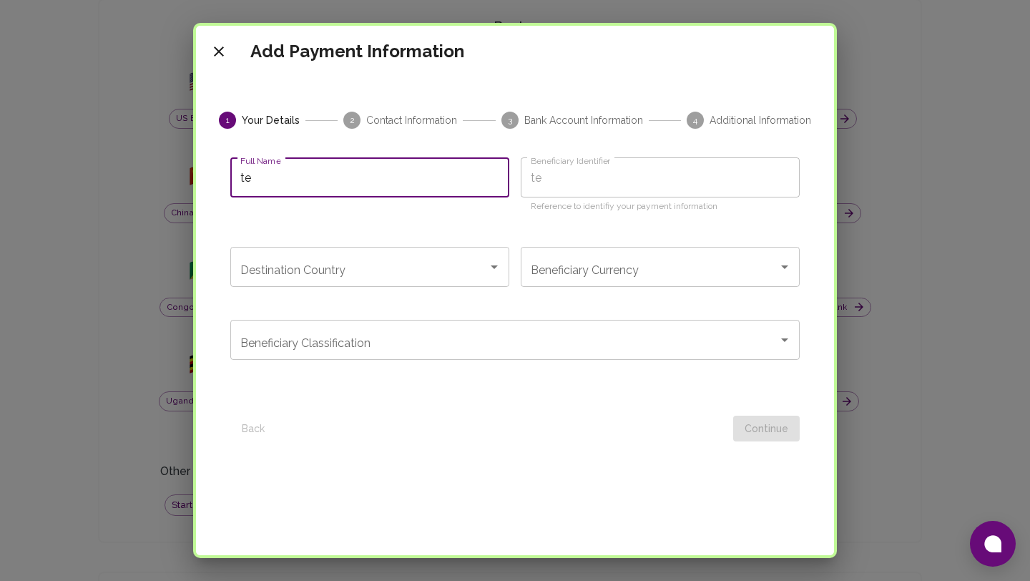
type input "tes"
type input "test"
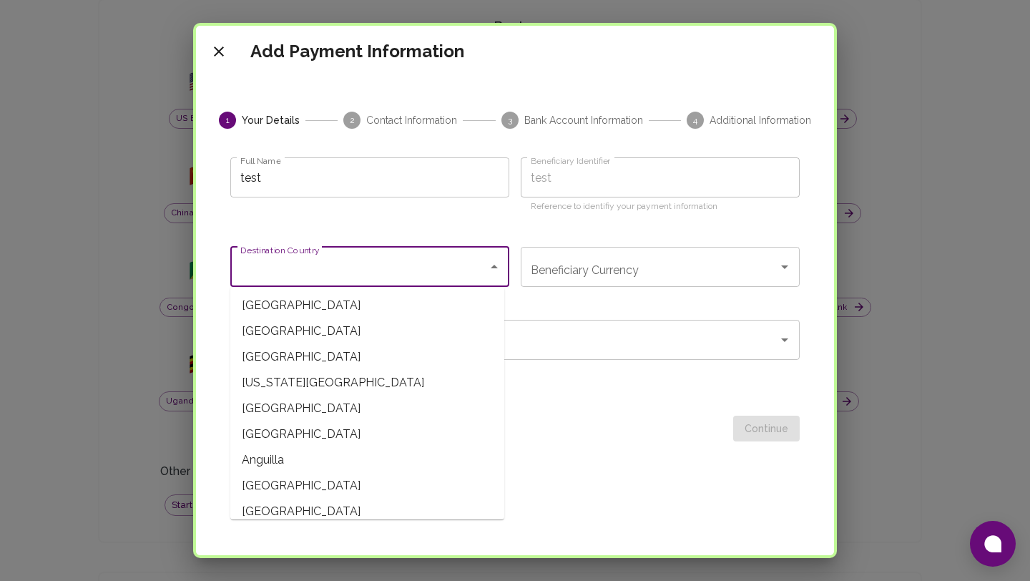
click at [375, 272] on input "Destination Country" at bounding box center [359, 266] width 245 height 27
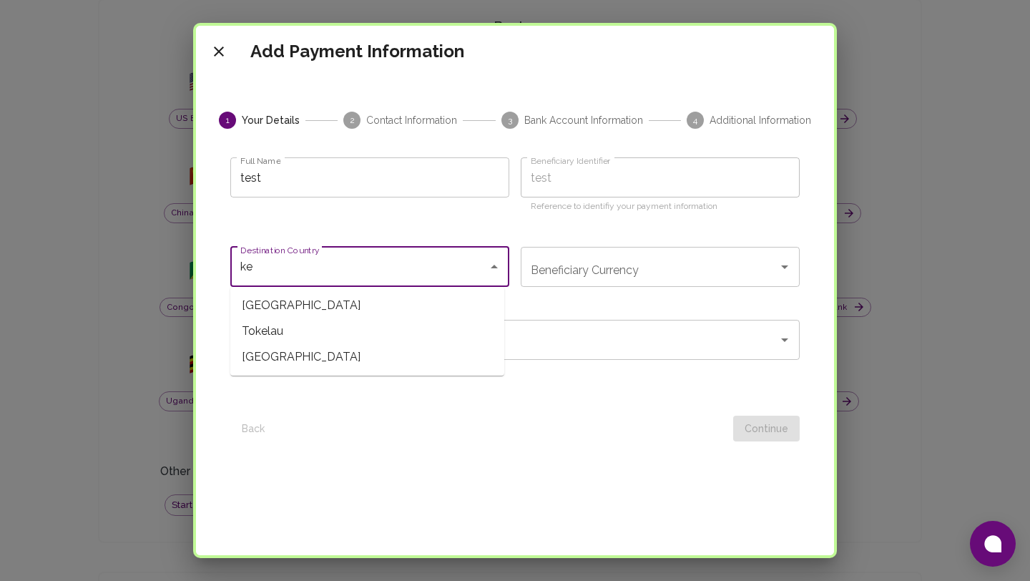
type input "k"
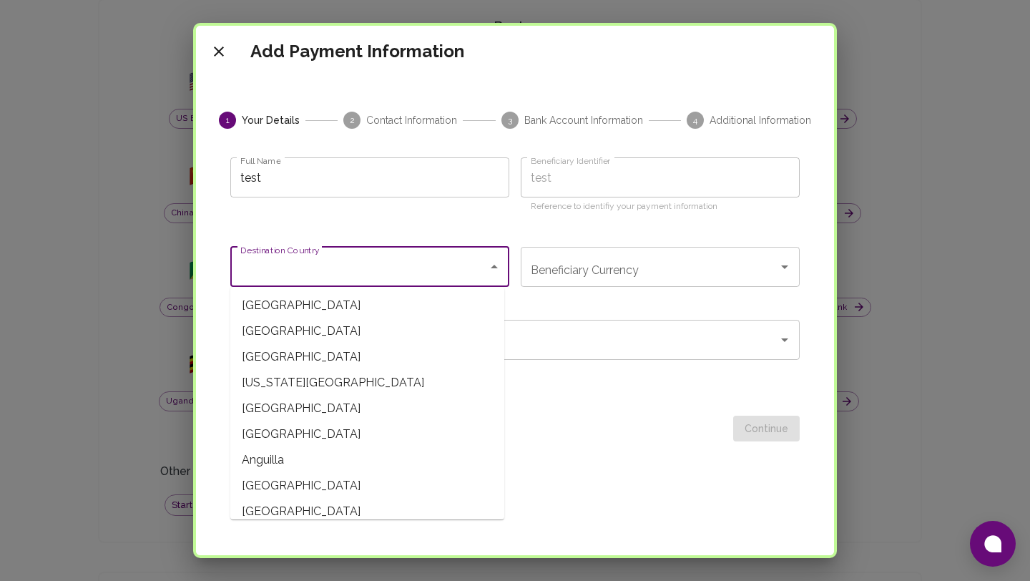
click at [330, 310] on span "Afghanistan" at bounding box center [367, 305] width 274 height 26
type input "Afghanistan"
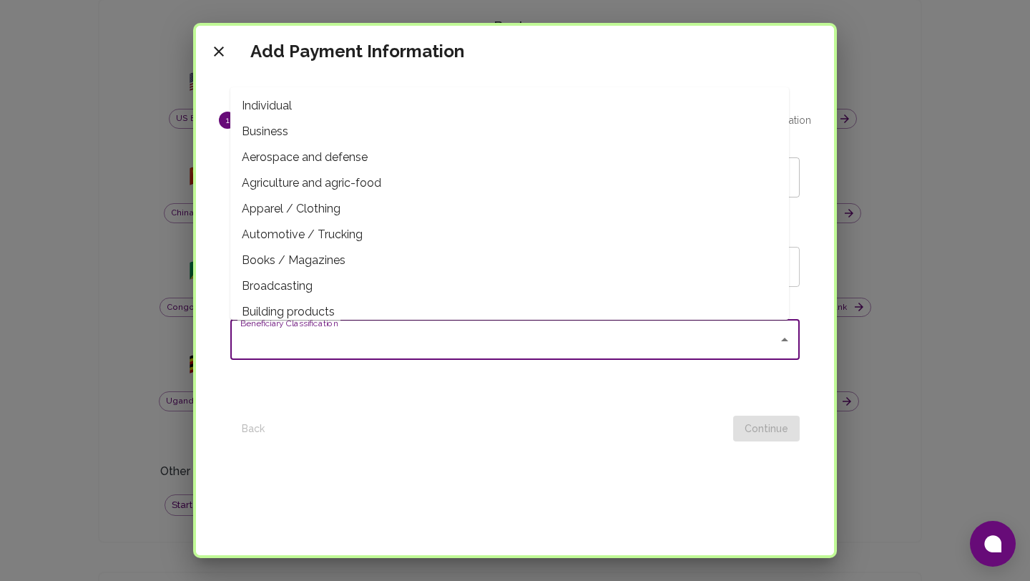
click at [498, 351] on input "Beneficiary Classification" at bounding box center [504, 339] width 535 height 27
click at [394, 117] on span "Individual" at bounding box center [509, 106] width 558 height 26
type input "Individual"
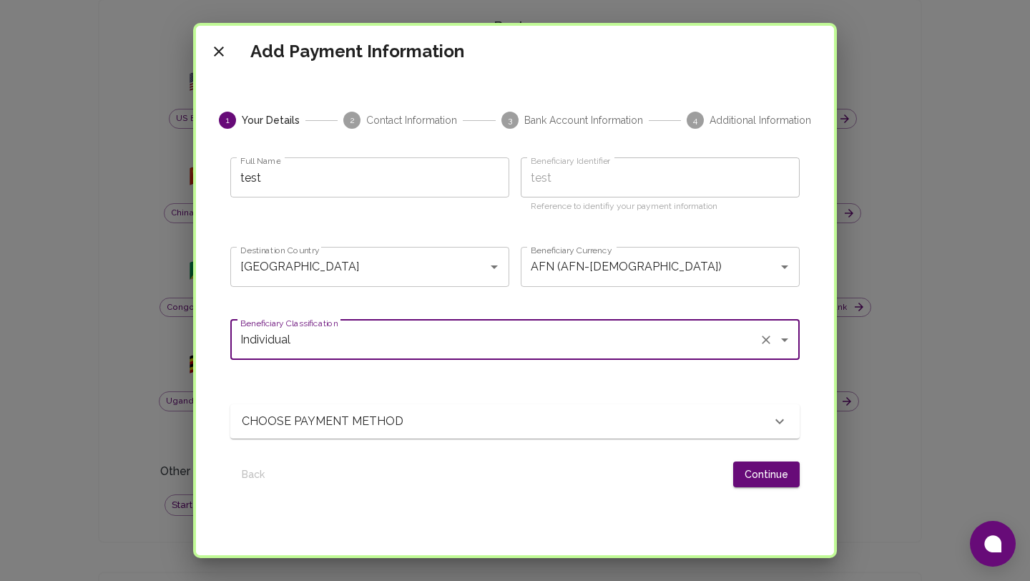
scroll to position [245, 0]
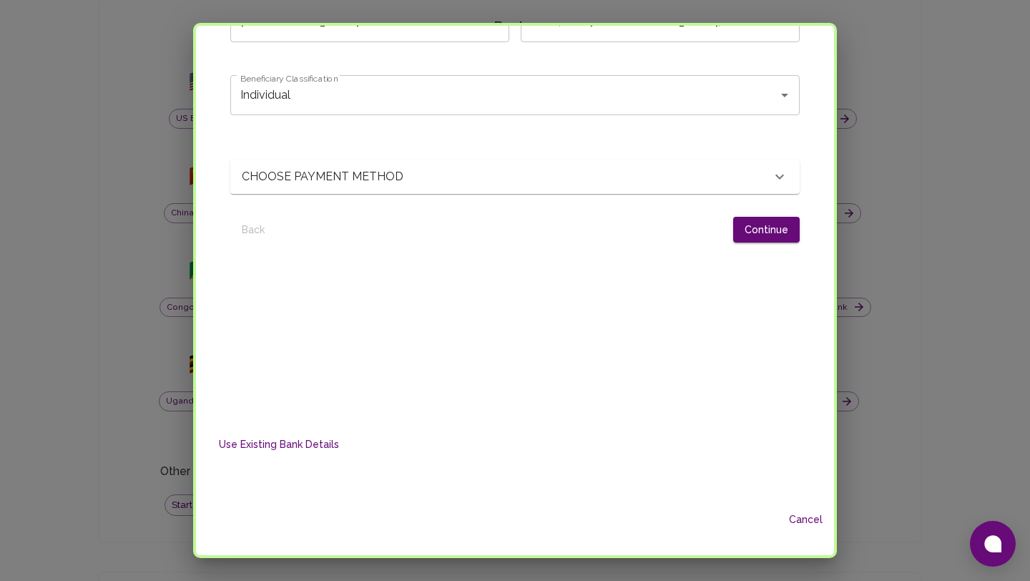
click at [754, 168] on div "CHOOSE PAYMENT METHOD" at bounding box center [506, 176] width 529 height 17
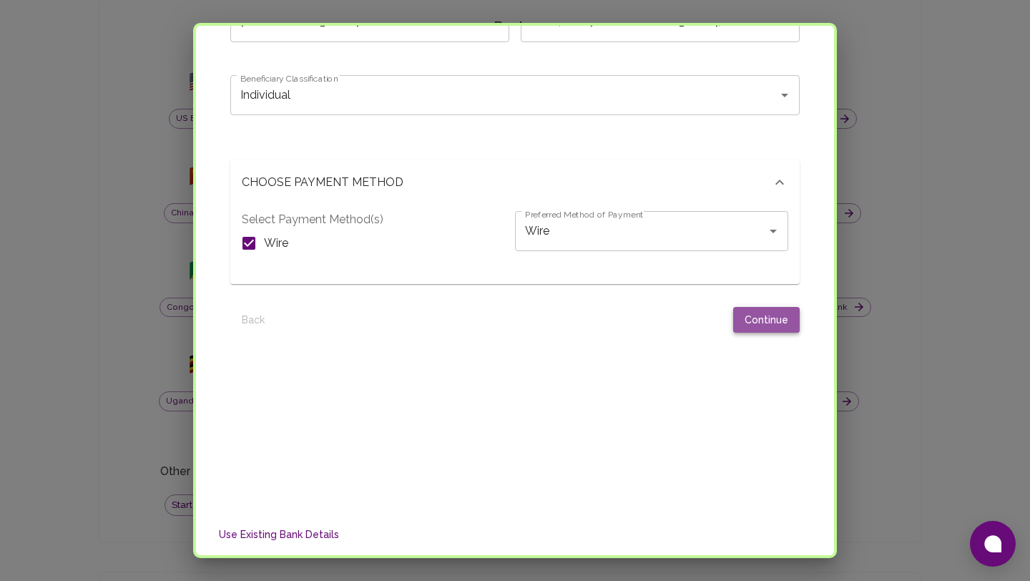
click at [741, 320] on button "Continue" at bounding box center [766, 320] width 66 height 26
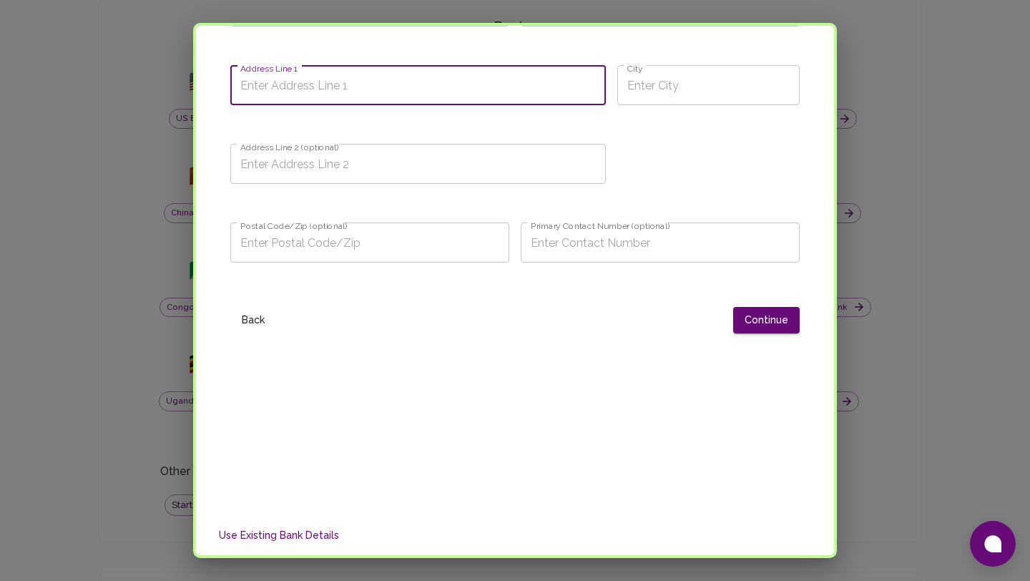
click at [385, 94] on input "Address Line 1" at bounding box center [417, 85] width 375 height 40
type input "test"
click at [686, 104] on input "City" at bounding box center [708, 85] width 182 height 40
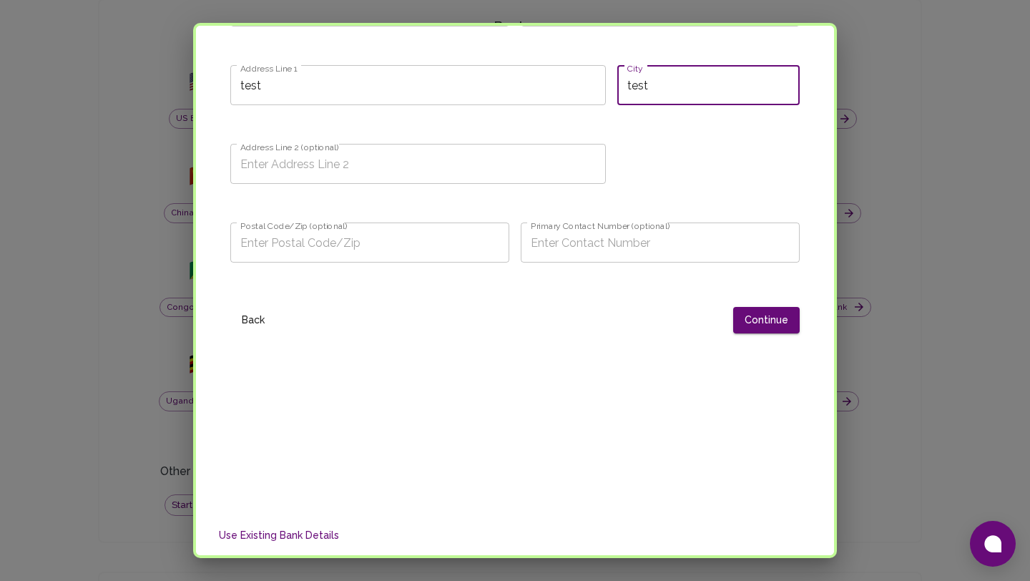
type input "test"
click at [501, 151] on input "Address Line 2 (optional)" at bounding box center [417, 164] width 375 height 40
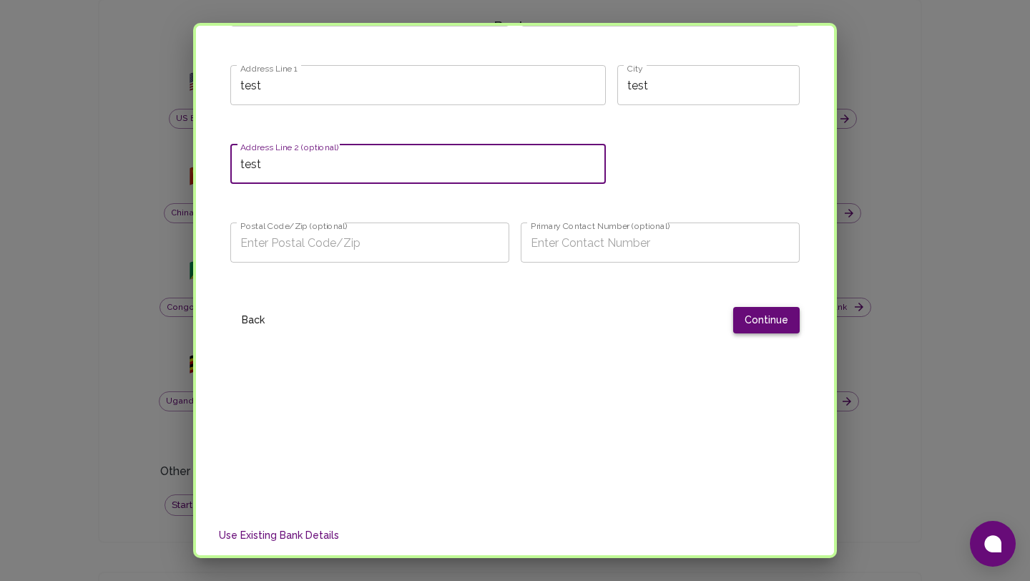
type input "test"
click at [769, 315] on button "Continue" at bounding box center [766, 320] width 66 height 26
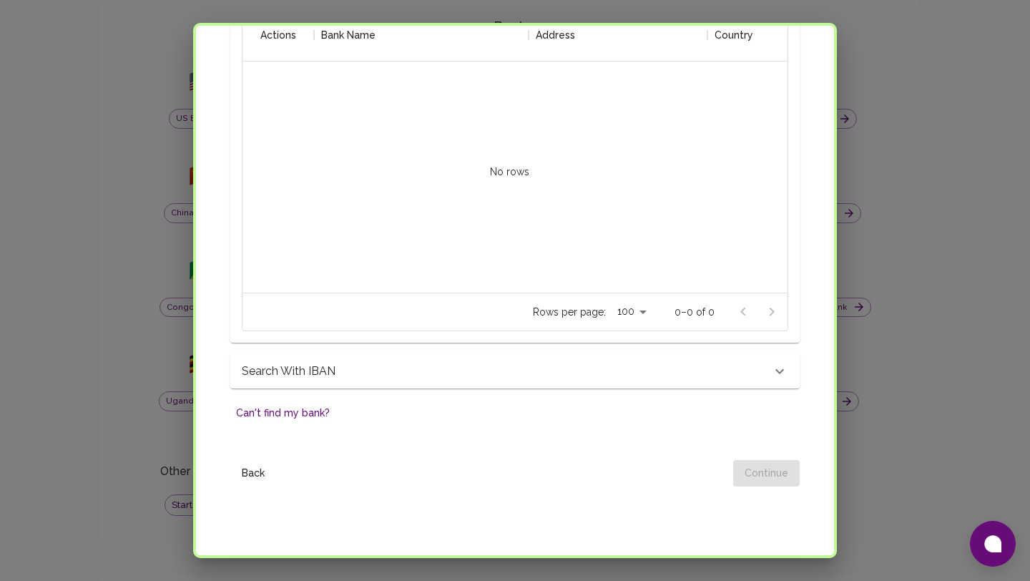
scroll to position [0, 0]
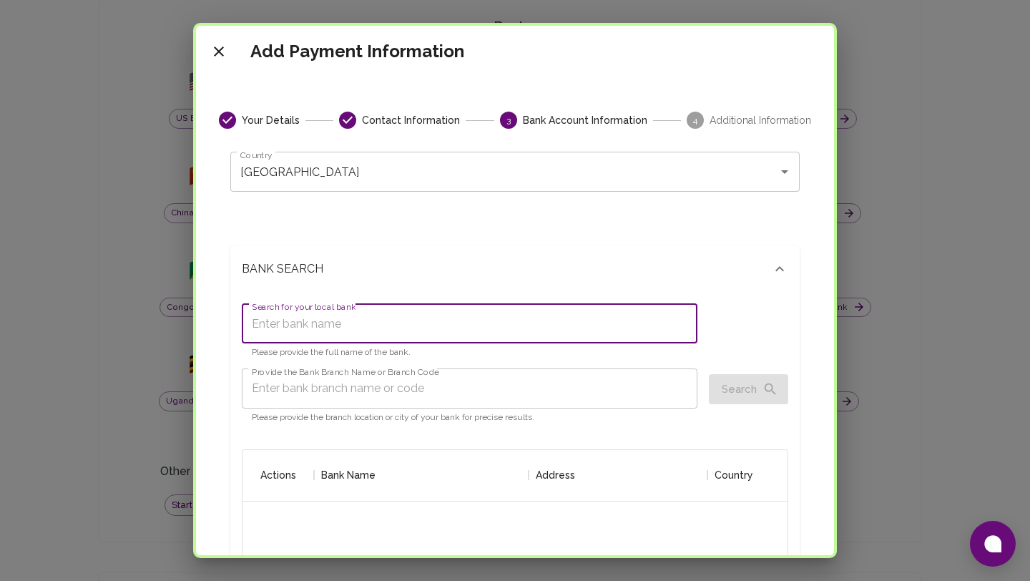
click at [562, 331] on input "Search for your local bank" at bounding box center [469, 323] width 455 height 40
type input "azizi"
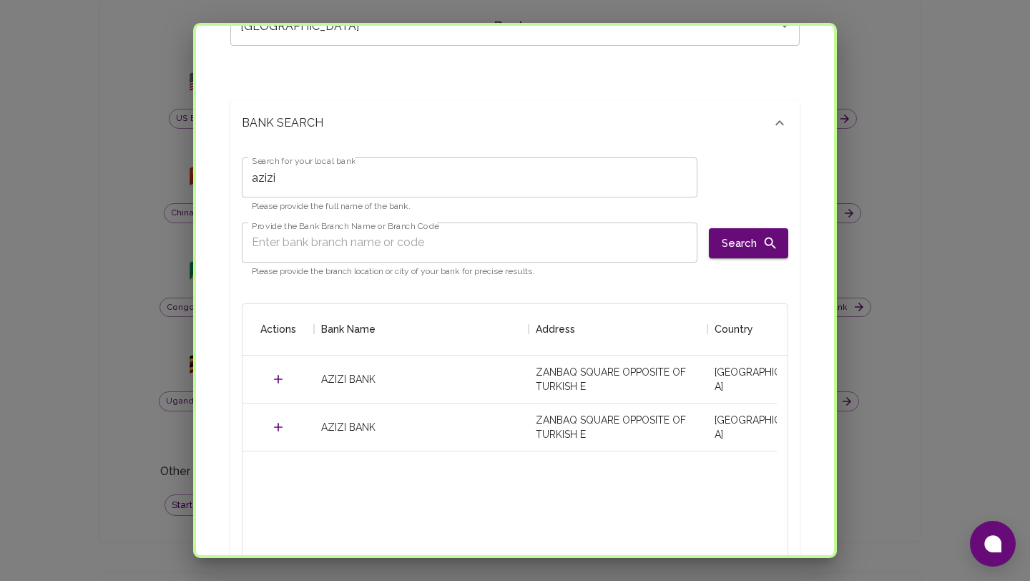
scroll to position [204, 0]
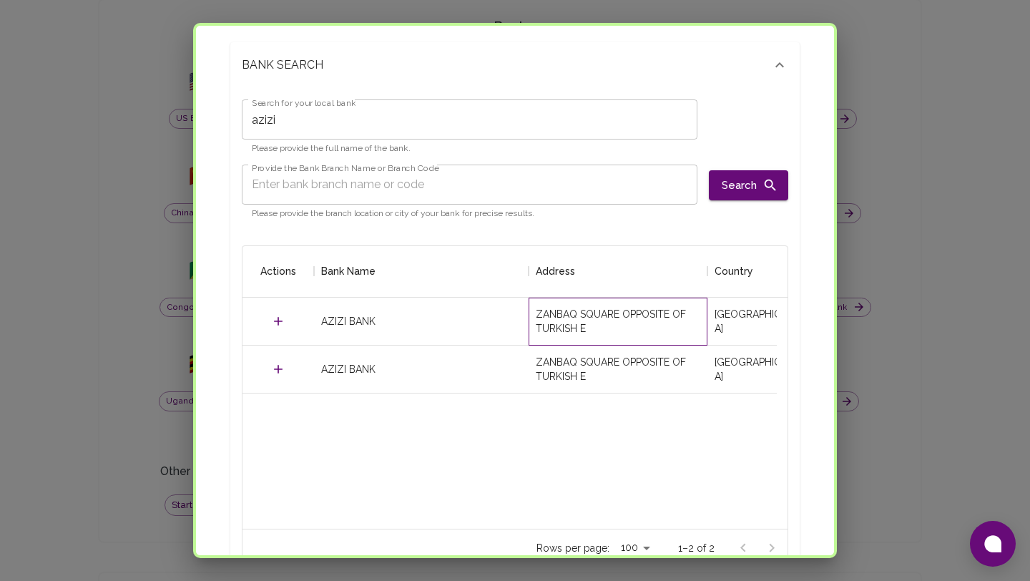
click at [635, 334] on div "ZANBAQ SQUARE OPPOSITE OF TURKISH E" at bounding box center [618, 321] width 164 height 29
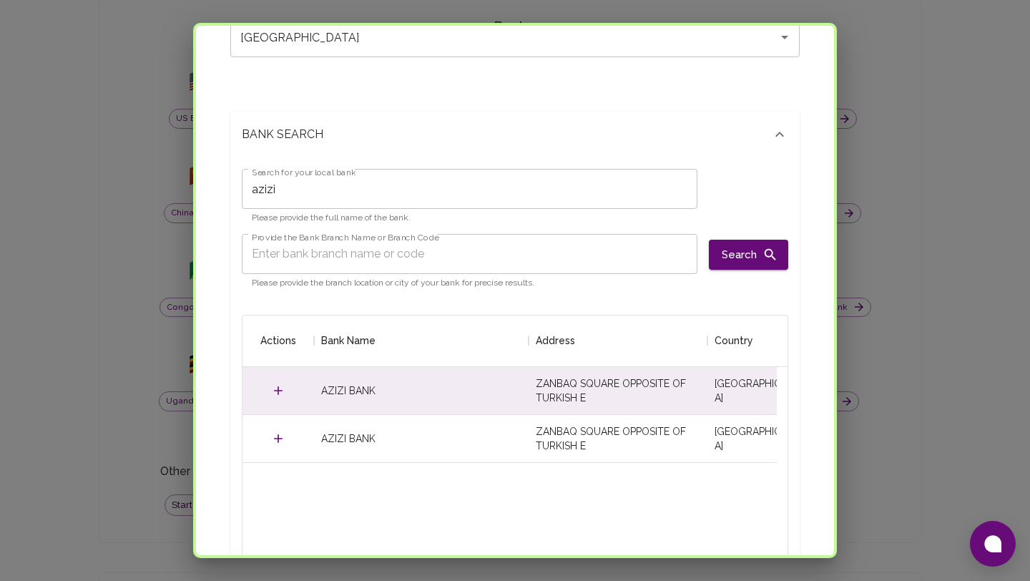
scroll to position [63, 0]
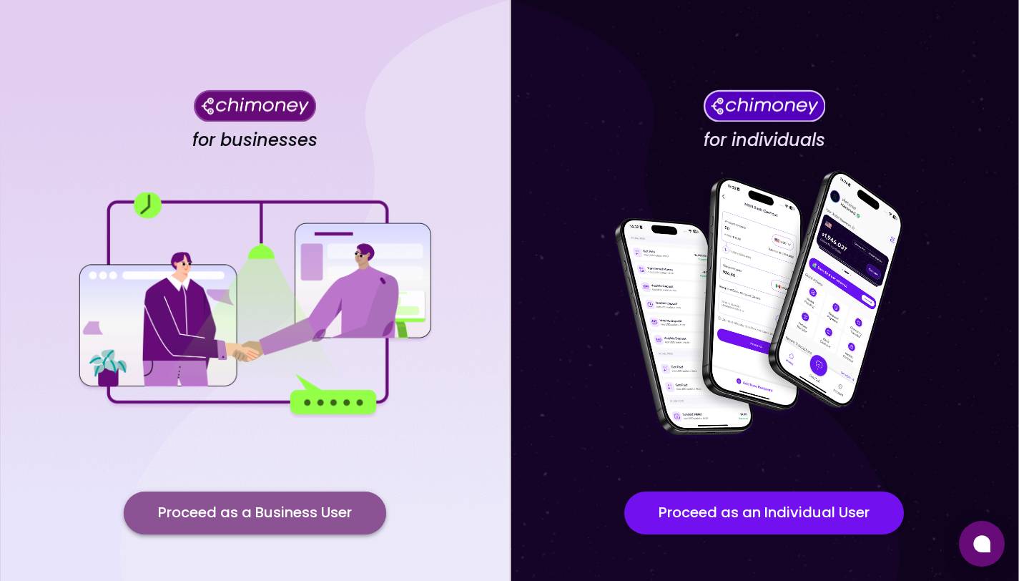
click at [282, 508] on button "Proceed as a Business User" at bounding box center [255, 512] width 262 height 43
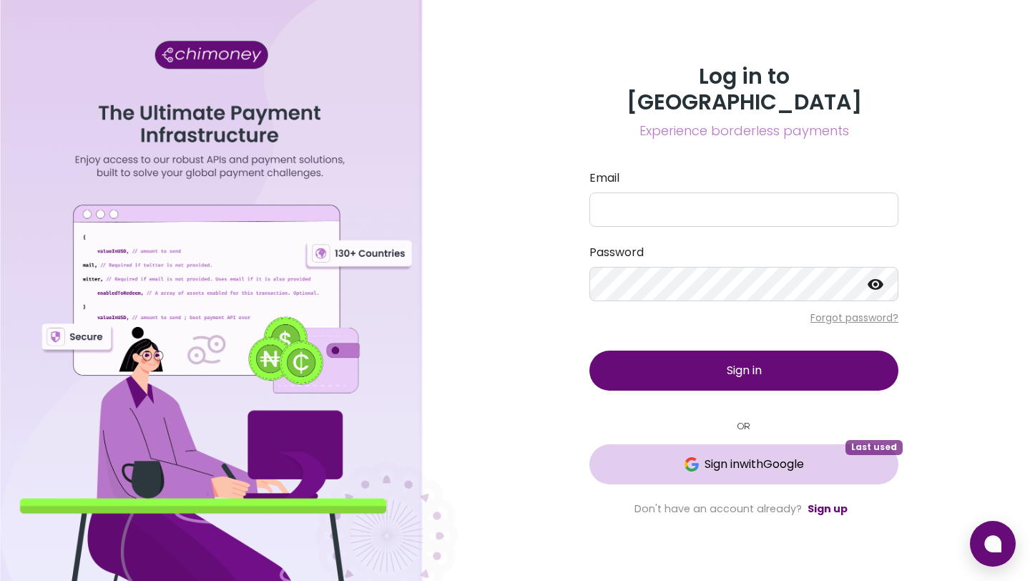
click at [721, 455] on span "Sign in with Google" at bounding box center [753, 463] width 99 height 17
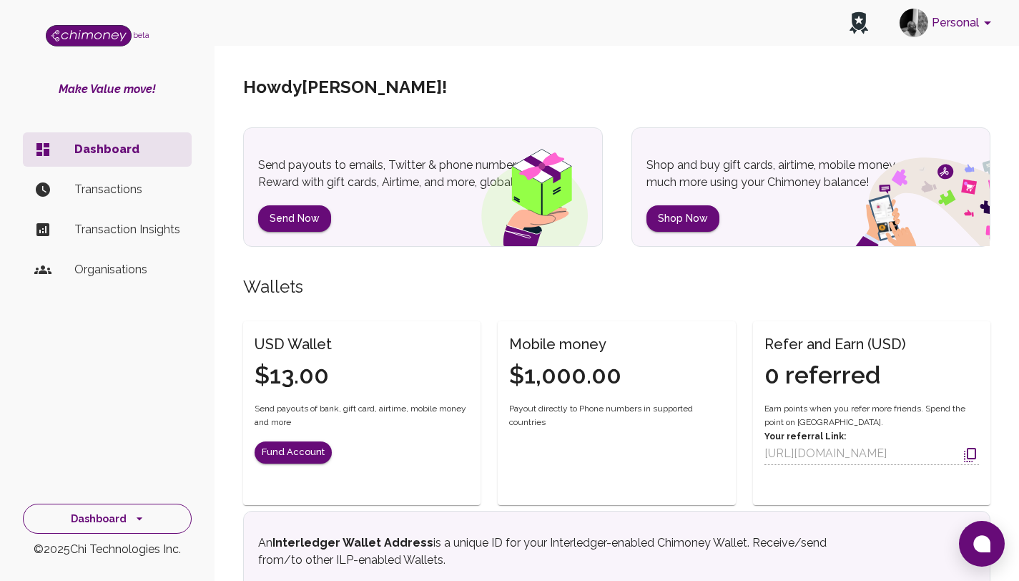
click at [114, 524] on button "Dashboard" at bounding box center [107, 518] width 169 height 31
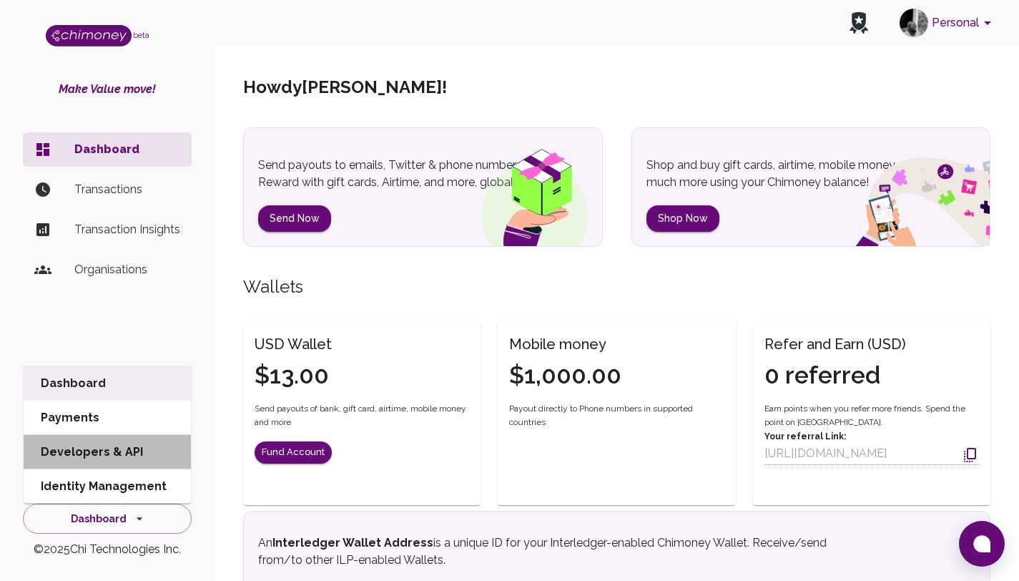
click at [116, 447] on li "Developers & API" at bounding box center [107, 452] width 167 height 34
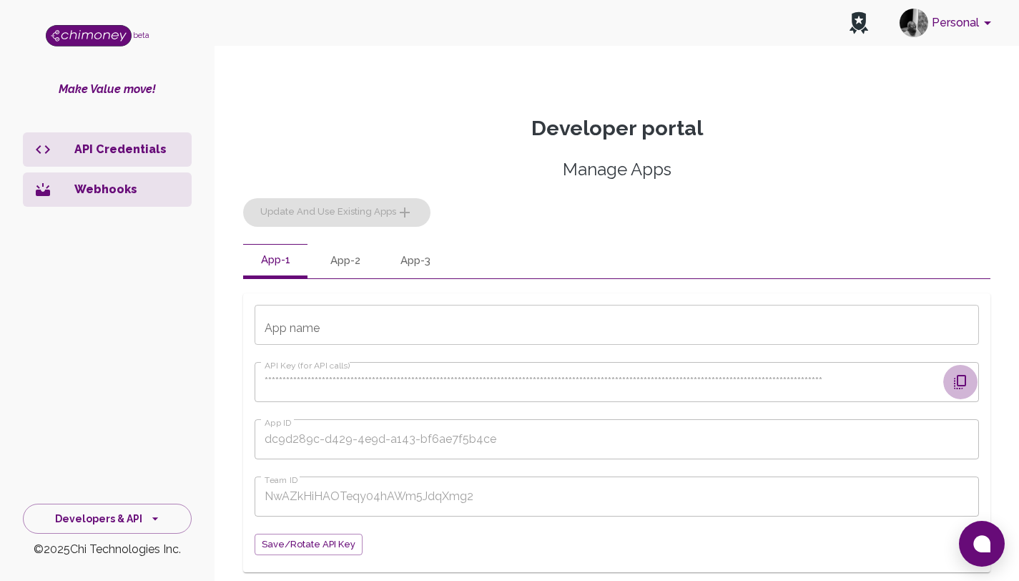
click at [961, 388] on icon "button" at bounding box center [960, 382] width 12 height 14
